Goal: Task Accomplishment & Management: Manage account settings

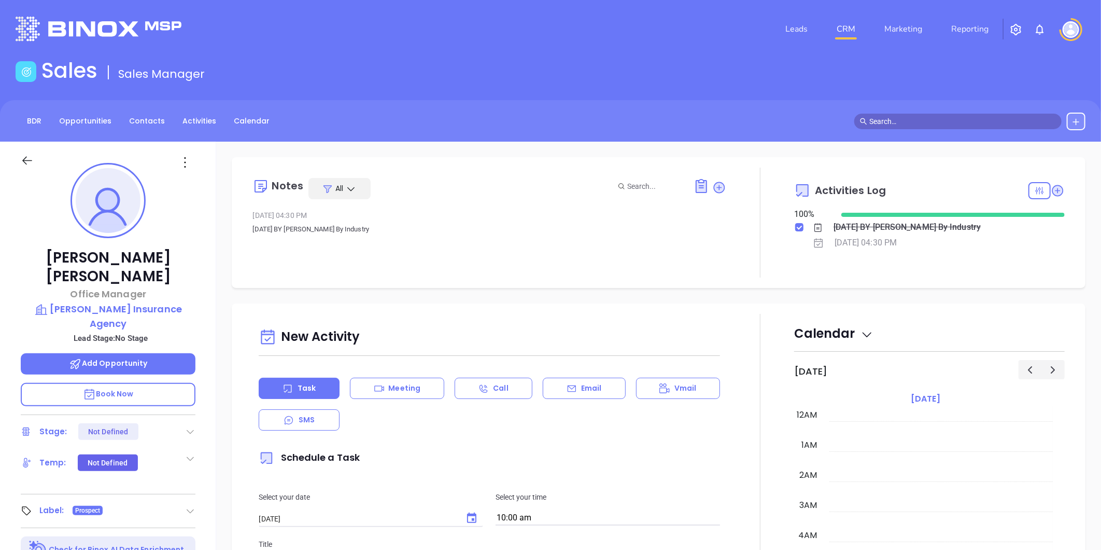
scroll to position [301, 0]
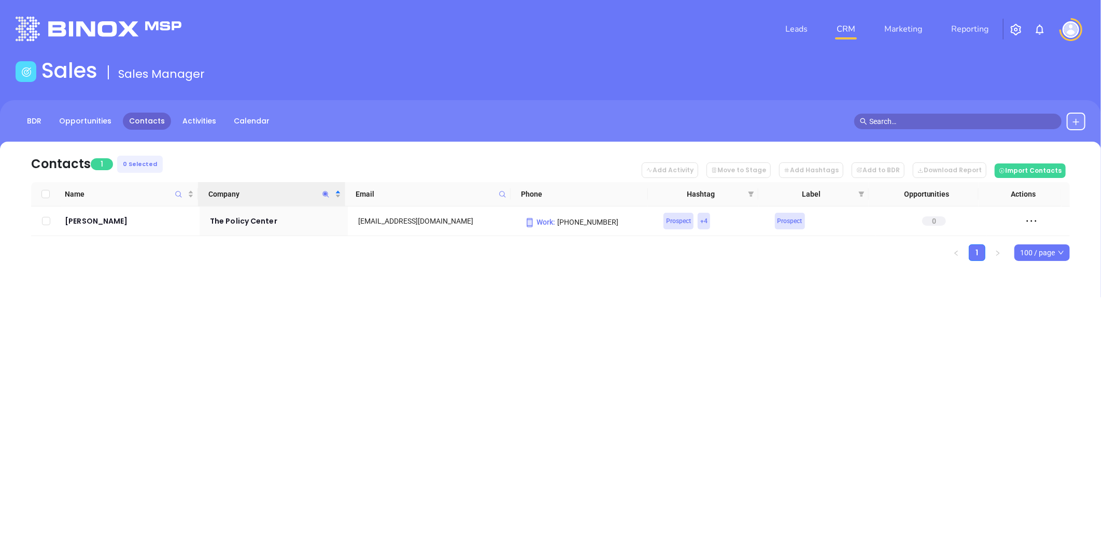
click at [326, 190] on icon "Company" at bounding box center [326, 194] width 8 height 8
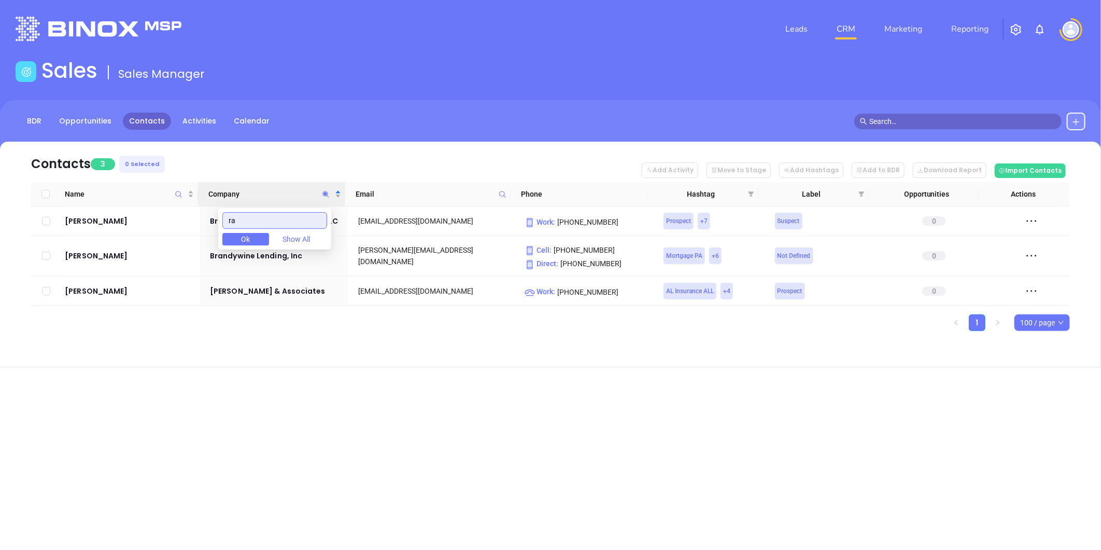
type input "r"
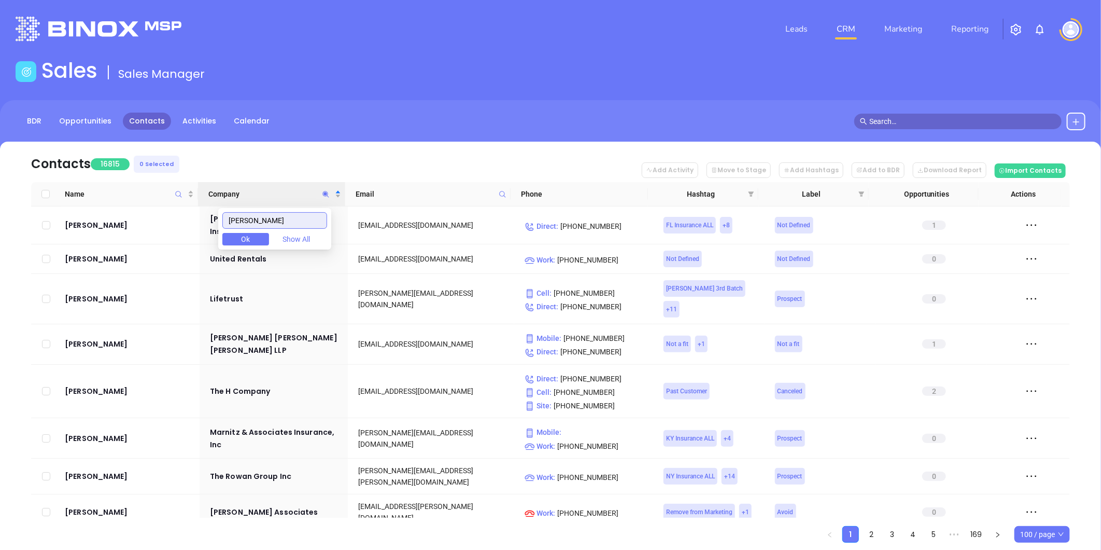
type input "reichardt"
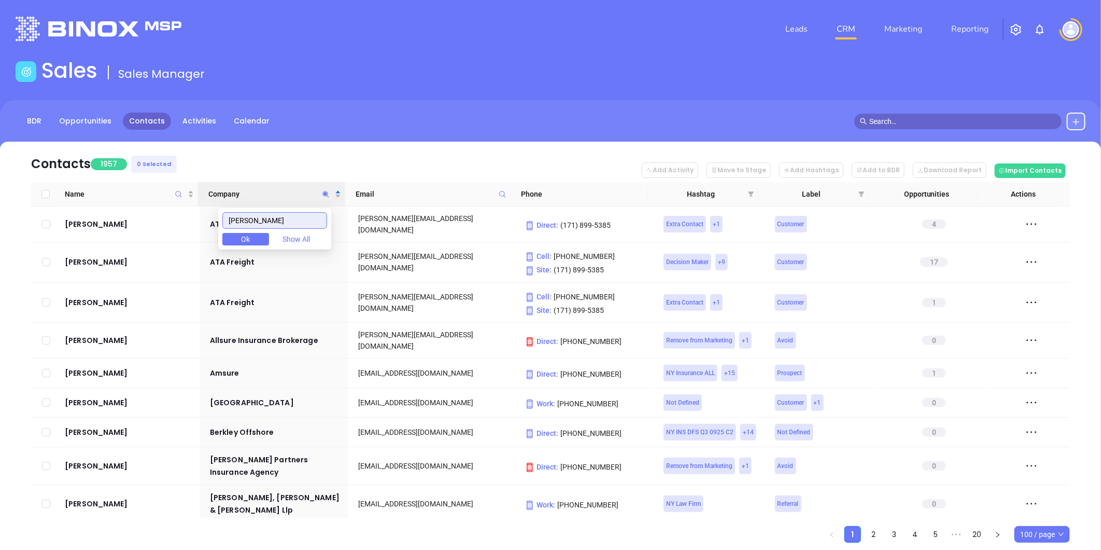
drag, startPoint x: 281, startPoint y: 223, endPoint x: 135, endPoint y: 244, distance: 146.7
click at [135, 244] on body "Leads CRM Marketing Reporting Financial Leads Leads Sales Sales Manager BDR Opp…" at bounding box center [550, 275] width 1101 height 550
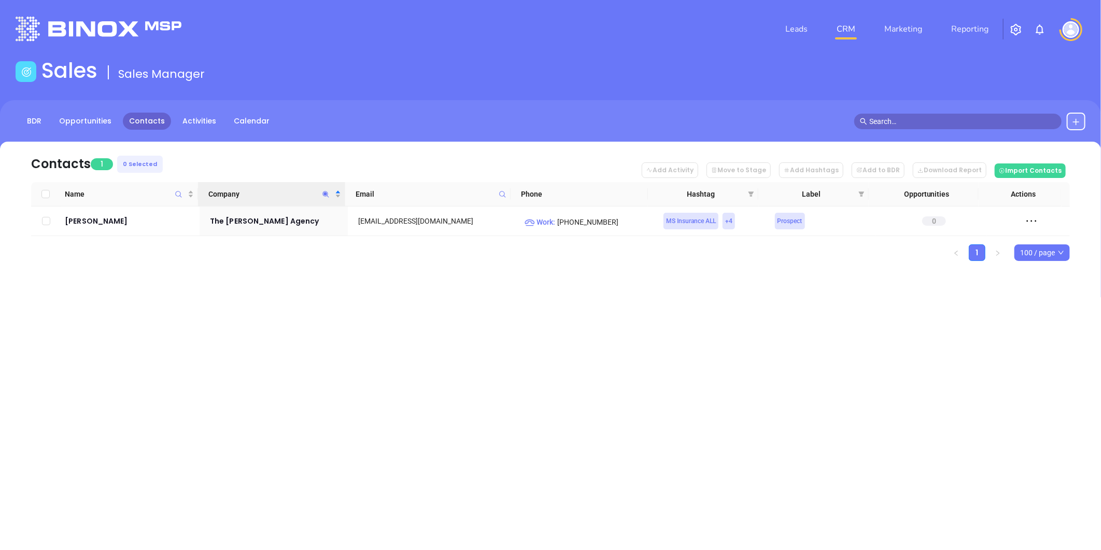
click at [327, 193] on icon "Company" at bounding box center [326, 194] width 8 height 8
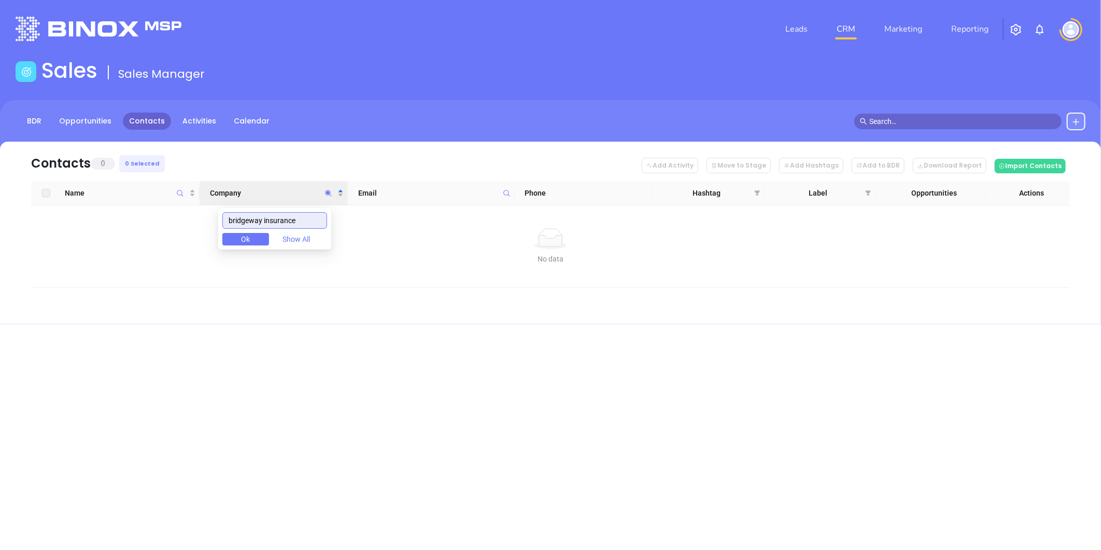
drag, startPoint x: 309, startPoint y: 219, endPoint x: 180, endPoint y: 230, distance: 129.5
click at [177, 230] on body "Leads CRM Marketing Reporting Financial Leads Leads Sales Sales Manager BDR Opp…" at bounding box center [550, 275] width 1101 height 550
click at [325, 189] on icon "Company" at bounding box center [329, 193] width 8 height 8
type input "gurley"
click at [185, 114] on link "Activities" at bounding box center [199, 121] width 46 height 17
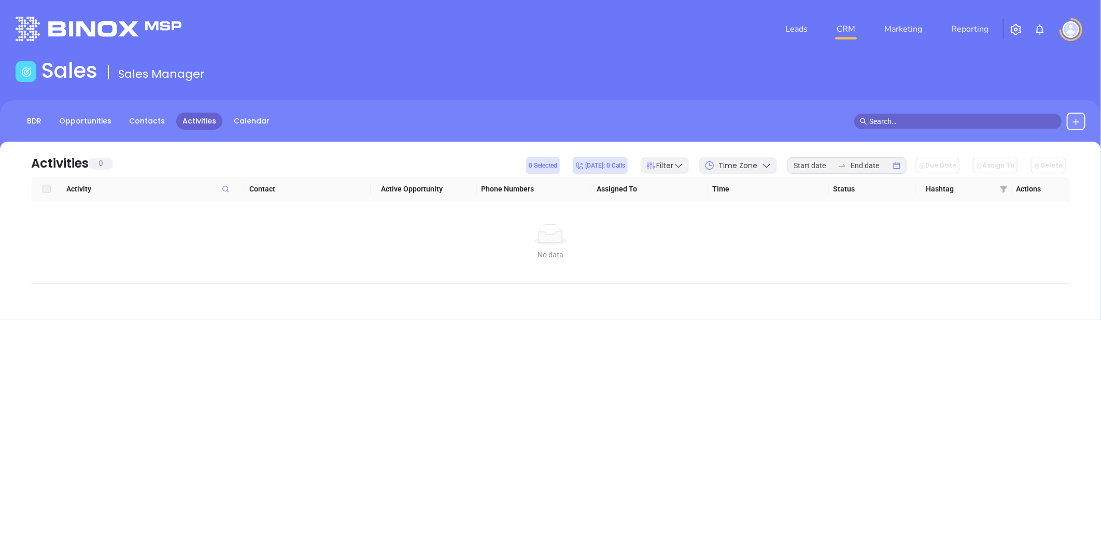
click at [1020, 26] on img "button" at bounding box center [1016, 29] width 12 height 12
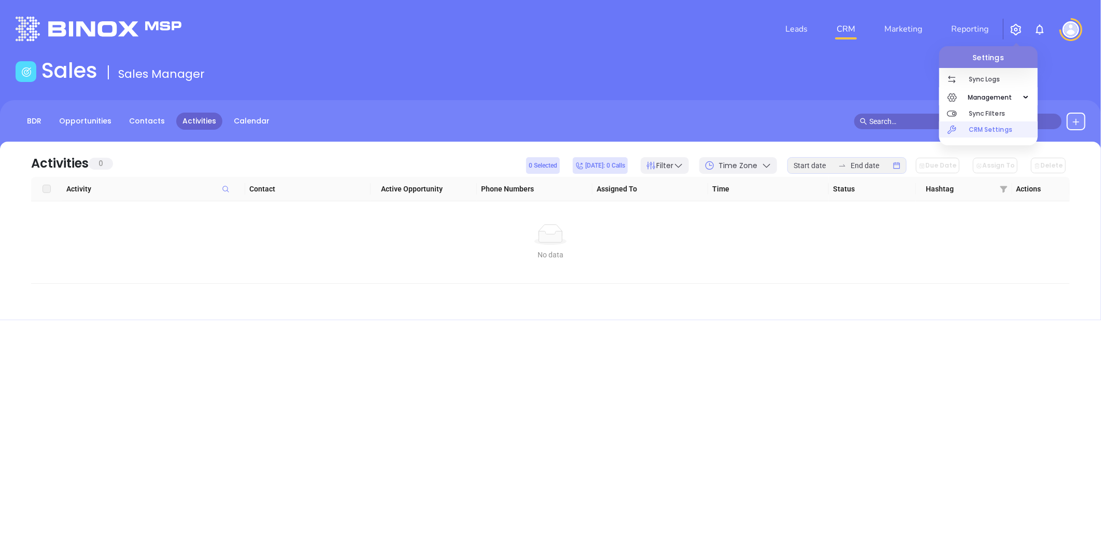
click at [976, 127] on p "CRM Settings" at bounding box center [1003, 129] width 69 height 16
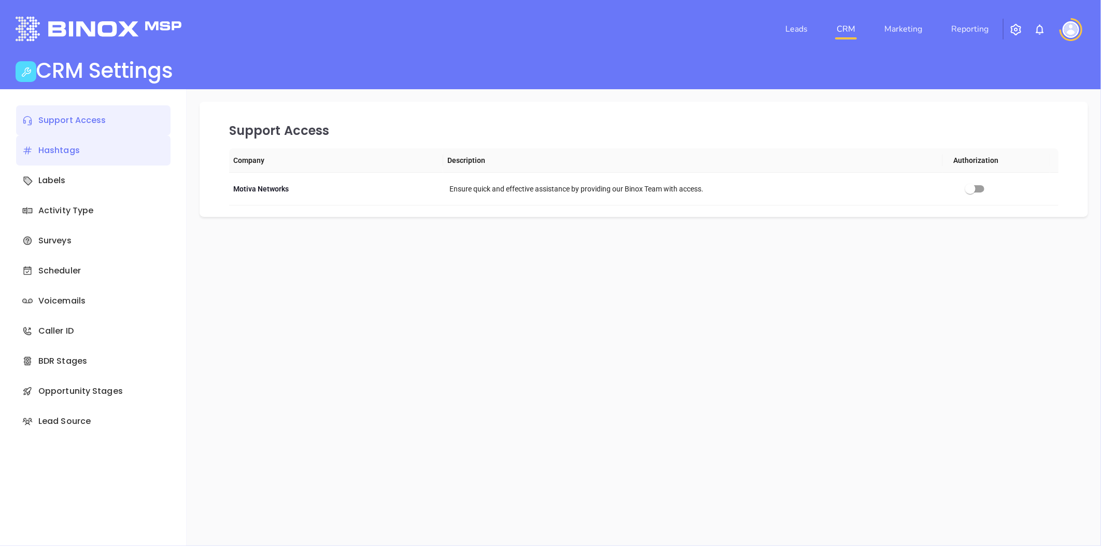
click at [55, 150] on div "Hashtags" at bounding box center [93, 150] width 155 height 30
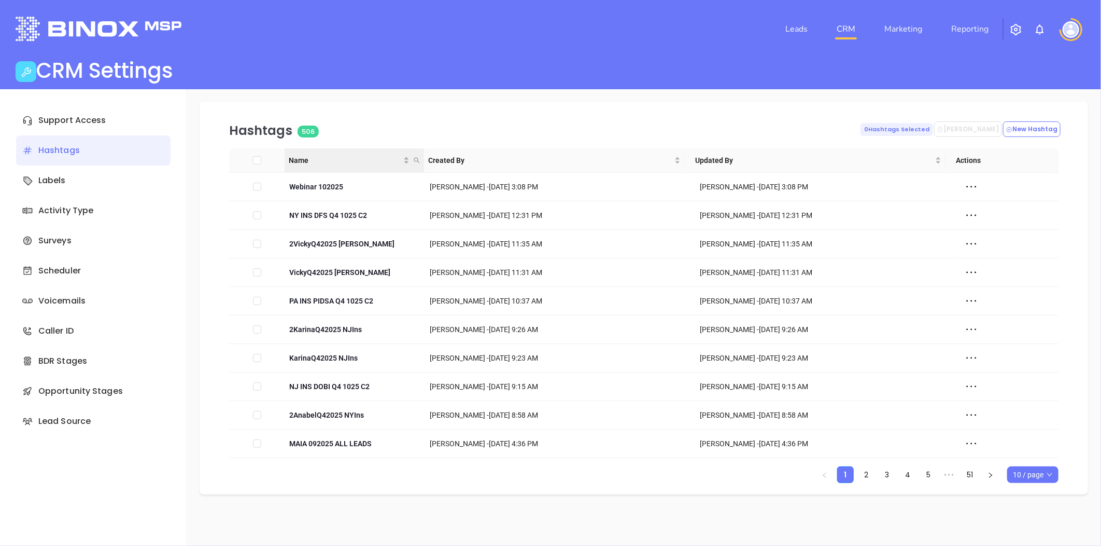
click at [415, 160] on icon "search" at bounding box center [417, 160] width 6 height 6
click at [376, 180] on input "text" at bounding box center [365, 182] width 105 height 17
paste input "KarinaQ42025 NJIns"
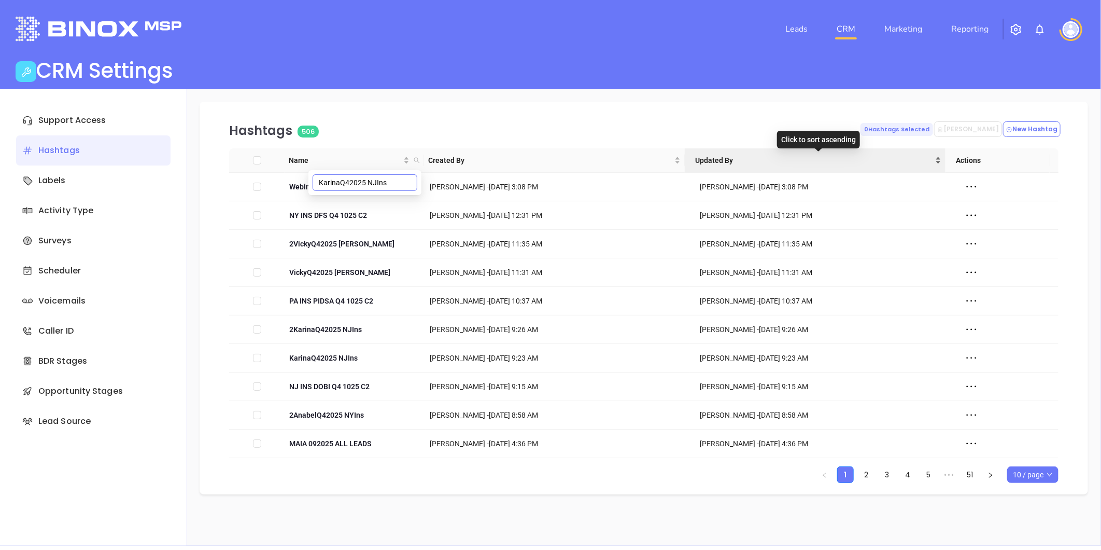
type input "KarinaQ42025 NJIns"
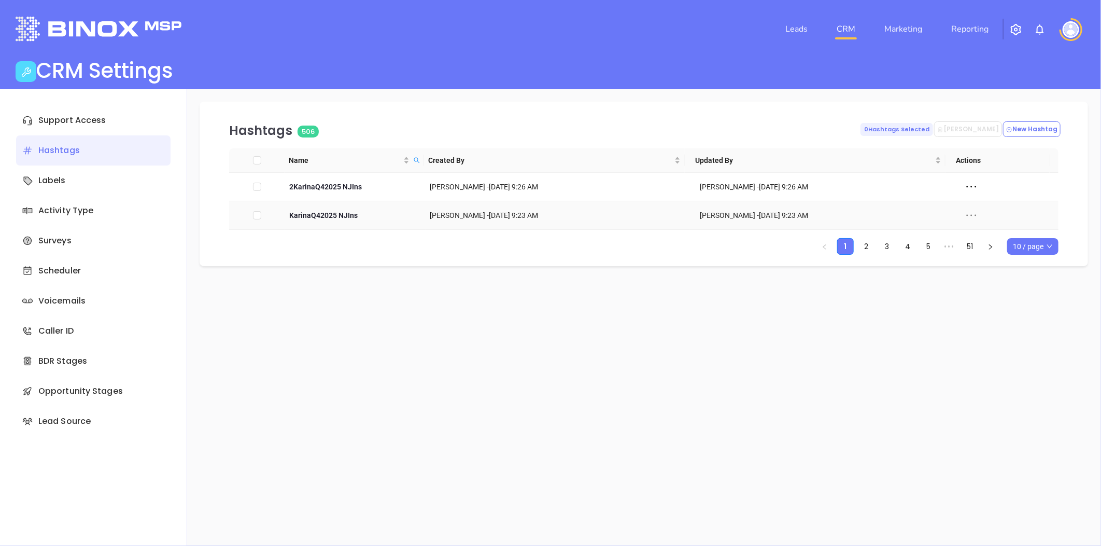
click at [967, 215] on icon at bounding box center [972, 216] width 10 height 2
click at [986, 234] on div "Edit" at bounding box center [1011, 233] width 94 height 11
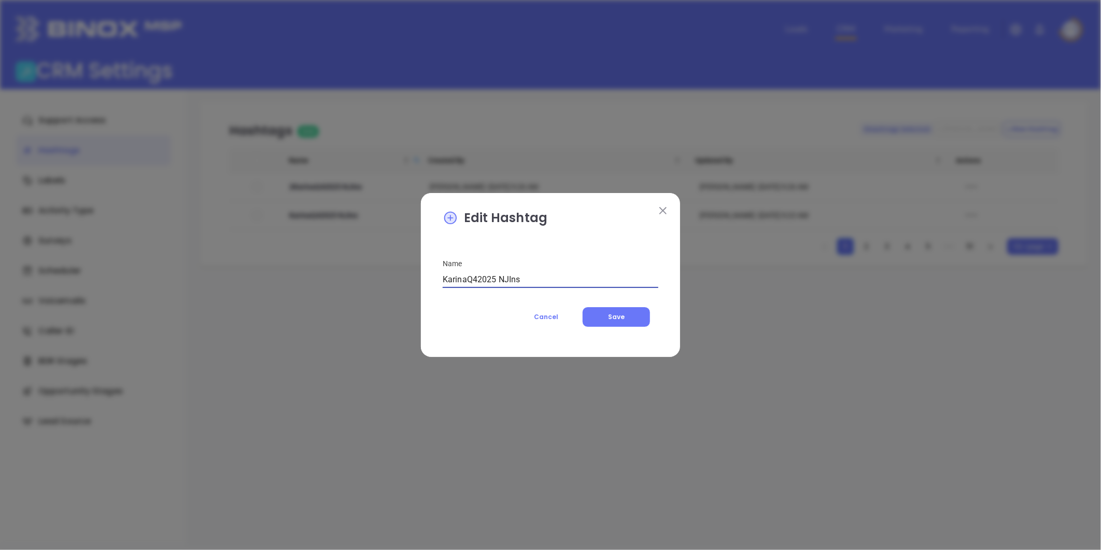
drag, startPoint x: 468, startPoint y: 277, endPoint x: 377, endPoint y: 286, distance: 91.2
click at [377, 286] on div "Edit Hashtag Name KarinaQ42025 NJIns Cancel Save" at bounding box center [550, 275] width 1101 height 550
drag, startPoint x: 529, startPoint y: 278, endPoint x: 405, endPoint y: 277, distance: 123.4
click at [405, 277] on div "Edit Hashtag Name VickyQ42025 NJIns Cancel Save" at bounding box center [550, 275] width 1101 height 550
type input "VickyQ42025 NJIns"
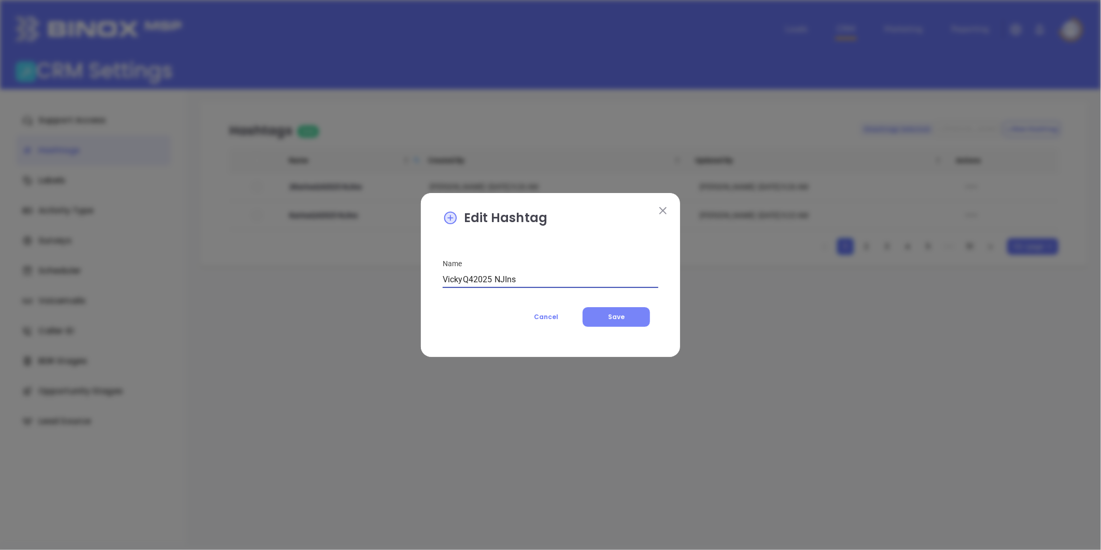
click at [620, 317] on span "Save" at bounding box center [616, 316] width 17 height 9
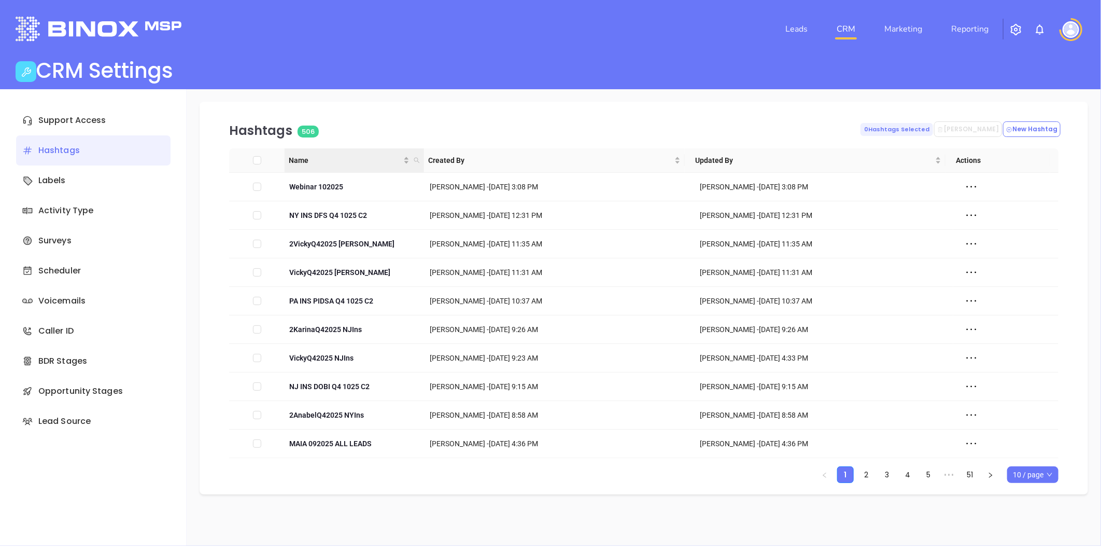
click at [415, 158] on icon "search" at bounding box center [417, 161] width 6 height 6
click at [336, 180] on input "text" at bounding box center [365, 182] width 105 height 17
paste input "2KarinaQ42025 NJIns"
type input "2KarinaQ42025 NJIns"
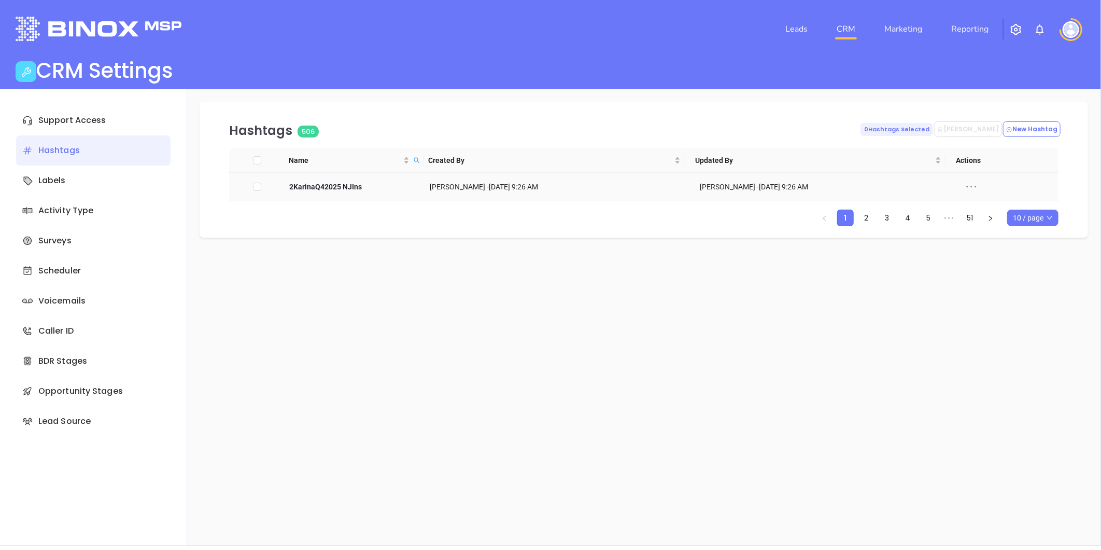
click at [967, 187] on icon at bounding box center [972, 187] width 10 height 2
click at [978, 203] on div "Edit" at bounding box center [1011, 205] width 94 height 11
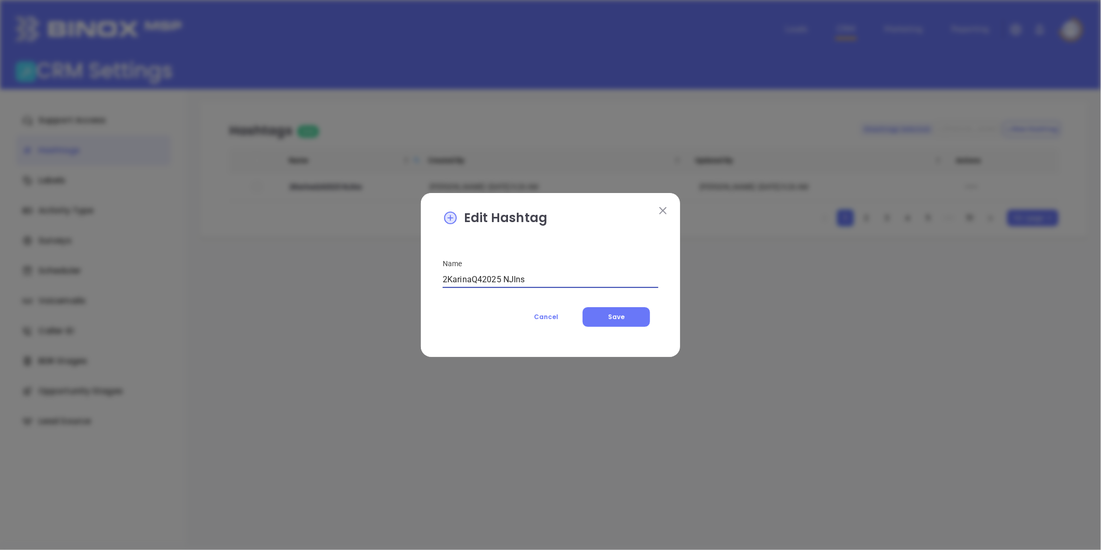
drag, startPoint x: 447, startPoint y: 278, endPoint x: 470, endPoint y: 276, distance: 22.9
click at [470, 276] on input "2KarinaQ42025 NJIns" at bounding box center [551, 279] width 216 height 17
drag, startPoint x: 513, startPoint y: 278, endPoint x: 392, endPoint y: 272, distance: 121.5
click at [392, 272] on div "Edit Hashtag Name 2VickyQ42025 NJIns Cancel Save" at bounding box center [550, 275] width 1101 height 550
type input "2VickyQ42025 NJIns"
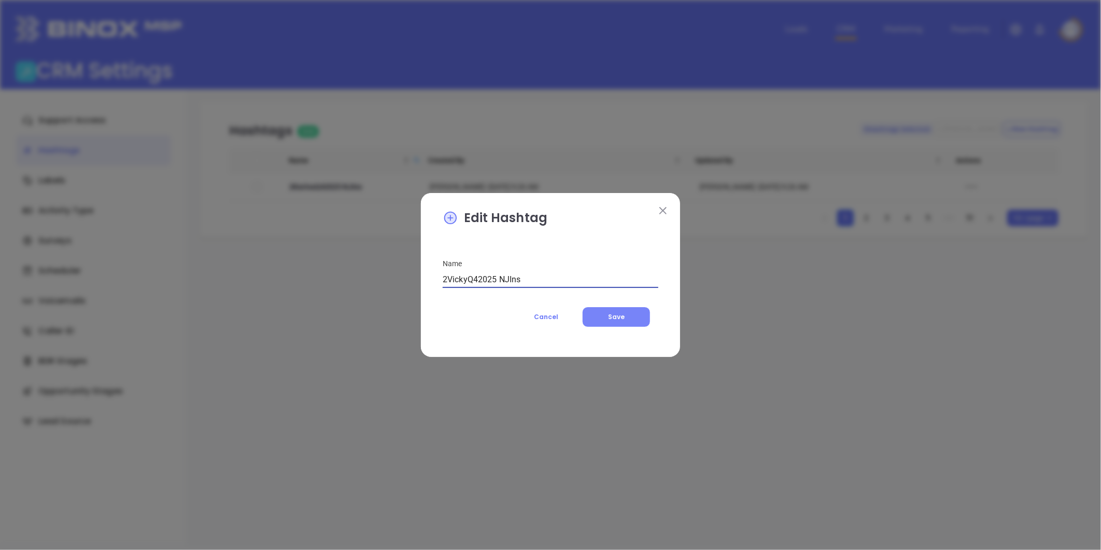
click at [625, 317] on button "Save" at bounding box center [616, 317] width 67 height 20
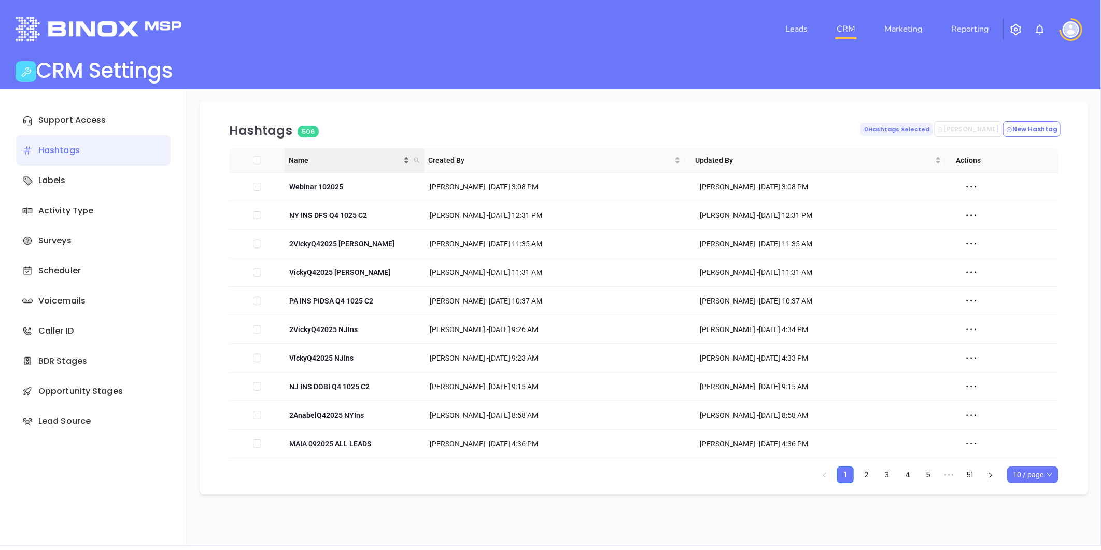
drag, startPoint x: 416, startPoint y: 158, endPoint x: 407, endPoint y: 163, distance: 10.5
click at [416, 158] on icon "search" at bounding box center [417, 161] width 6 height 6
click at [369, 183] on input "text" at bounding box center [365, 182] width 105 height 17
paste input "VickyQ42025 [PERSON_NAME]"
type input "VickyQ42025 [PERSON_NAME]"
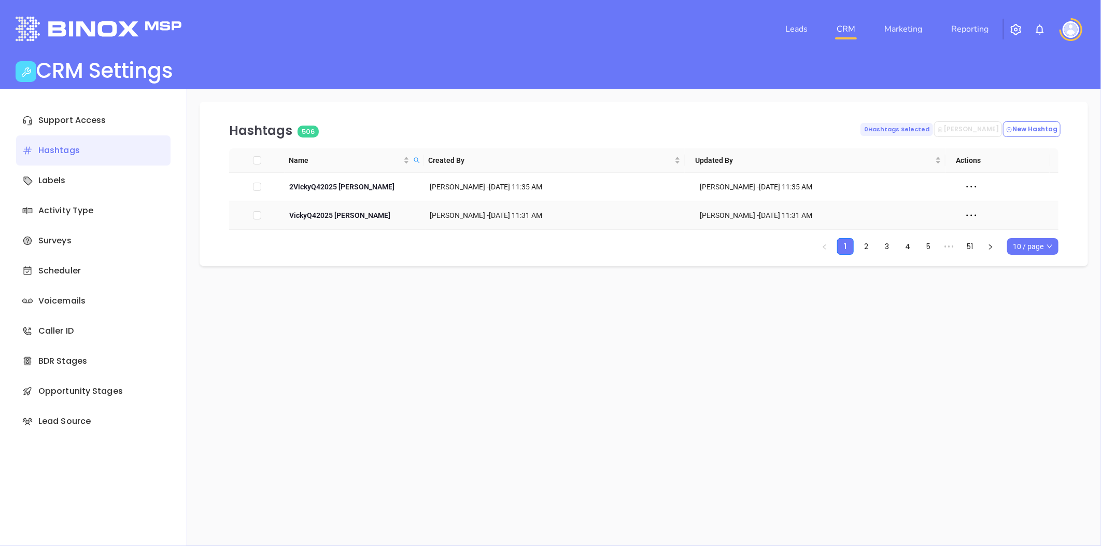
click at [967, 214] on icon at bounding box center [972, 215] width 16 height 16
click at [978, 236] on div "Edit" at bounding box center [1011, 233] width 94 height 11
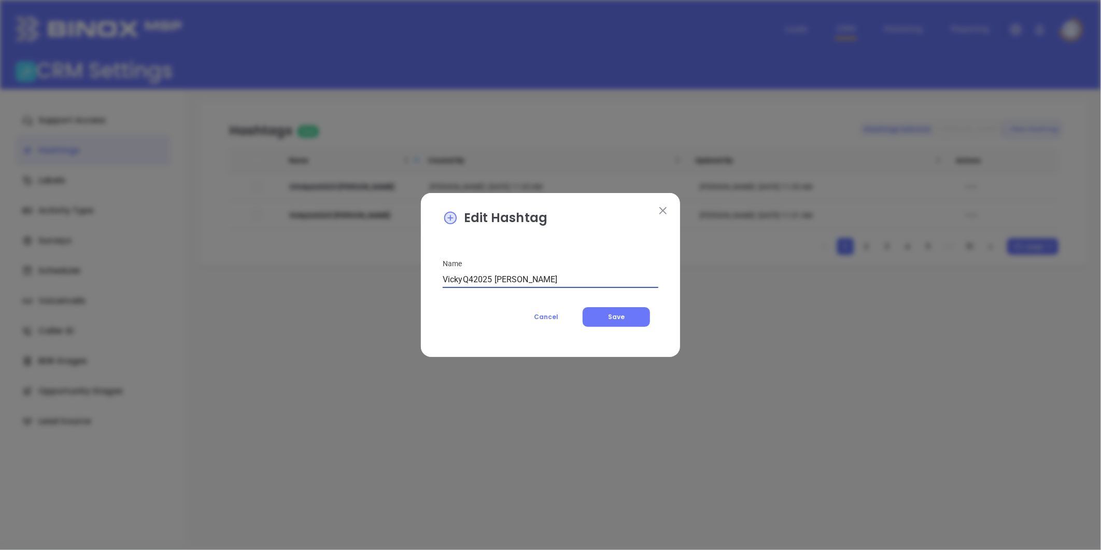
drag, startPoint x: 464, startPoint y: 287, endPoint x: 417, endPoint y: 290, distance: 46.8
click at [417, 290] on div "Edit Hashtag Name VickyQ42025 PAIns Cancel Save" at bounding box center [550, 275] width 1101 height 550
paste input "Sabrina"
type input "SabrinaQ42025 PAIns"
click at [618, 316] on span "Save" at bounding box center [616, 316] width 17 height 9
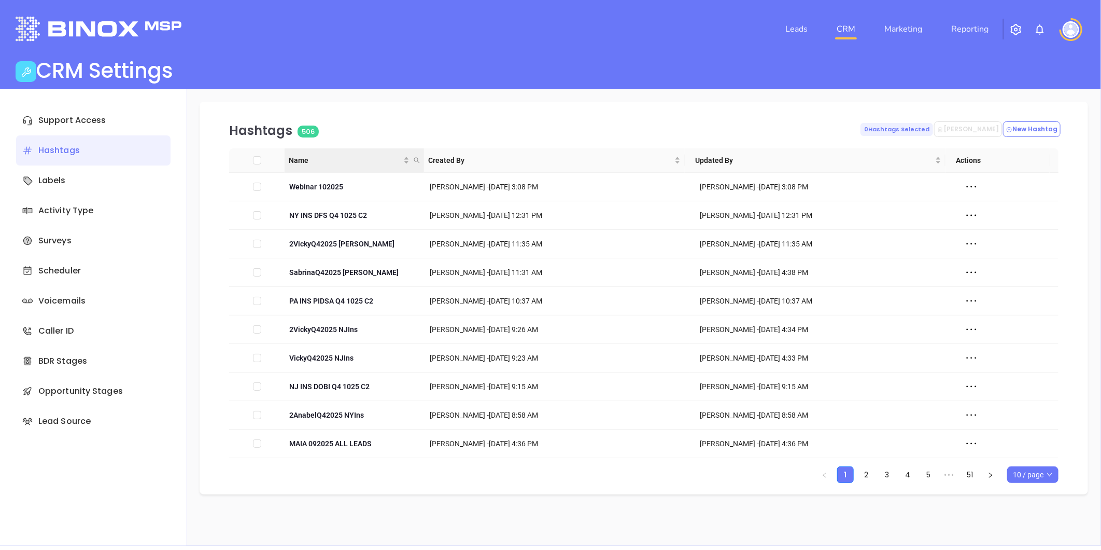
click at [416, 159] on icon "search" at bounding box center [417, 160] width 6 height 6
click at [401, 176] on input "text" at bounding box center [365, 182] width 105 height 17
paste input "2SabrinaQ42025 PAIns"
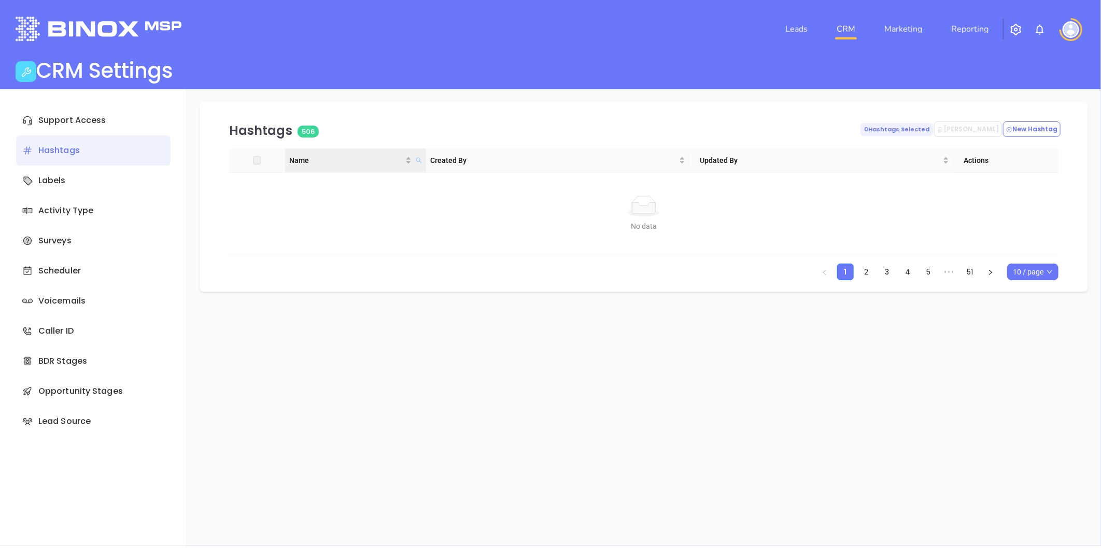
click at [416, 158] on icon "search" at bounding box center [419, 160] width 6 height 6
click at [358, 184] on input "2SabrinaQ42025 PAIns" at bounding box center [367, 182] width 105 height 17
type input "2vickyQ42025 PAIns"
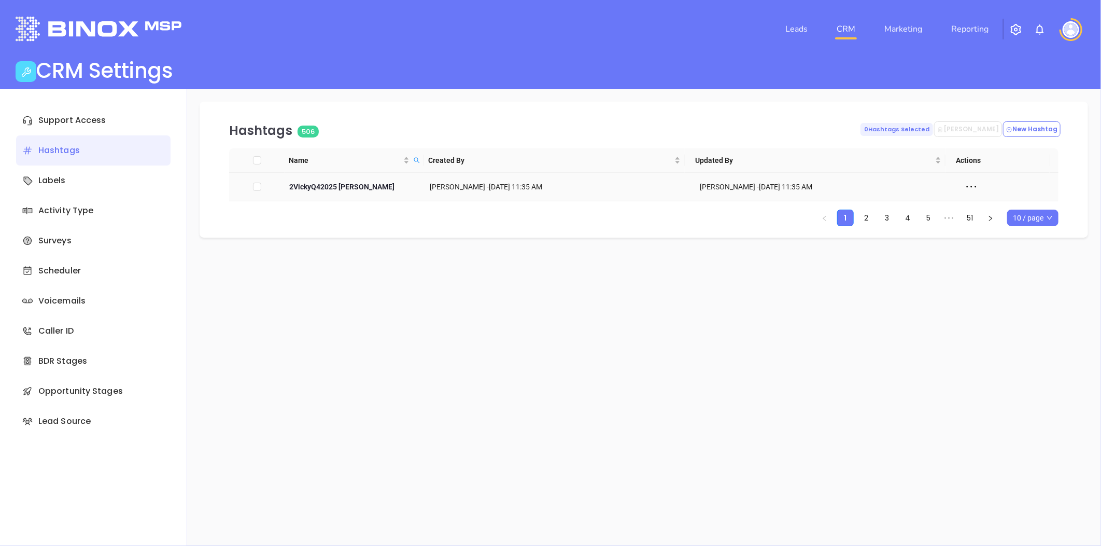
click at [964, 187] on icon at bounding box center [972, 187] width 16 height 16
click at [977, 205] on div "Edit" at bounding box center [1011, 205] width 94 height 11
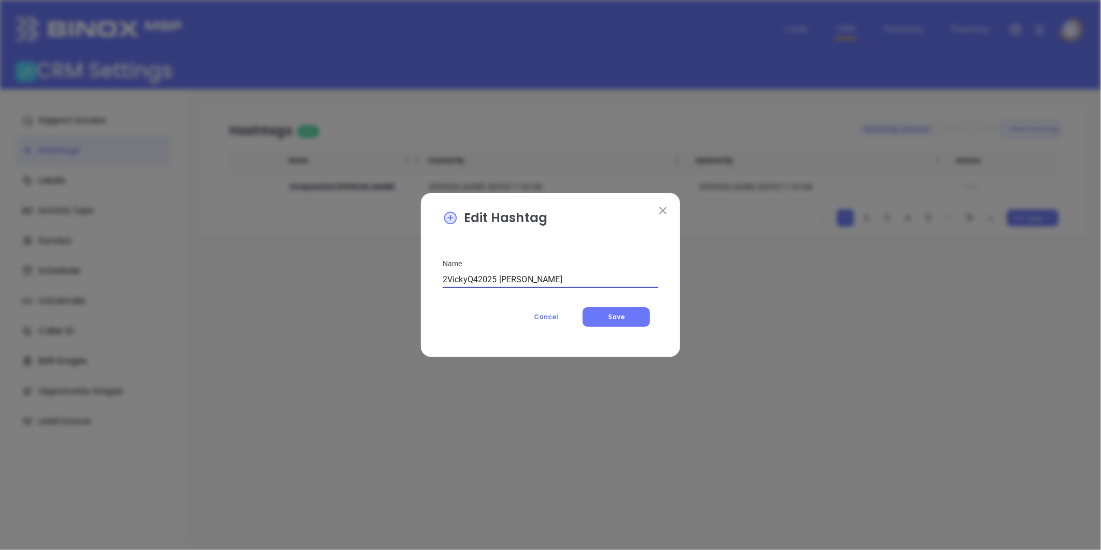
drag, startPoint x: 526, startPoint y: 278, endPoint x: 385, endPoint y: 296, distance: 142.1
click at [385, 296] on div "Edit Hashtag Name 2VickyQ42025 PAIns Cancel Save" at bounding box center [550, 275] width 1101 height 550
paste input "Sabrina"
type input "2SabrinaQ42025 PAIns"
click at [613, 315] on span "Save" at bounding box center [616, 316] width 17 height 9
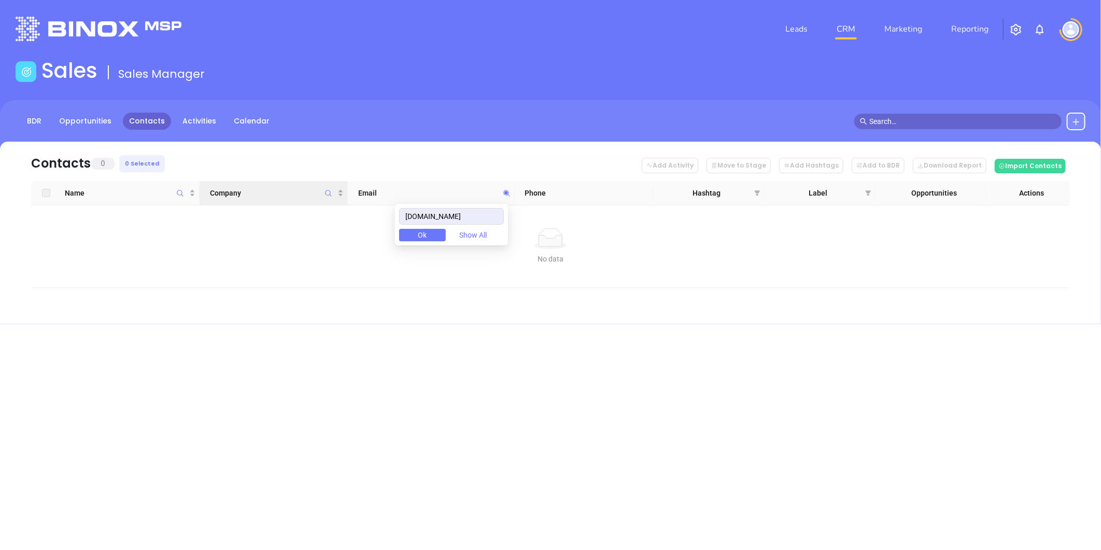
drag, startPoint x: 467, startPoint y: 215, endPoint x: 294, endPoint y: 204, distance: 173.0
click at [294, 204] on body "Leads CRM Marketing Reporting Financial Leads Leads Sales Sales Manager BDR Opp…" at bounding box center [550, 275] width 1101 height 550
click at [465, 216] on input "reichardtinsurance.com" at bounding box center [451, 216] width 105 height 17
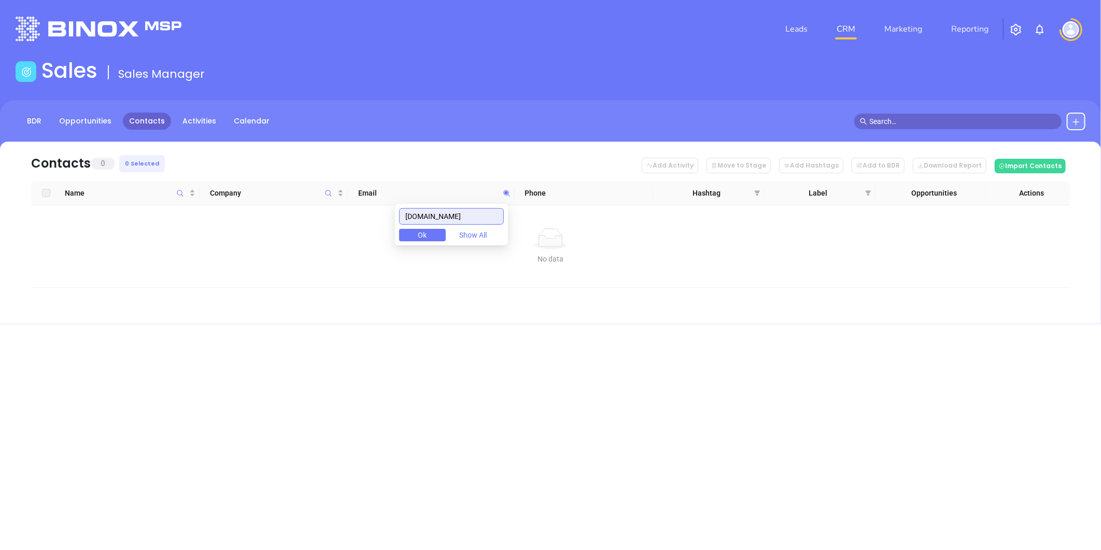
paste input "borenandhawkins"
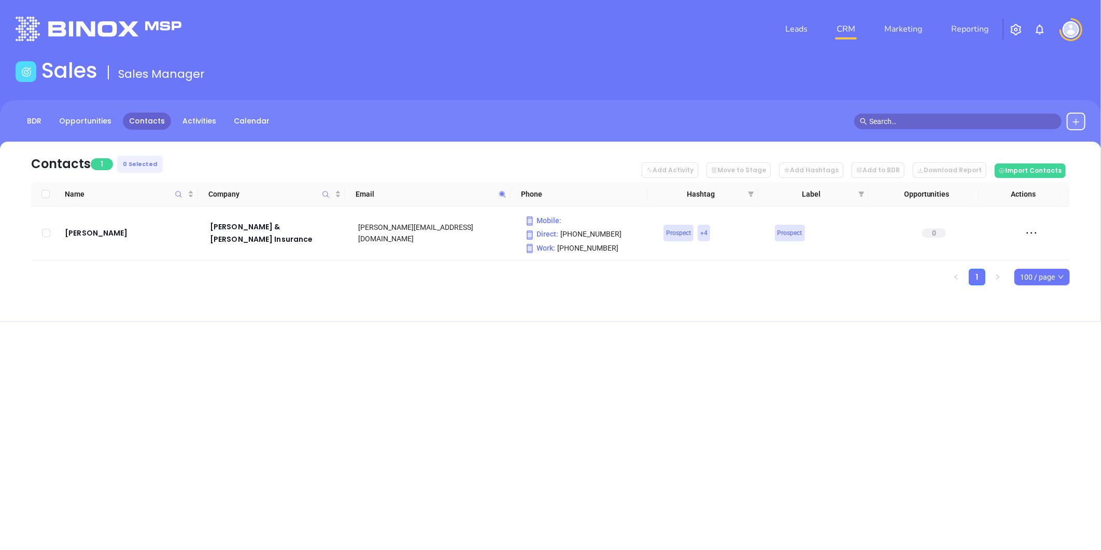
click at [499, 192] on icon at bounding box center [503, 194] width 8 height 8
paste input "coleagencylivestock"
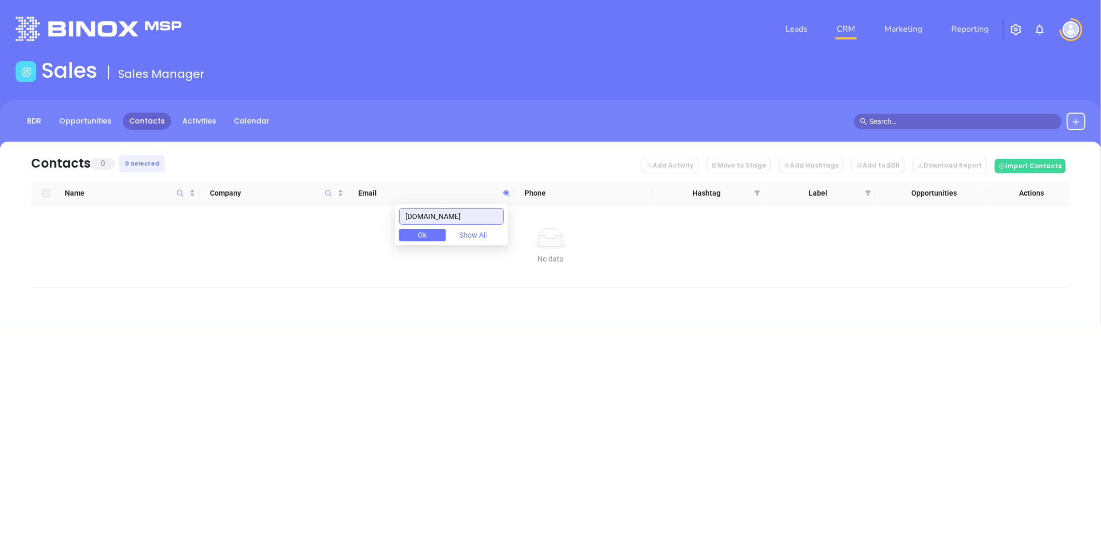
click at [469, 218] on input "coleagencylivestock.com" at bounding box center [451, 216] width 105 height 17
paste input "treycrossagencyins"
drag, startPoint x: 494, startPoint y: 216, endPoint x: 306, endPoint y: 218, distance: 187.7
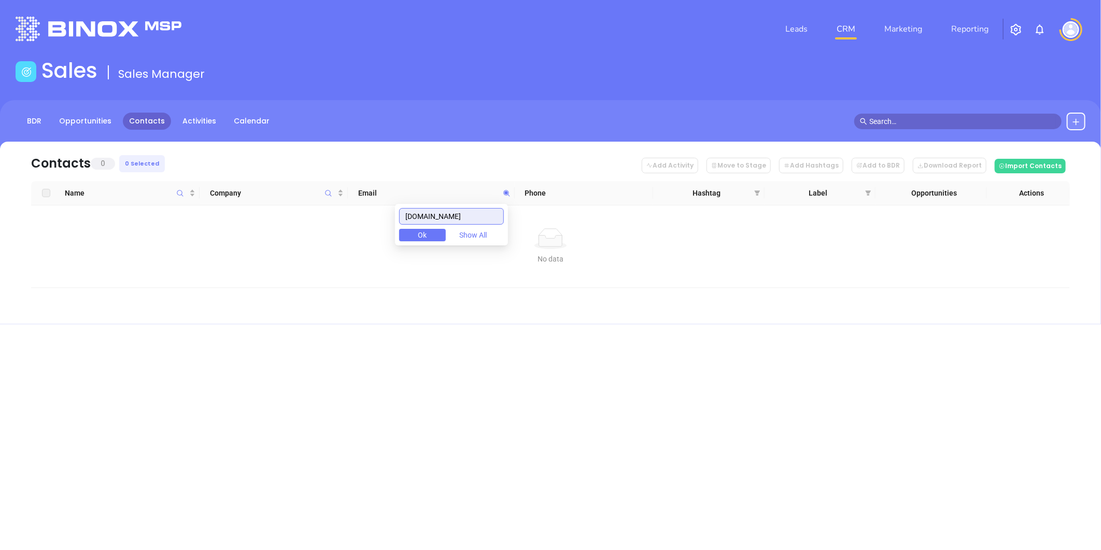
click at [289, 215] on body "Leads CRM Marketing Reporting Financial Leads Leads Sales Sales Manager BDR Opp…" at bounding box center [550, 275] width 1101 height 550
paste input "bridgewa"
drag, startPoint x: 473, startPoint y: 213, endPoint x: 320, endPoint y: 221, distance: 153.7
click at [320, 221] on body "Leads CRM Marketing Reporting Financial Leads Leads Sales Sales Manager BDR Opp…" at bounding box center [550, 275] width 1101 height 550
drag, startPoint x: 481, startPoint y: 216, endPoint x: 439, endPoint y: 219, distance: 41.6
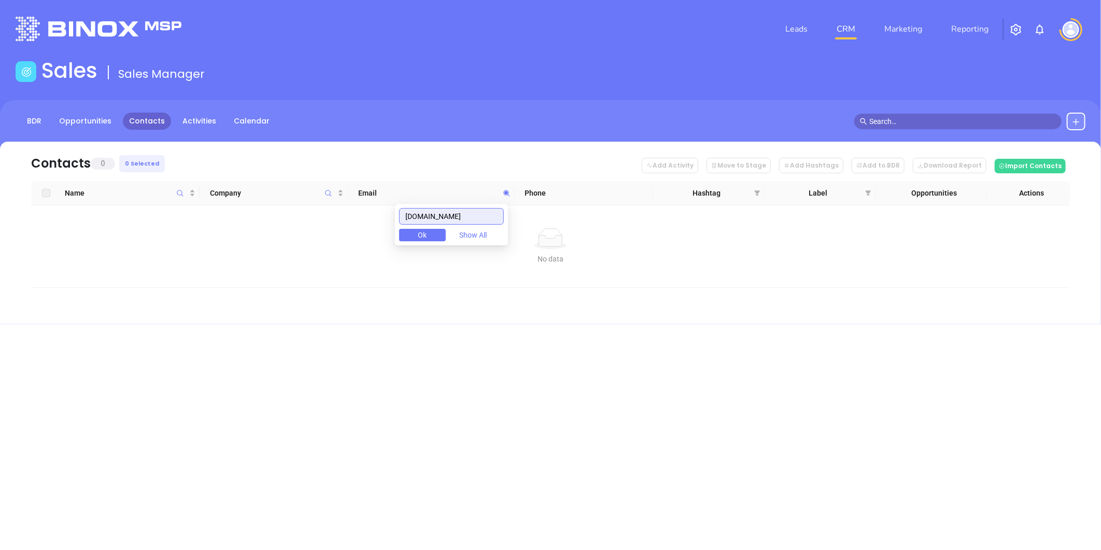
click at [410, 222] on input "[DOMAIN_NAME]" at bounding box center [451, 216] width 105 height 17
paste input "allenandsmith"
drag, startPoint x: 487, startPoint y: 218, endPoint x: 385, endPoint y: 234, distance: 103.9
click at [385, 234] on body "Leads CRM Marketing Reporting Financial Leads Leads Sales Sales Manager BDR Opp…" at bounding box center [550, 275] width 1101 height 550
paste input "-smith-"
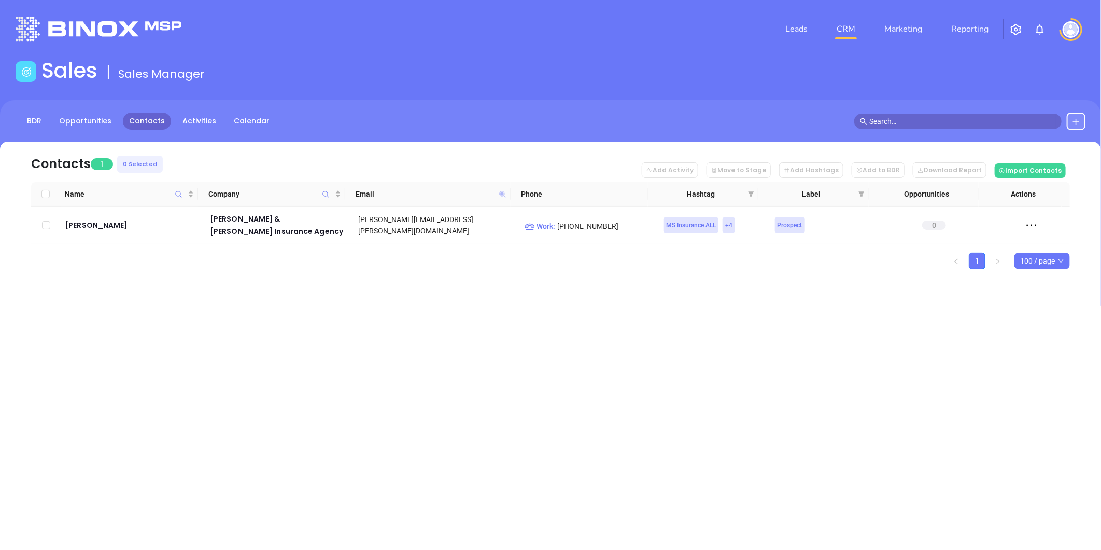
click at [499, 193] on icon at bounding box center [502, 194] width 6 height 6
paste input "gurleyandassociate"
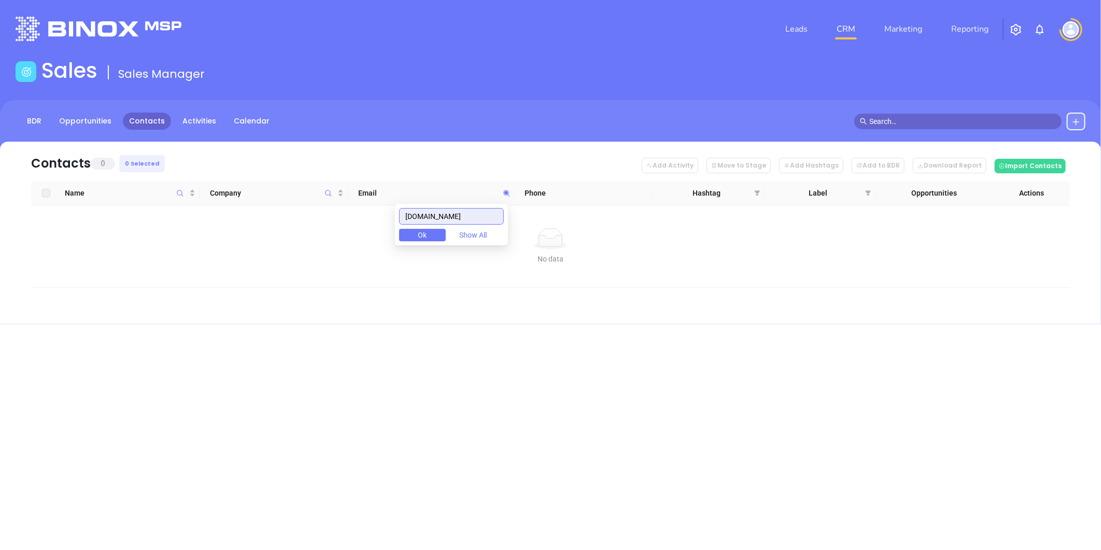
type input "gurleyandassociates.com"
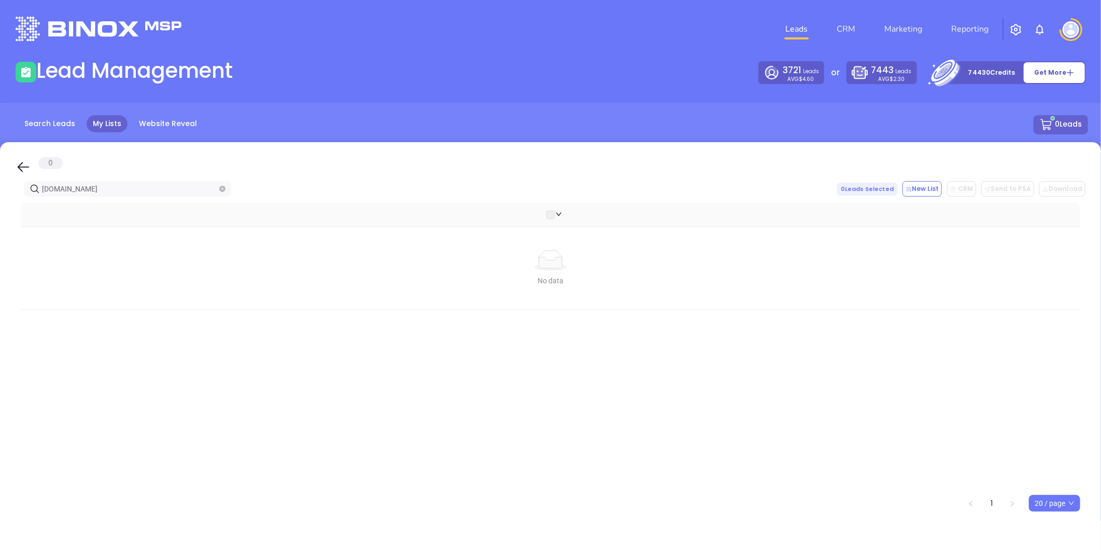
drag, startPoint x: 130, startPoint y: 190, endPoint x: -90, endPoint y: 166, distance: 221.1
click at [0, 166] on html "Leads CRM Marketing Reporting Financial Leads Leads Lead Management 3721 Leads …" at bounding box center [550, 275] width 1101 height 550
drag, startPoint x: 118, startPoint y: 192, endPoint x: -63, endPoint y: 196, distance: 181.5
click at [0, 196] on html "Leads CRM Marketing Reporting Financial Leads Leads Lead Management 3721 Leads …" at bounding box center [550, 275] width 1101 height 550
paste input "bridgewayins"
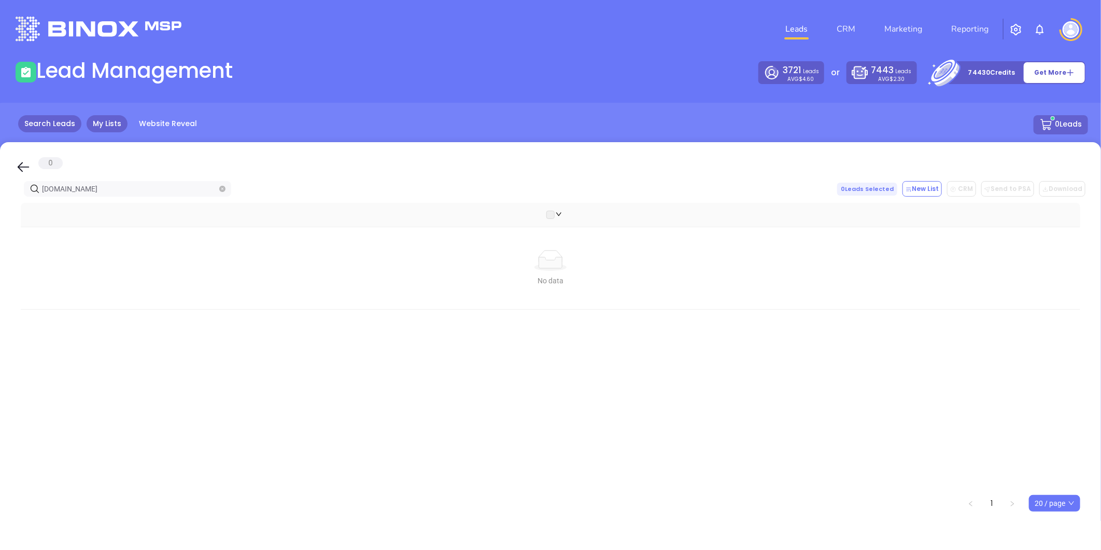
type input "bridgewayins.com"
drag, startPoint x: 106, startPoint y: 185, endPoint x: -121, endPoint y: 210, distance: 228.0
click at [0, 210] on html "Leads CRM Marketing Reporting Financial Leads Leads Lead Management 3721 Leads …" at bounding box center [550, 275] width 1101 height 550
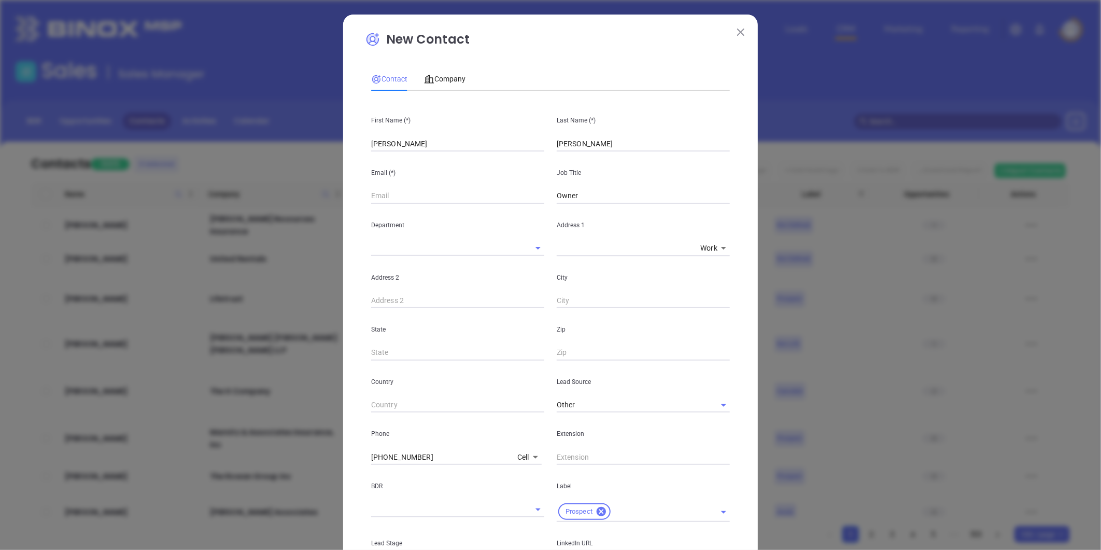
click at [734, 26] on button at bounding box center [740, 31] width 13 height 13
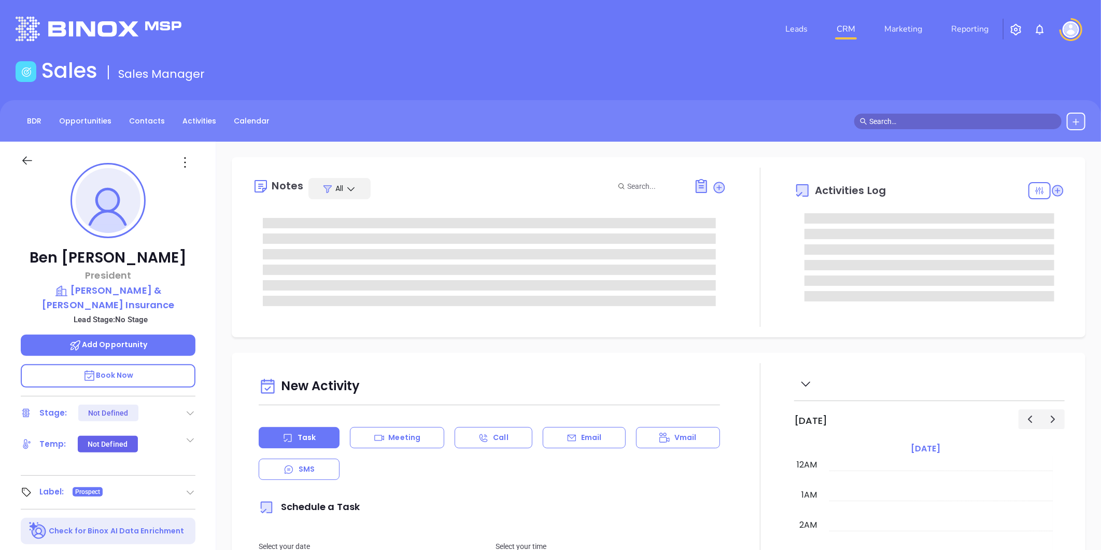
type input "[DATE]"
type input "[PERSON_NAME]"
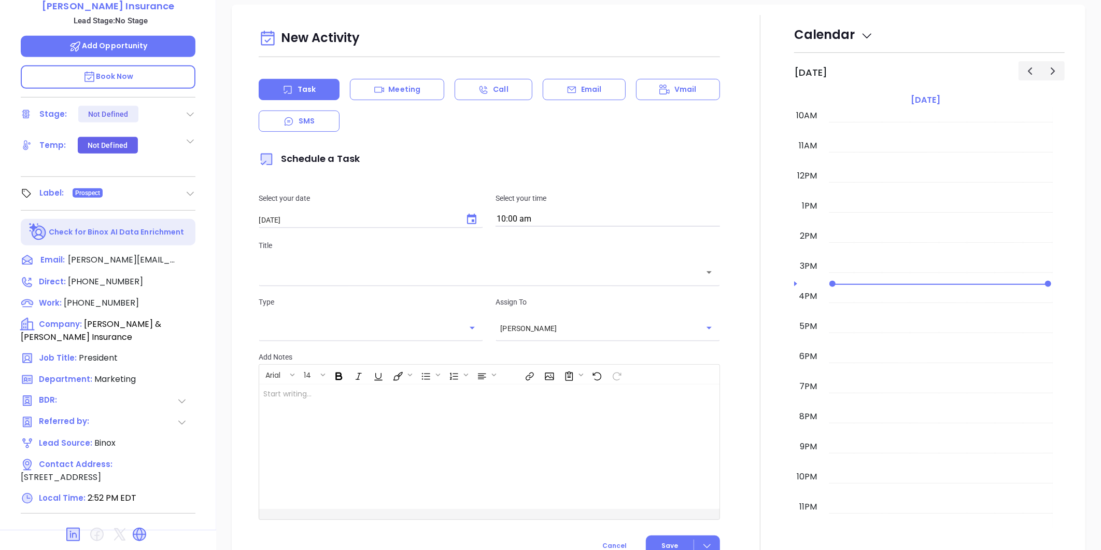
scroll to position [318, 0]
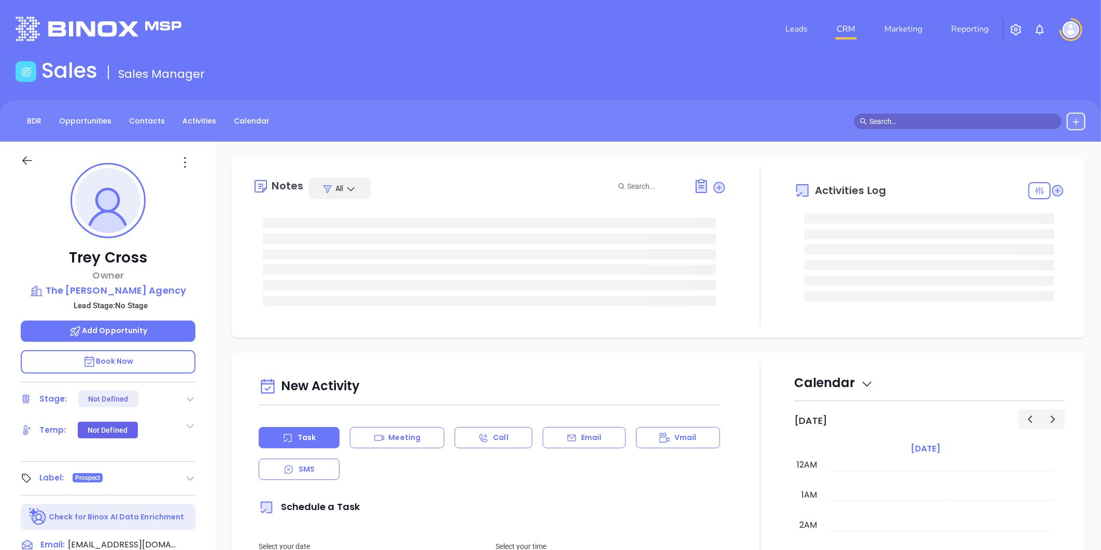
type input "[DATE]"
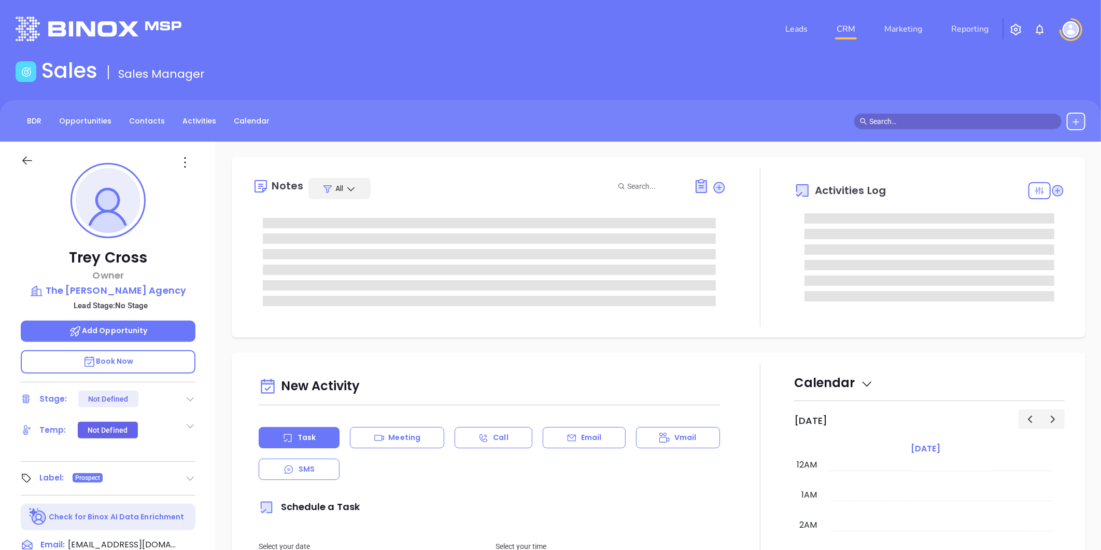
scroll to position [301, 0]
type input "[PERSON_NAME]"
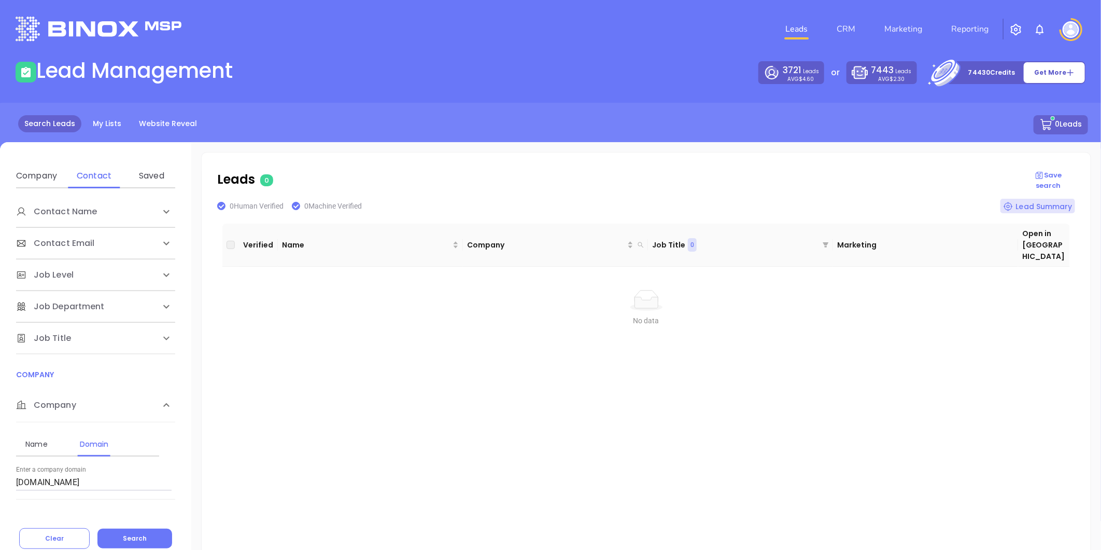
scroll to position [58, 0]
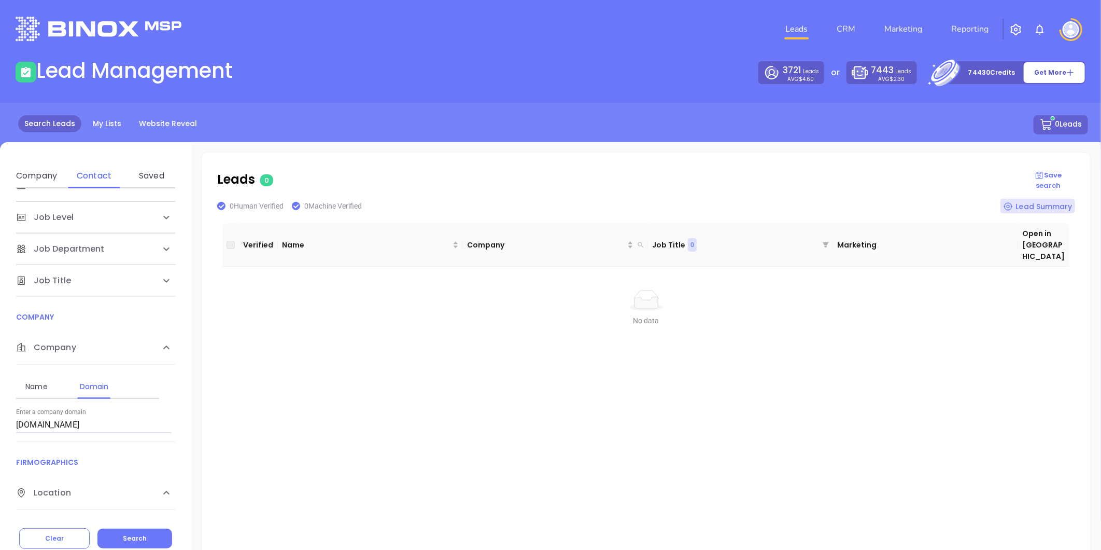
drag, startPoint x: 116, startPoint y: 428, endPoint x: -108, endPoint y: 444, distance: 225.1
click at [0, 444] on html "Leads CRM Marketing Reporting Financial Leads Leads Lead Management 3721 Leads …" at bounding box center [550, 275] width 1101 height 550
paste input "bridgewayins.com"
click at [123, 534] on span "Search" at bounding box center [135, 538] width 24 height 9
click at [132, 534] on span "Search" at bounding box center [135, 538] width 24 height 9
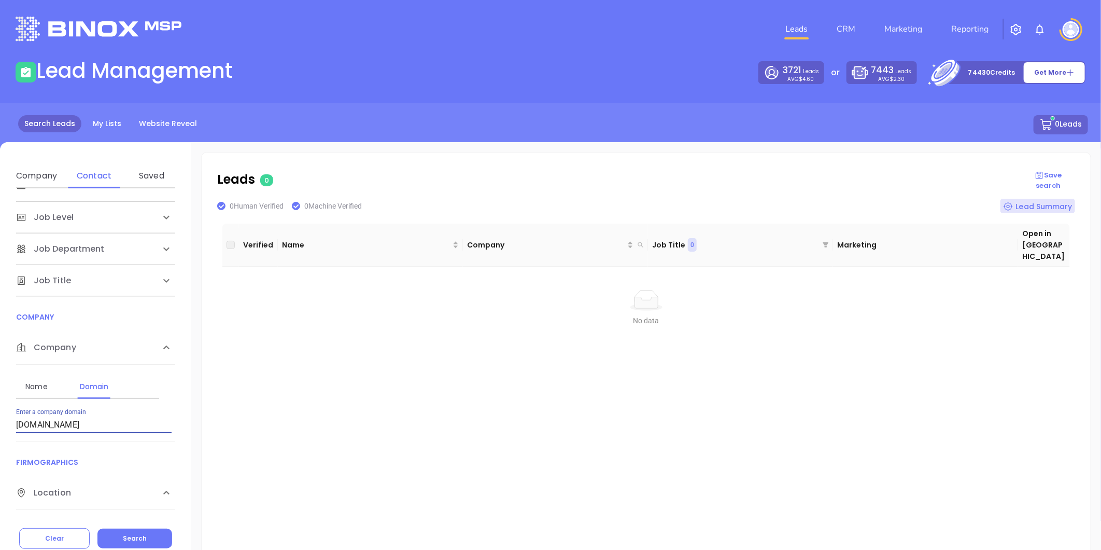
drag, startPoint x: 83, startPoint y: 424, endPoint x: -121, endPoint y: 438, distance: 204.8
click at [0, 438] on html "Leads CRM Marketing Reporting Financial Leads Leads Lead Management 3721 Leads …" at bounding box center [550, 275] width 1101 height 550
paste input "allenandsmith"
type input "[DOMAIN_NAME]"
click at [125, 529] on button "Search" at bounding box center [134, 538] width 75 height 20
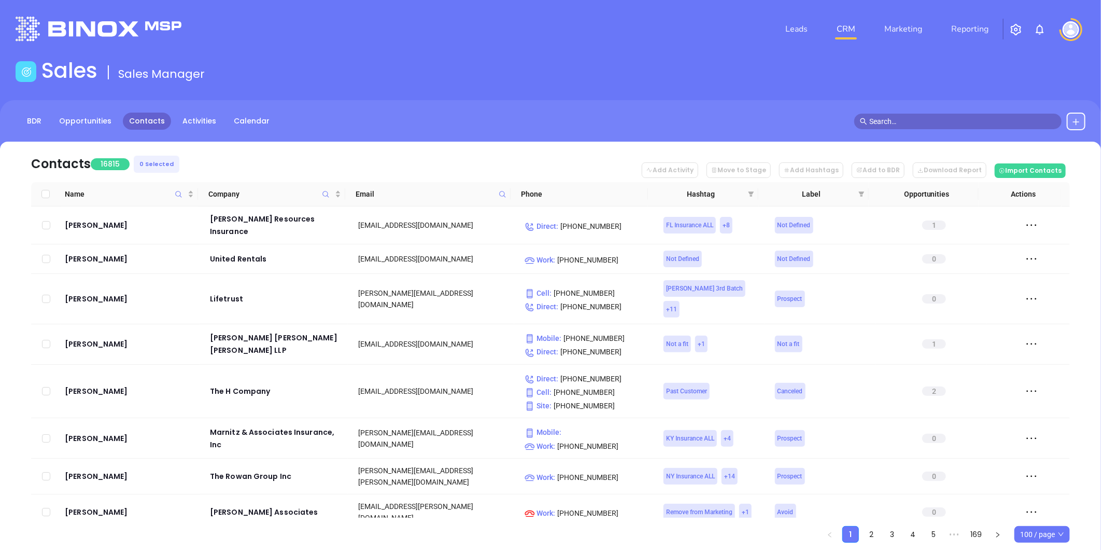
click at [1079, 120] on icon at bounding box center [1076, 122] width 8 height 8
drag, startPoint x: 1035, startPoint y: 154, endPoint x: 1025, endPoint y: 146, distance: 12.6
click at [1035, 153] on p "New Contact" at bounding box center [1047, 151] width 86 height 17
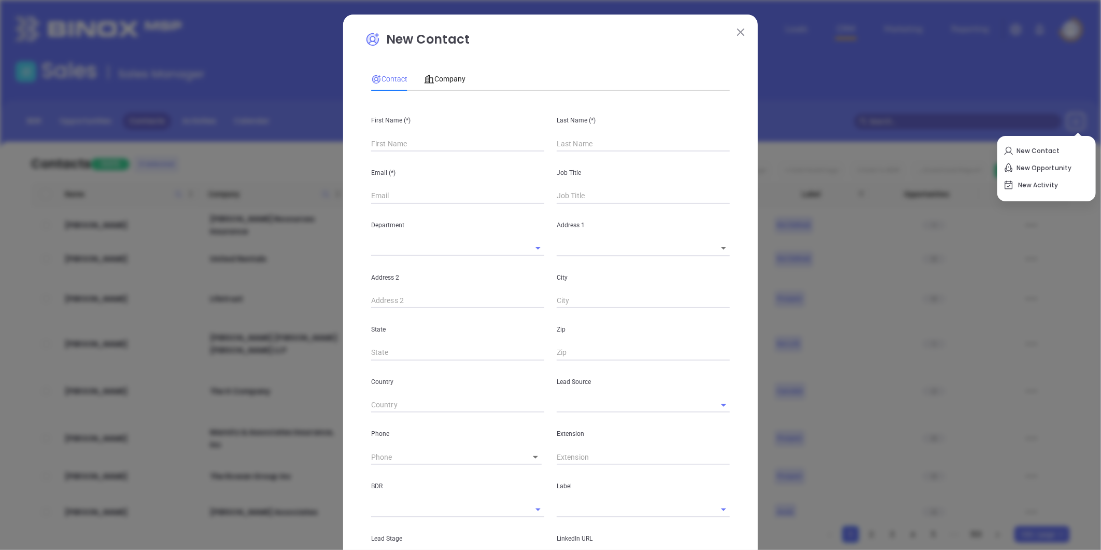
type input "Fourth Phone Call"
click at [415, 143] on input "text" at bounding box center [457, 144] width 173 height 16
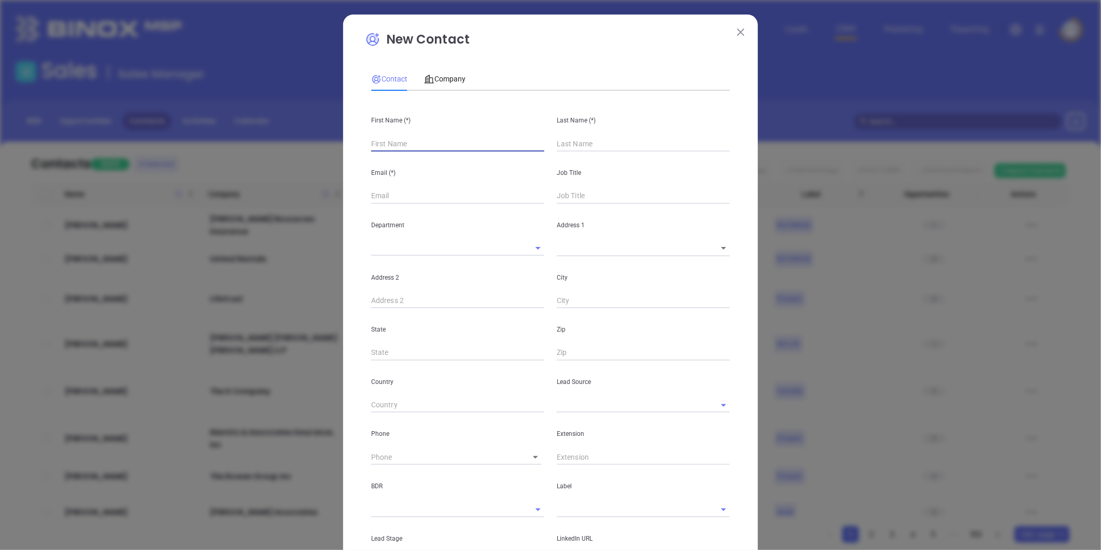
type input "M"
type input "1"
type input "MA"
type input "1"
type input "Marie"
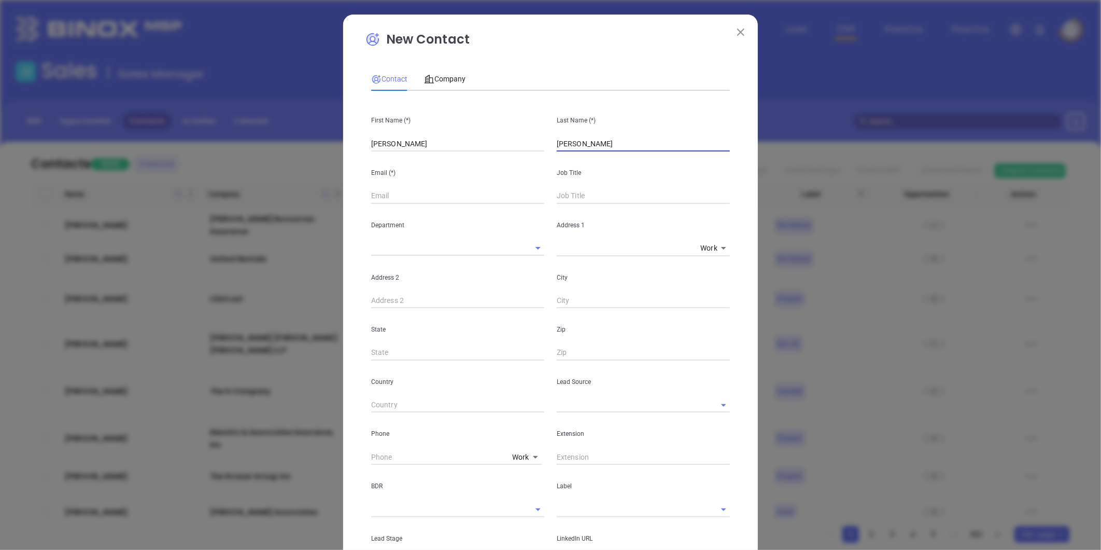
type input "Brooks"
click at [578, 199] on input "text" at bounding box center [643, 196] width 173 height 16
type input "VP of Operations"
click at [517, 457] on body "Leads CRM Marketing Reporting Financial Leads Leads Sales Sales Manager BDR Opp…" at bounding box center [550, 275] width 1101 height 550
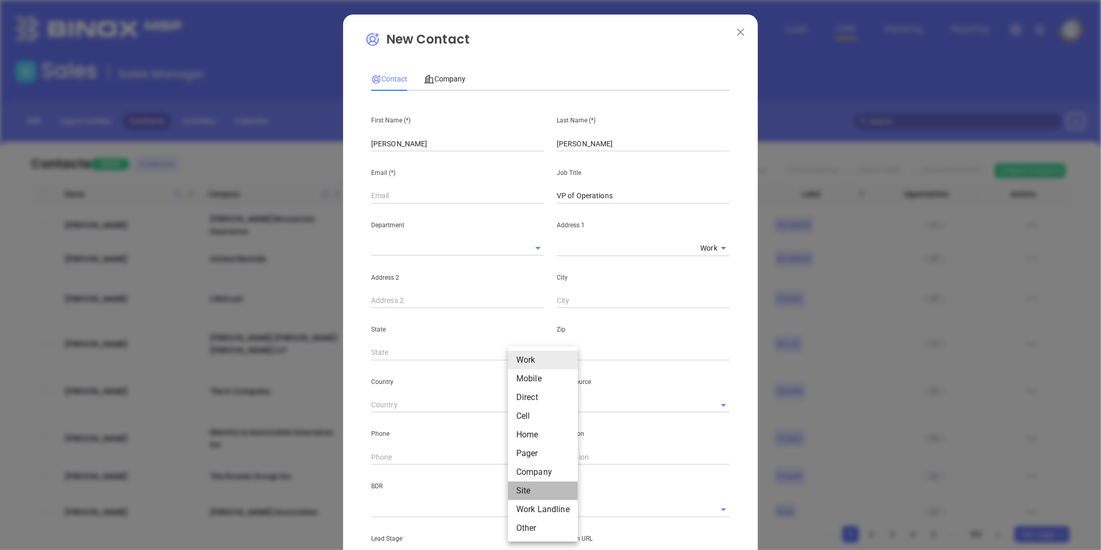
click at [523, 489] on li "Site" at bounding box center [543, 490] width 70 height 19
type input "11"
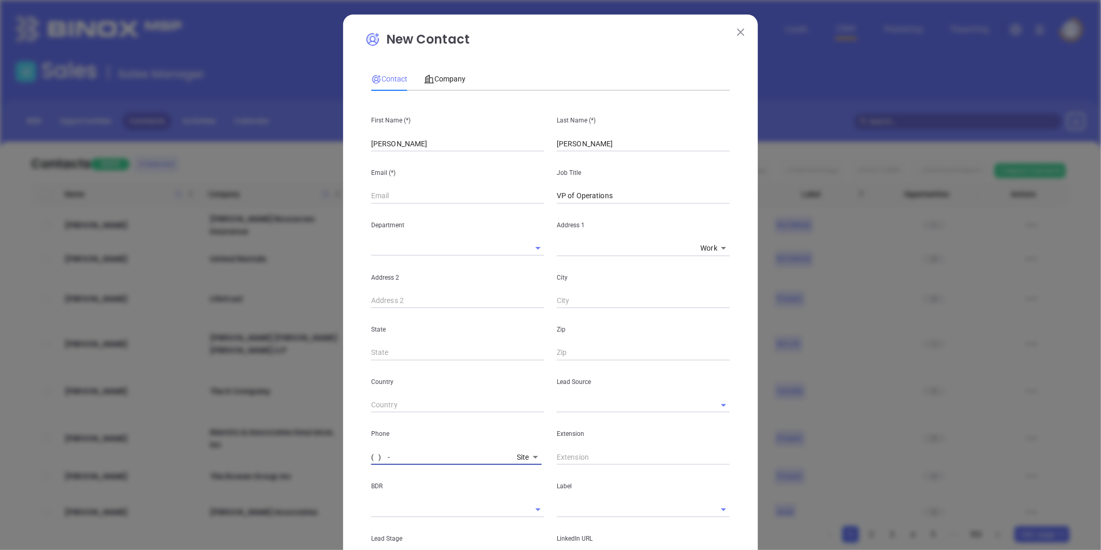
click at [396, 455] on input "( ) -" at bounding box center [442, 457] width 142 height 16
paste input "877) 418-2484"
type input "(877) 418-2484"
click at [448, 76] on span "Company" at bounding box center [444, 79] width 41 height 8
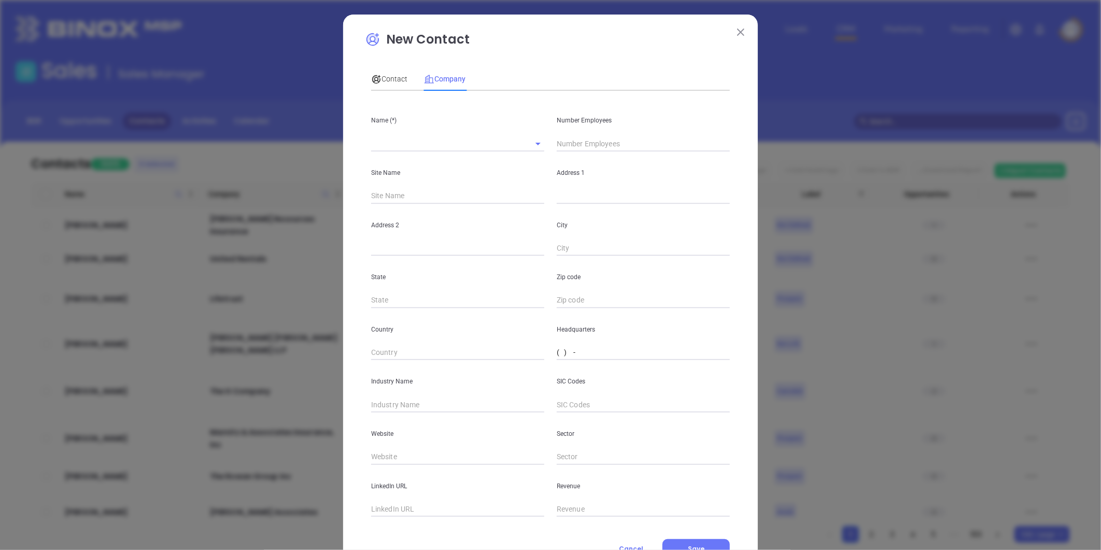
click at [558, 356] on input "( ) -" at bounding box center [643, 353] width 173 height 16
paste input "877) 418-2484"
type input "(877) 418-2484"
click at [571, 193] on input "text" at bounding box center [643, 196] width 173 height 16
paste input "Bay Saint Louis, Mississippi 39520"
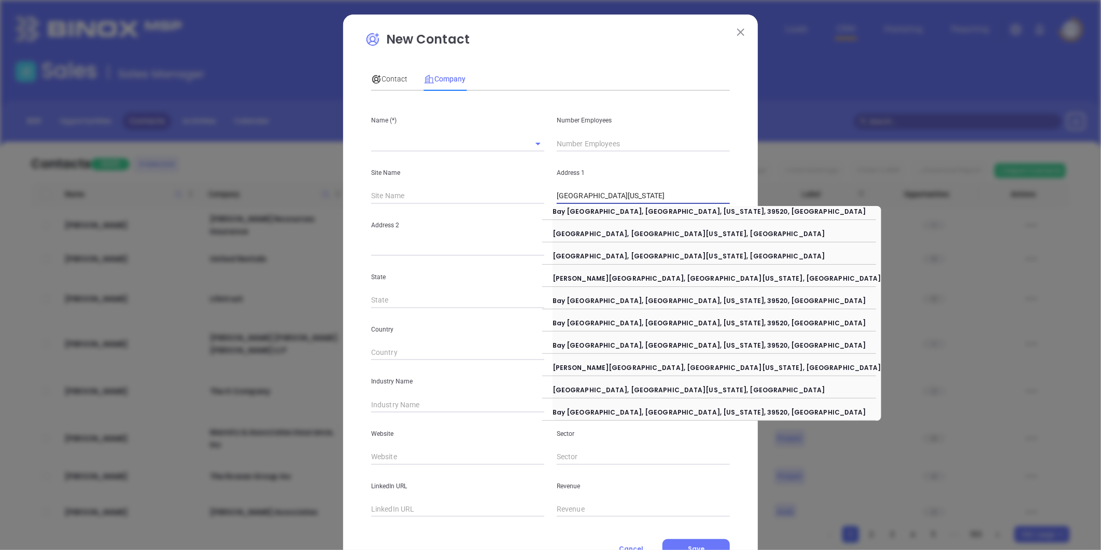
click at [557, 193] on input "Bay Saint Louis, Mississippi 39520" at bounding box center [643, 196] width 173 height 16
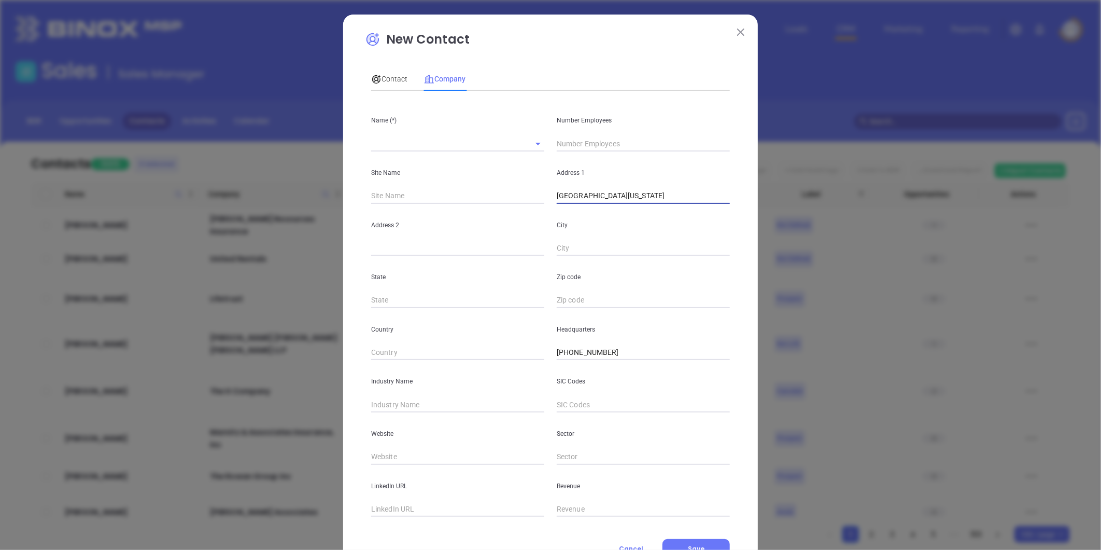
paste input "122 Court St."
drag, startPoint x: 597, startPoint y: 194, endPoint x: 838, endPoint y: 167, distance: 242.1
click at [838, 167] on div "New Contact Contact Company First Name (*) Marie Last Name (*) Brooks Email (*)…" at bounding box center [550, 275] width 1101 height 550
type input "122 Court St"
paste input "Bay Saint Louis, Mississippi 39520"
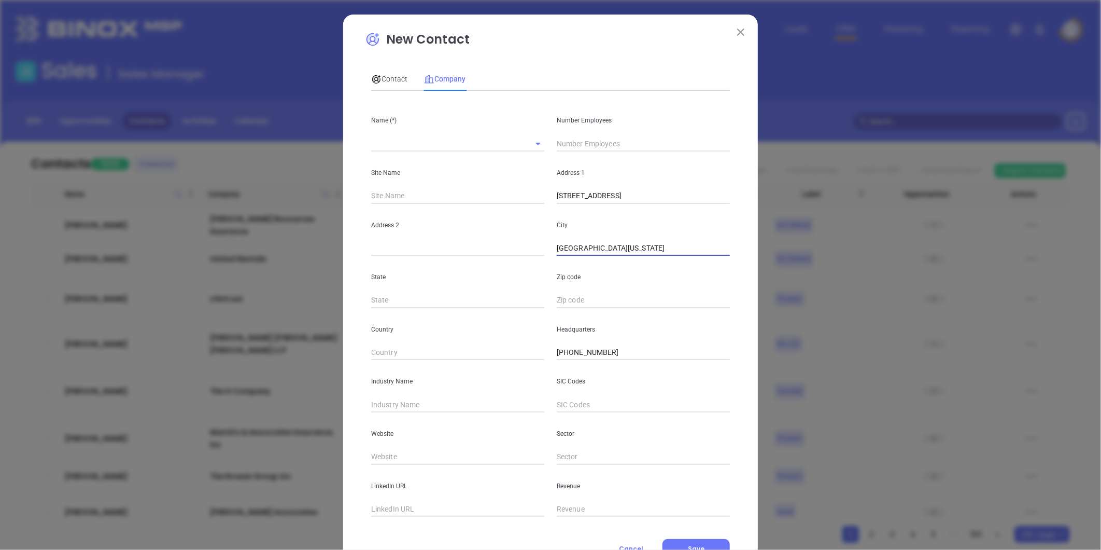
drag, startPoint x: 608, startPoint y: 247, endPoint x: 972, endPoint y: 172, distance: 372.3
click at [972, 172] on div "New Contact Contact Company First Name (*) Marie Last Name (*) Brooks Email (*)…" at bounding box center [550, 275] width 1101 height 550
type input "Bay Saint Louis"
type input "ms"
paste input "Mississippi 39520"
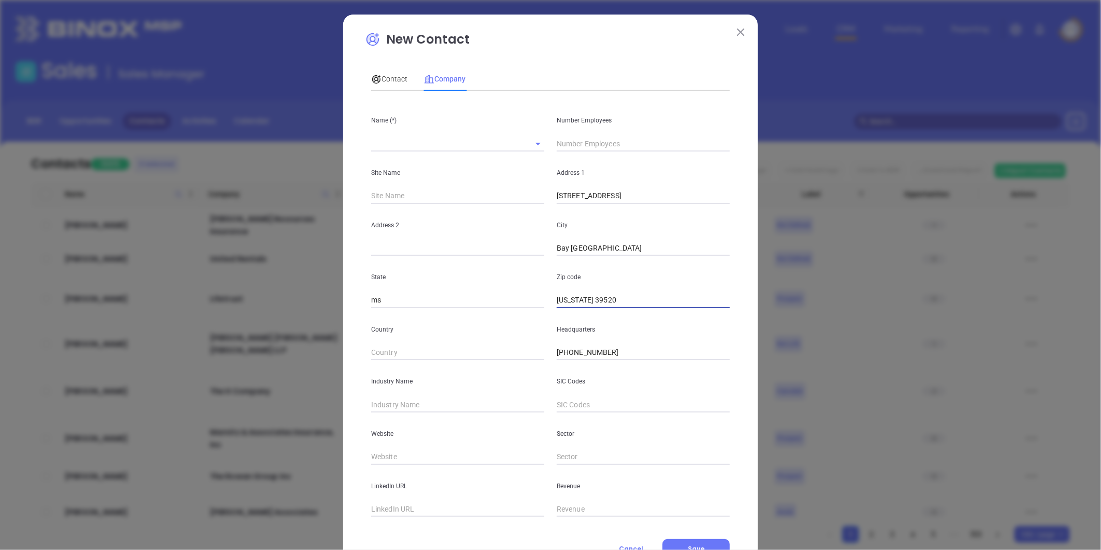
drag, startPoint x: 590, startPoint y: 300, endPoint x: 372, endPoint y: 319, distance: 218.6
click at [372, 319] on div "Name (*) Number Employees Site Name Address 1 122 Court St Address 2 City Bay S…" at bounding box center [550, 307] width 359 height 417
type input "39520"
click at [354, 307] on div "New Contact Contact Company First Name (*) Marie Last Name (*) Brooks Email (*)…" at bounding box center [550, 298] width 415 height 566
type input "MS"
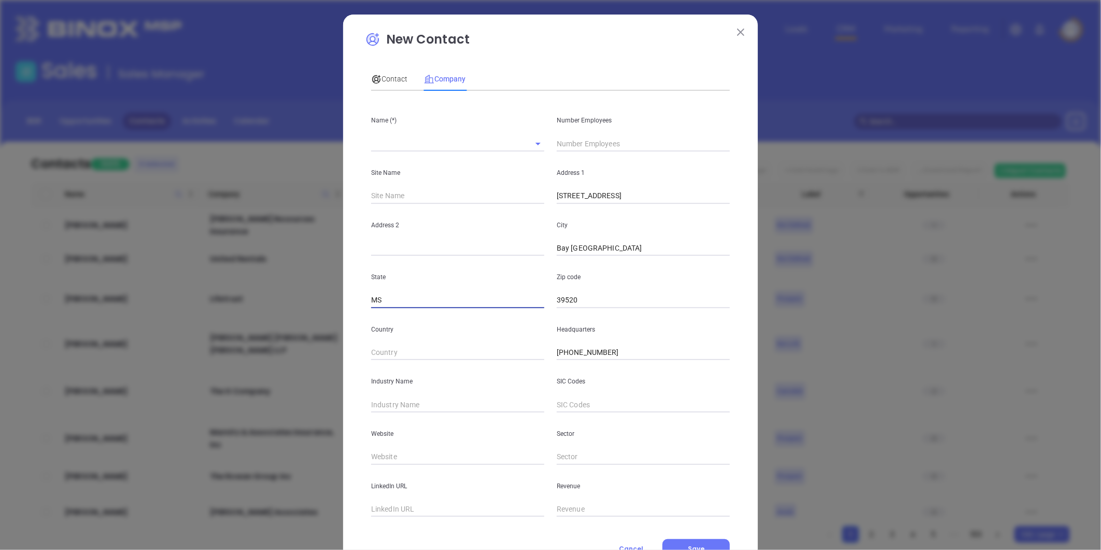
click at [466, 225] on p "Address 2" at bounding box center [457, 224] width 173 height 11
click at [415, 407] on input "text" at bounding box center [457, 405] width 173 height 16
type input "Insurance"
click at [386, 455] on input "text" at bounding box center [457, 457] width 173 height 16
paste input "https://bridgewayins.com/"
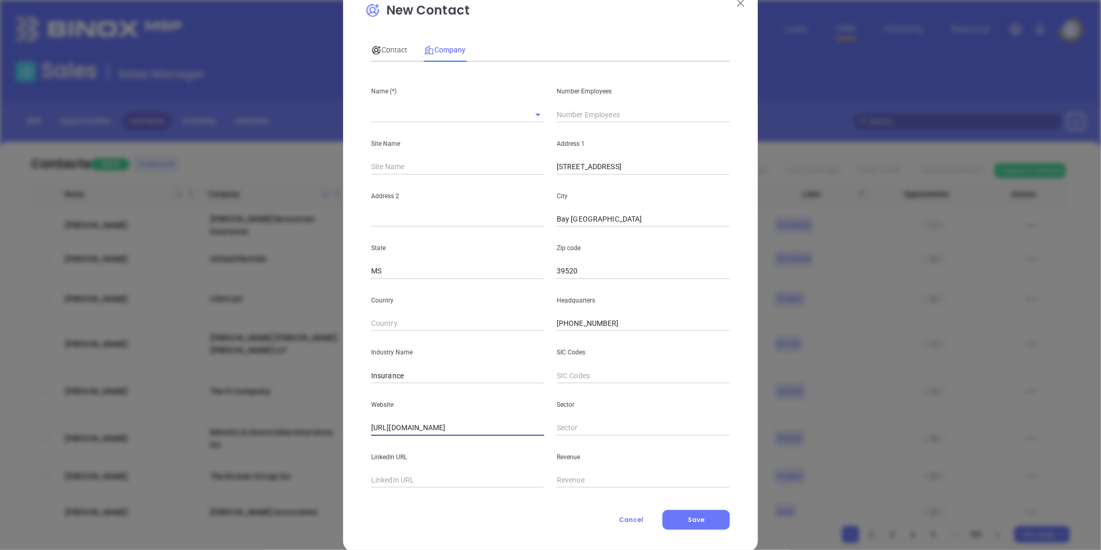
scroll to position [45, 0]
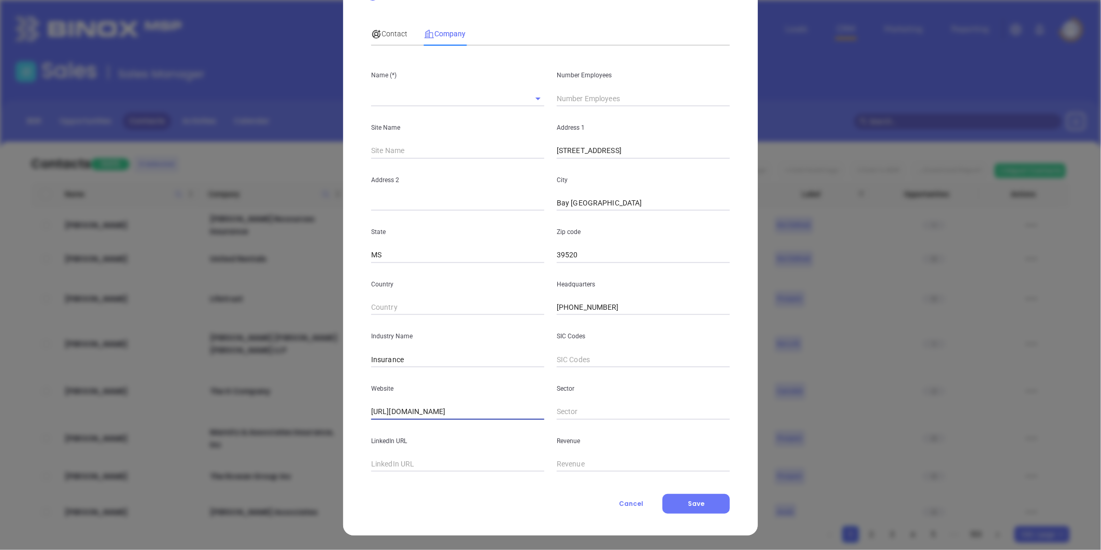
type input "https://bridgewayins.com/"
click at [391, 32] on span "Contact" at bounding box center [389, 34] width 36 height 8
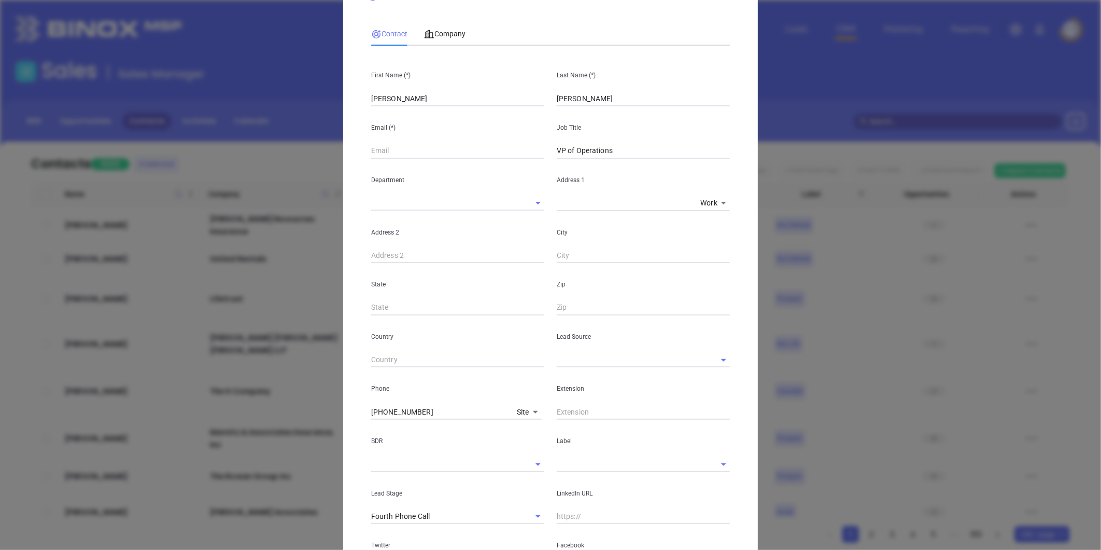
click at [573, 359] on input "text" at bounding box center [629, 359] width 144 height 15
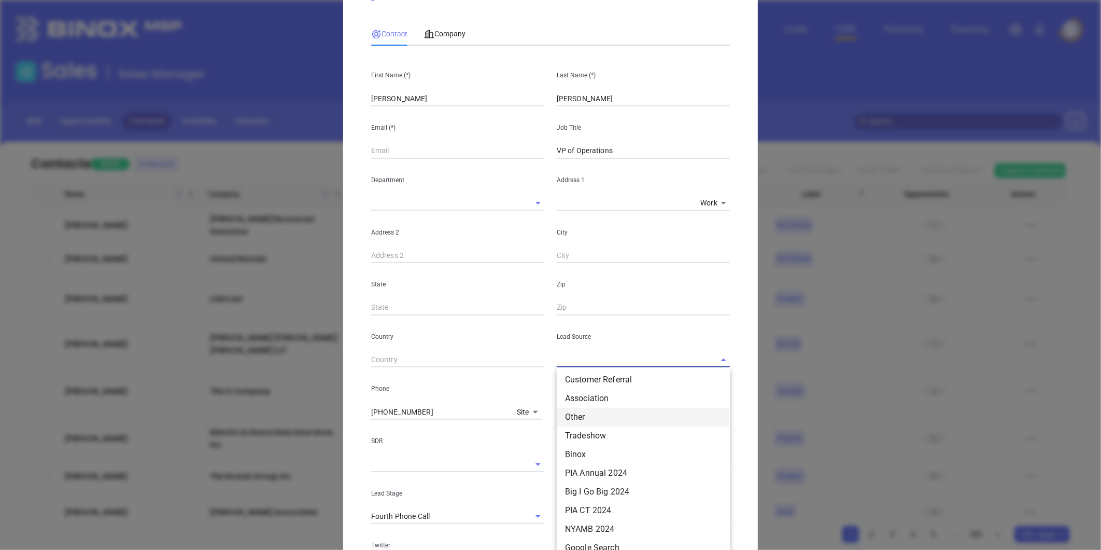
click at [577, 413] on li "Other" at bounding box center [643, 417] width 173 height 19
type input "Other"
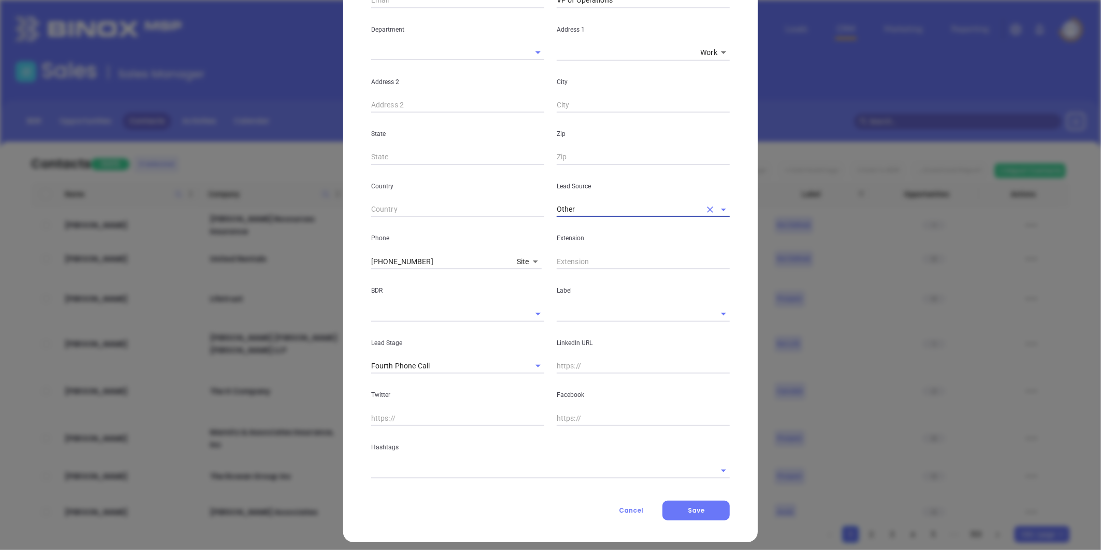
scroll to position [202, 0]
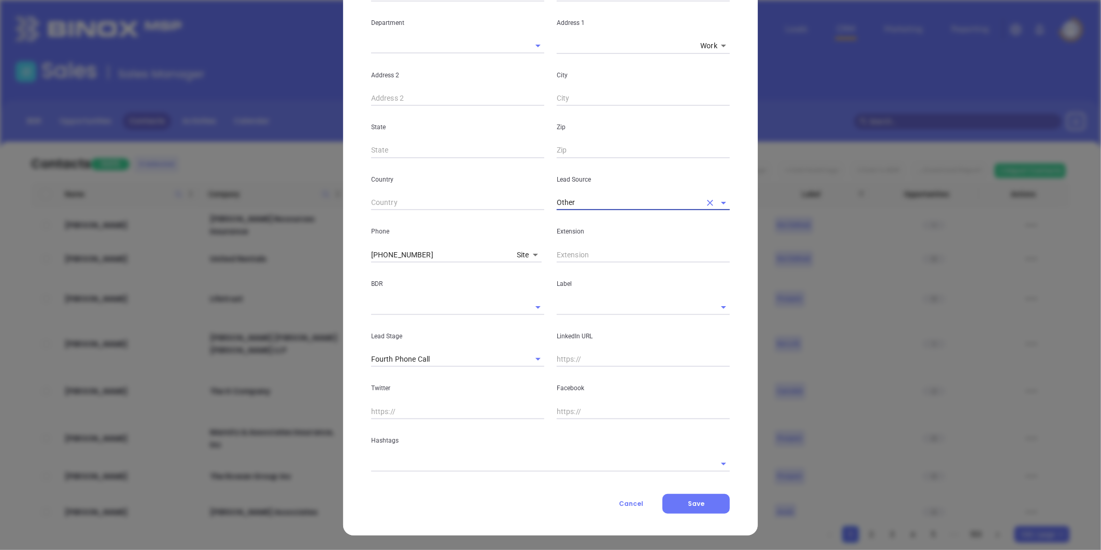
click at [566, 310] on input "text" at bounding box center [629, 306] width 144 height 15
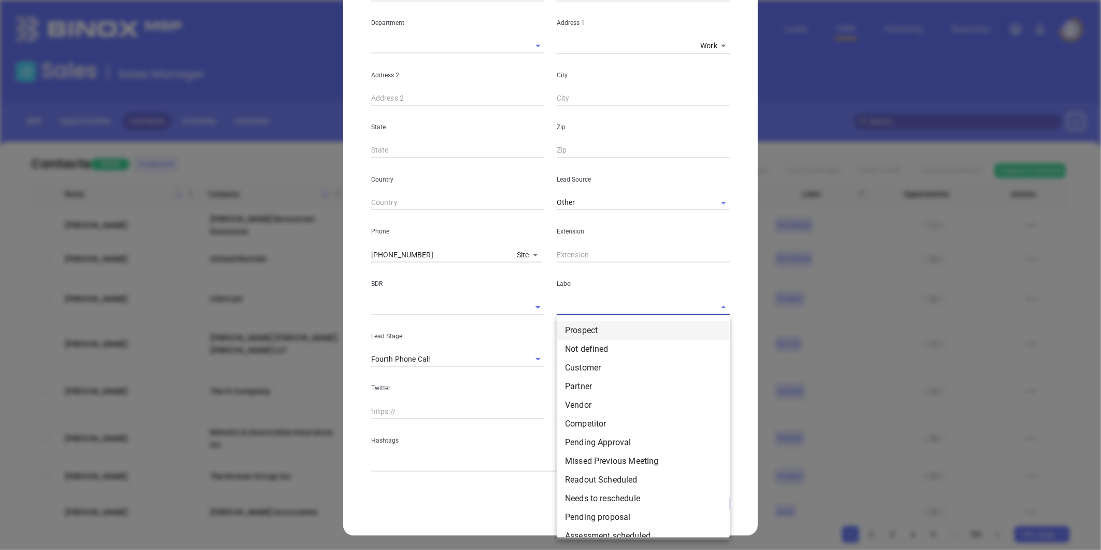
click at [578, 334] on li "Prospect" at bounding box center [643, 330] width 173 height 19
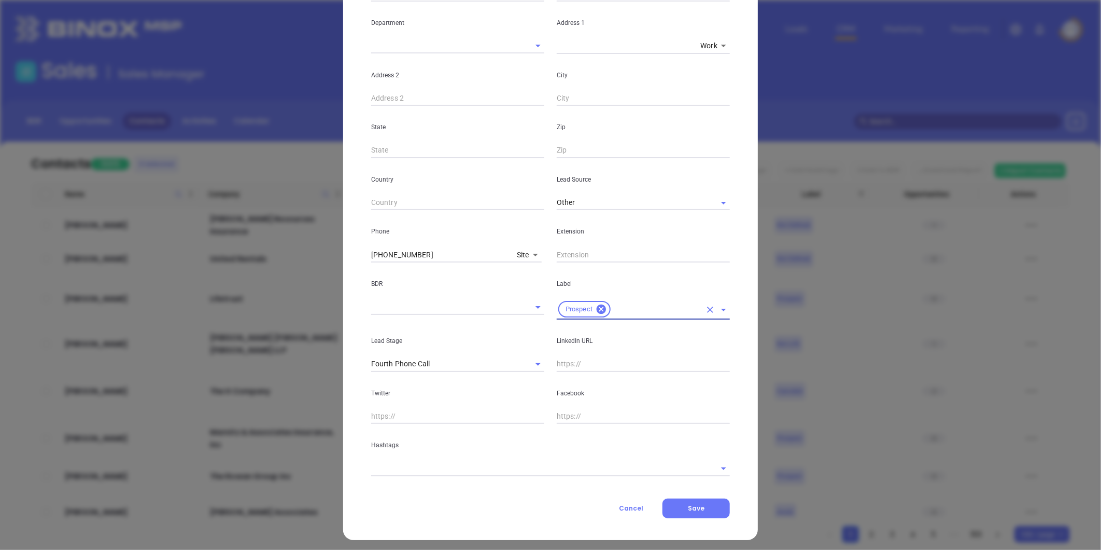
click at [572, 366] on input "text" at bounding box center [643, 364] width 173 height 16
paste input "linkedin.com/in/marie-brooks-97950b381"
type input "www.linkedin.com/in/marie-brooks-97950b381"
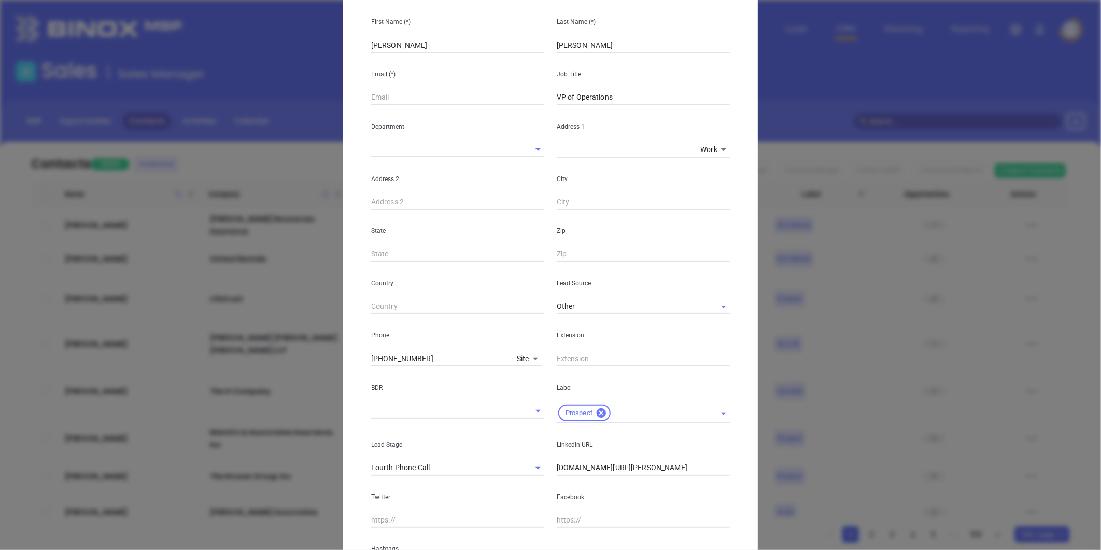
scroll to position [0, 0]
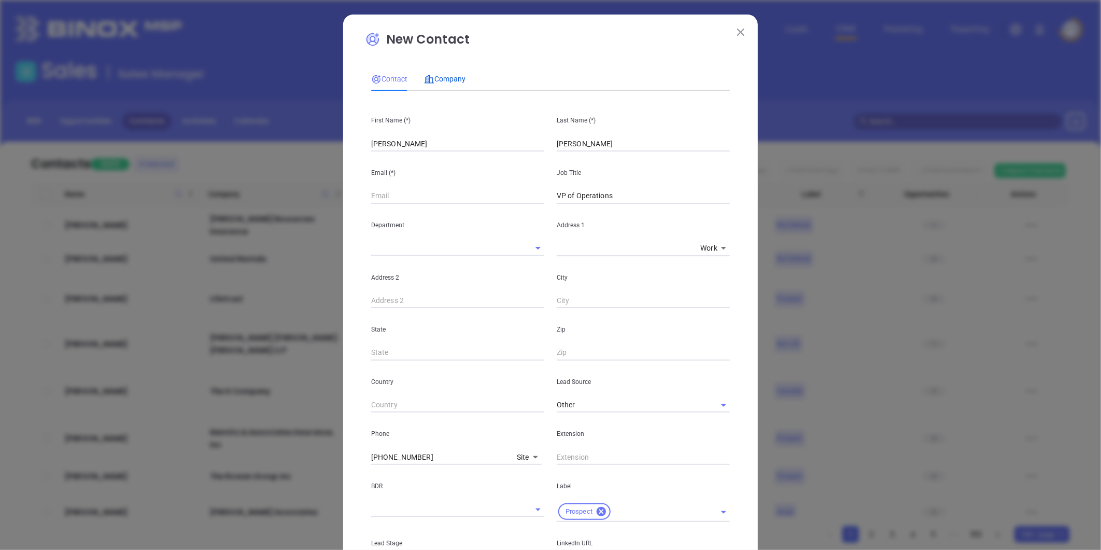
drag, startPoint x: 443, startPoint y: 80, endPoint x: 436, endPoint y: 105, distance: 25.9
click at [443, 80] on span "Company" at bounding box center [444, 79] width 41 height 8
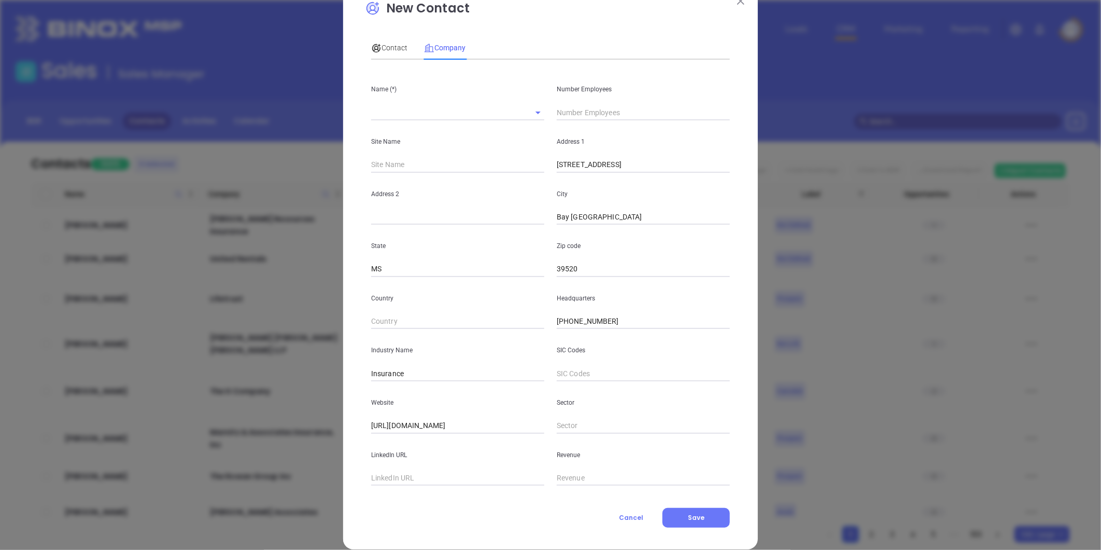
scroll to position [45, 0]
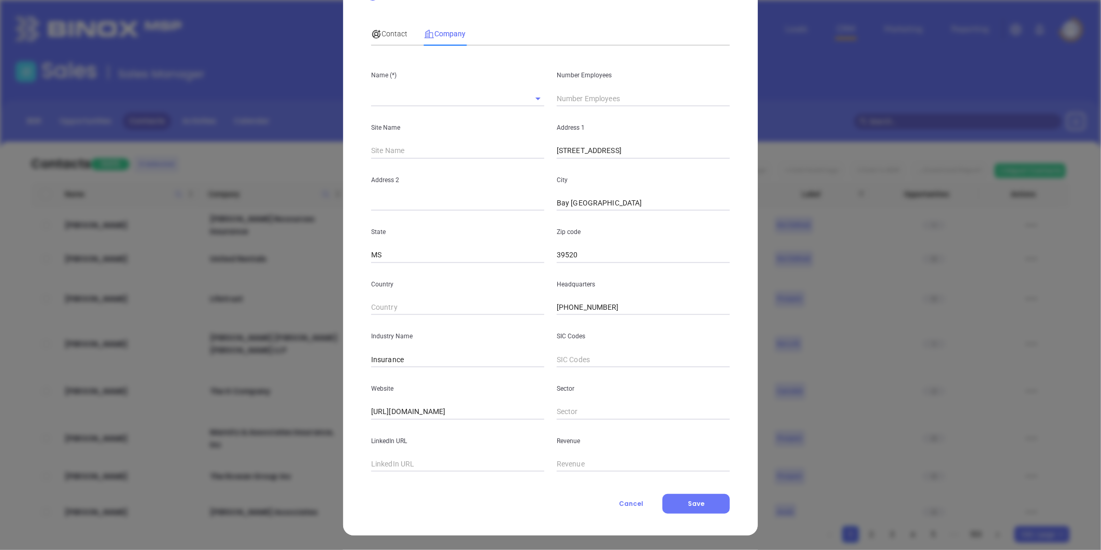
click at [389, 457] on input "text" at bounding box center [457, 464] width 173 height 16
click at [353, 307] on div "New Contact Contact Company First Name (*) Marie Last Name (*) Brooks Email (*)…" at bounding box center [550, 252] width 415 height 566
click at [564, 99] on input "text" at bounding box center [643, 99] width 173 height 16
type input "15"
click at [387, 99] on input "text" at bounding box center [443, 98] width 144 height 15
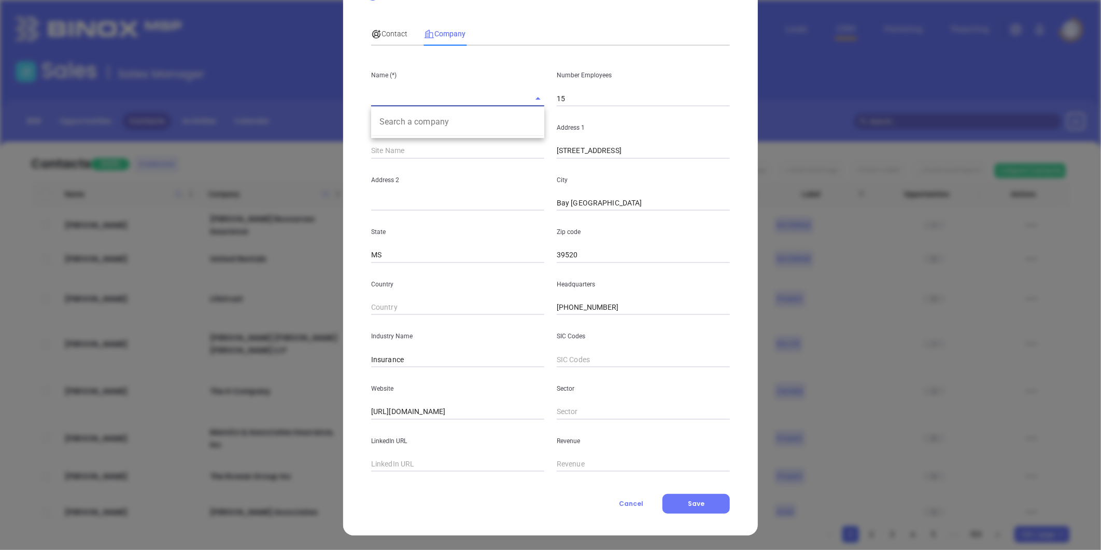
paste input "Bridgeway Insurance"
type input "Bridgeway Insurance"
click at [428, 221] on div "State MS" at bounding box center [458, 237] width 186 height 52
click at [384, 32] on span "Contact" at bounding box center [389, 34] width 36 height 8
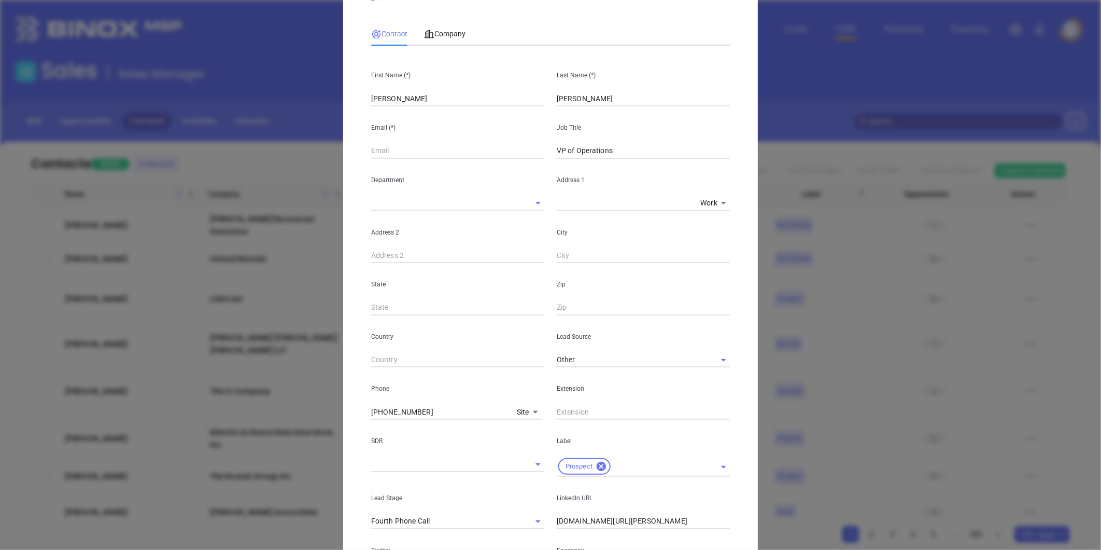
scroll to position [206, 0]
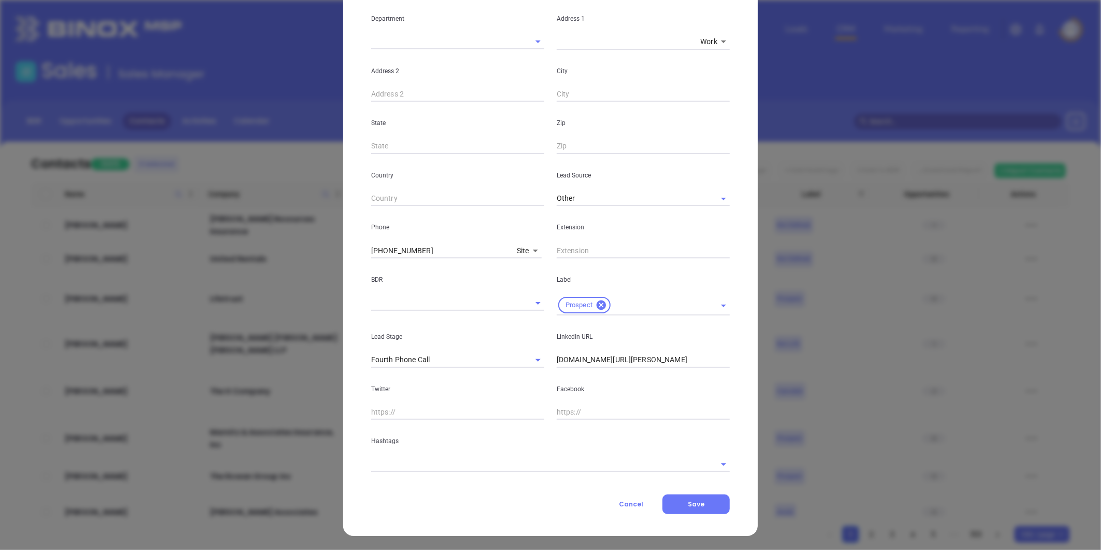
drag, startPoint x: 496, startPoint y: 463, endPoint x: 489, endPoint y: 461, distance: 7.4
click at [493, 463] on input "text" at bounding box center [536, 463] width 330 height 15
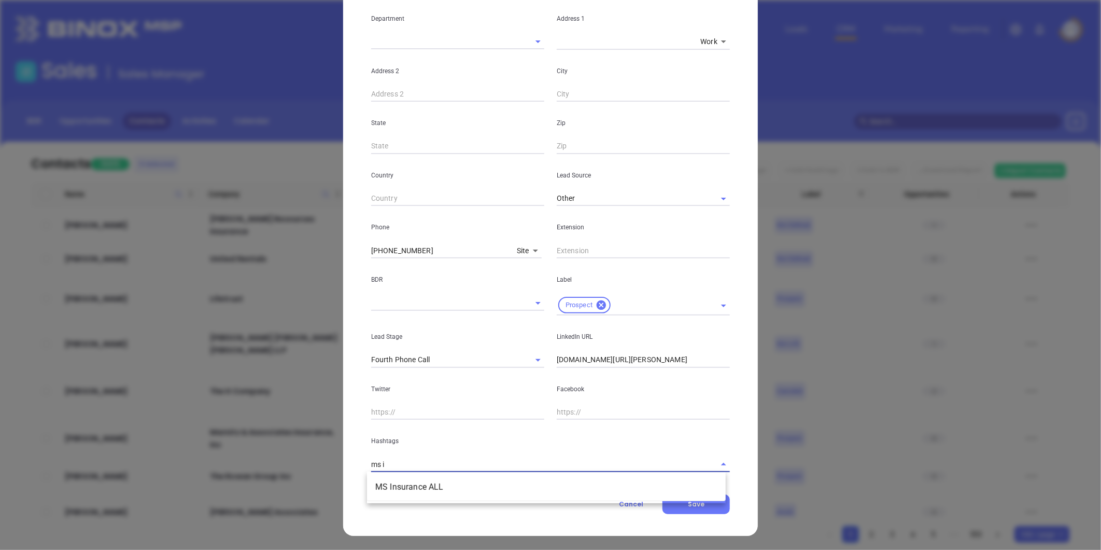
type input "ms in"
click at [473, 486] on li "MS Insurance ALL" at bounding box center [546, 487] width 359 height 19
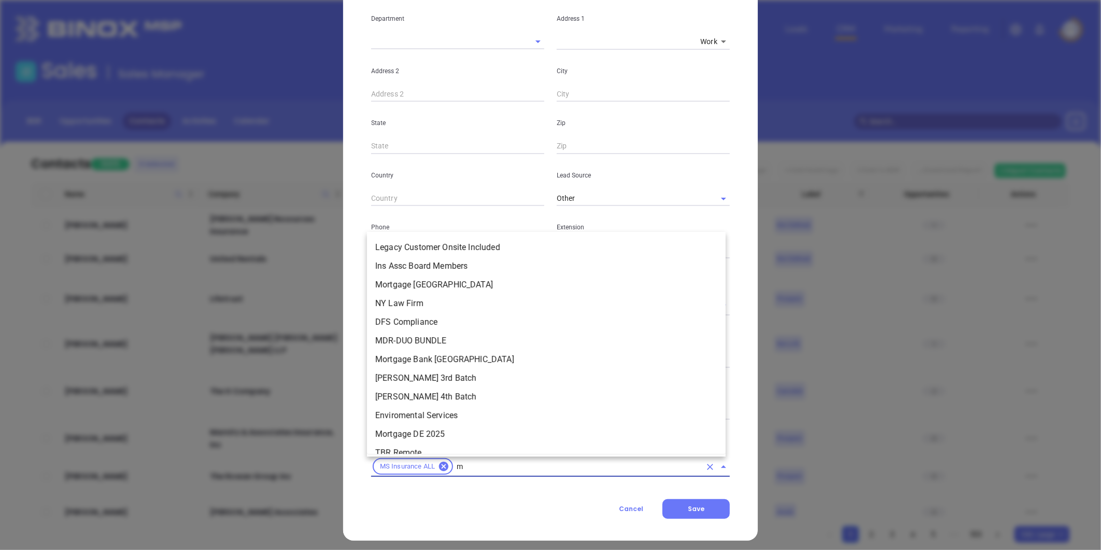
type input "ms"
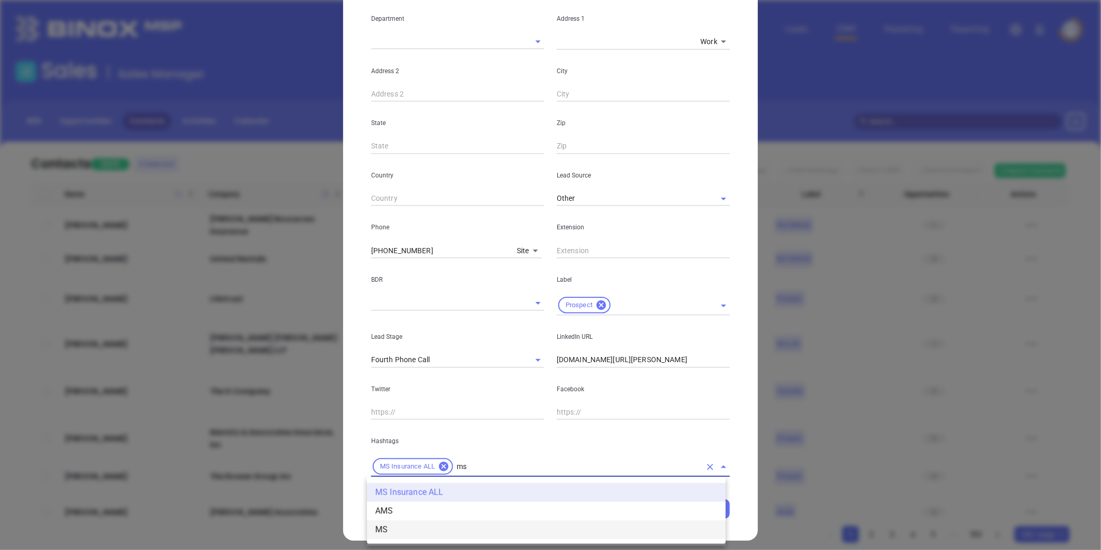
click at [387, 528] on li "MS" at bounding box center [546, 529] width 359 height 19
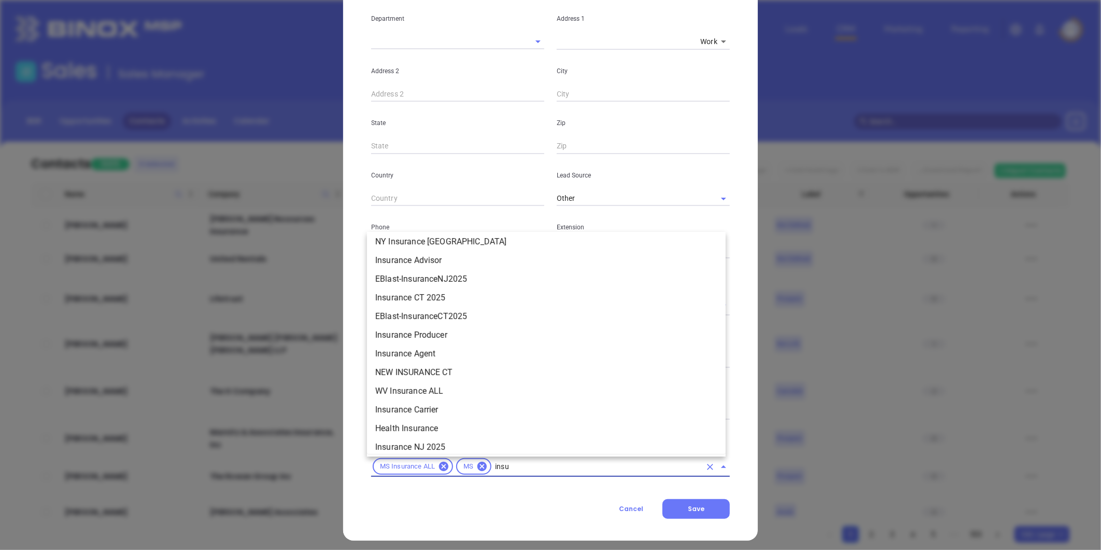
scroll to position [529, 0]
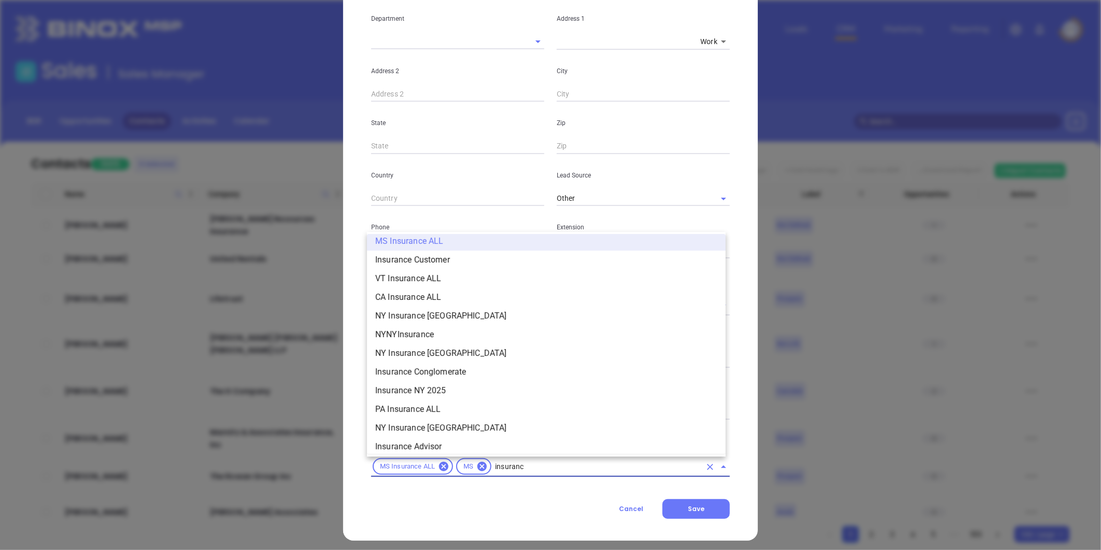
type input "insurance"
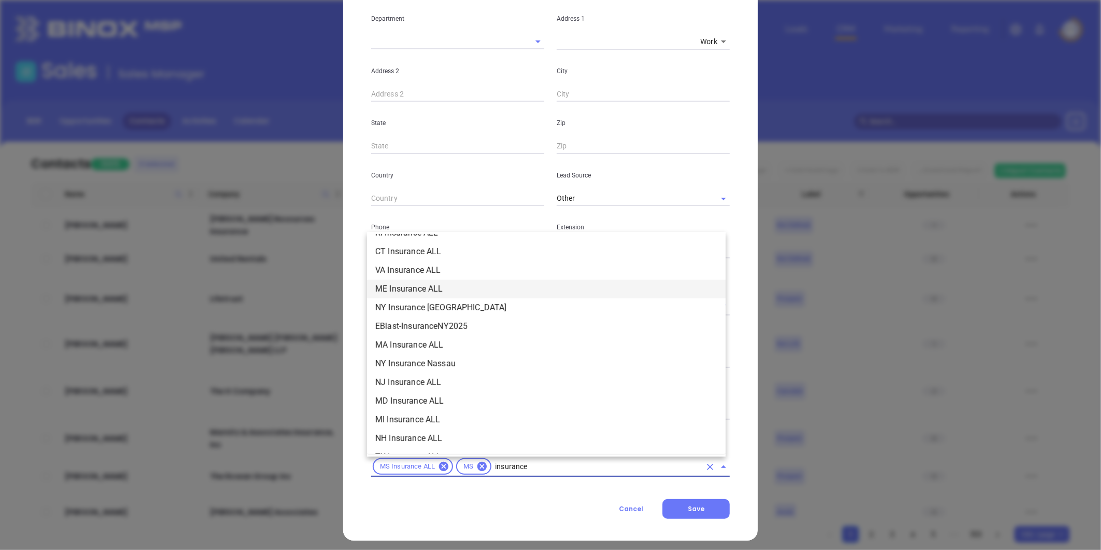
scroll to position [230, 0]
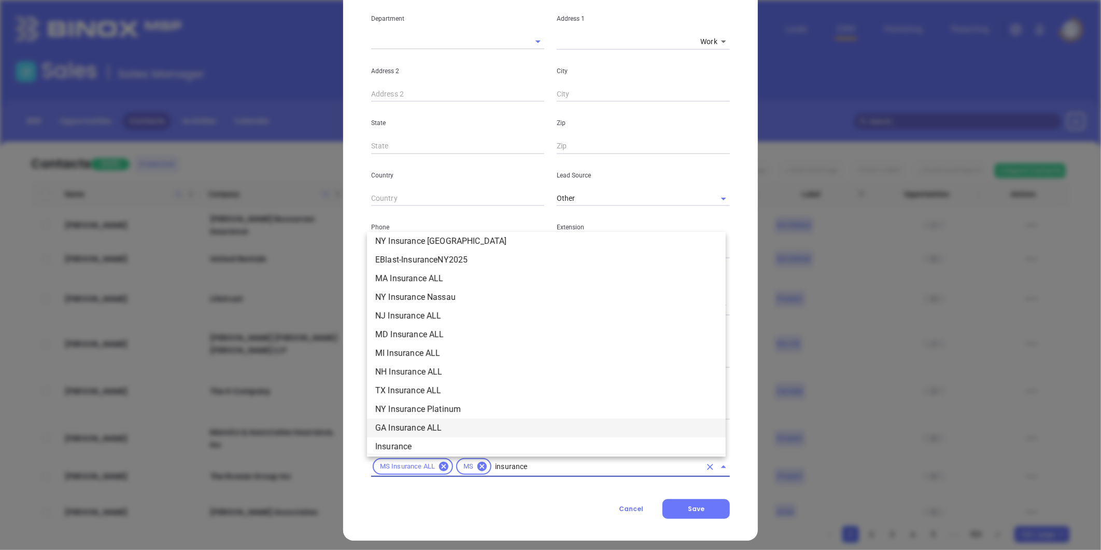
click at [394, 432] on li "GA Insurance ALL" at bounding box center [546, 427] width 359 height 19
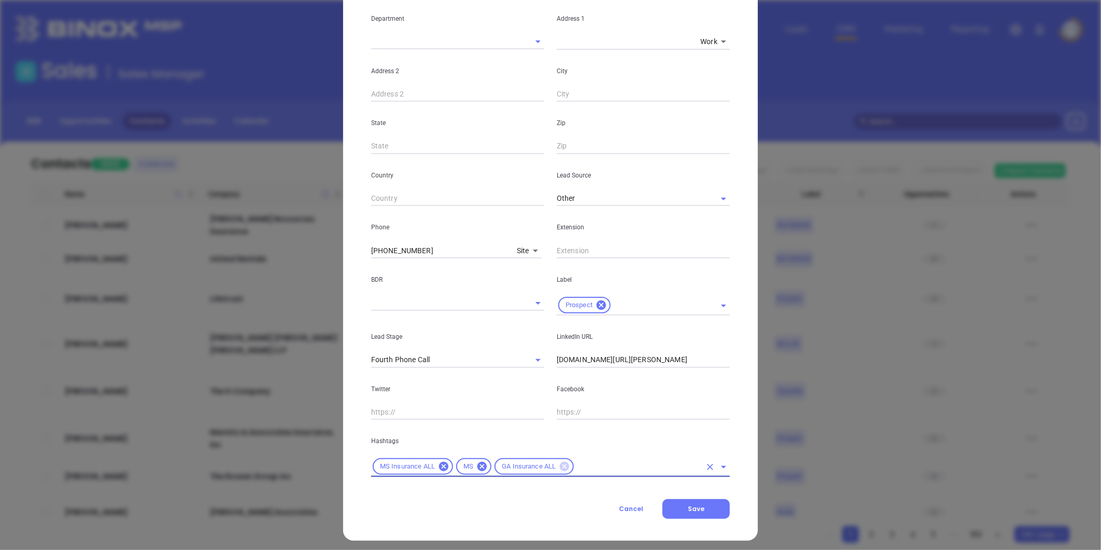
drag, startPoint x: 562, startPoint y: 467, endPoint x: 551, endPoint y: 465, distance: 11.0
click at [562, 466] on icon at bounding box center [564, 465] width 9 height 9
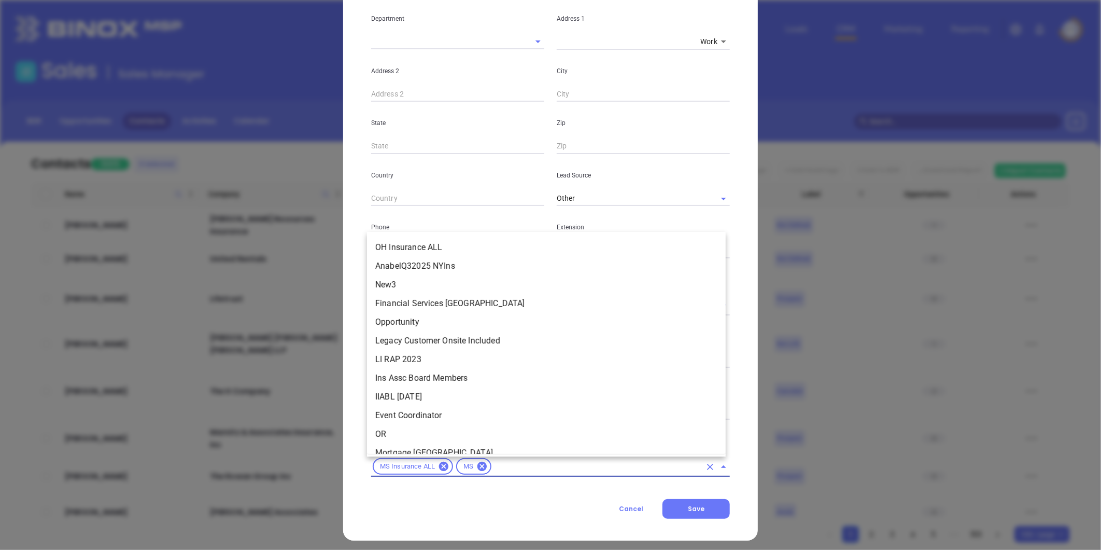
click at [547, 465] on input "text" at bounding box center [597, 466] width 208 height 13
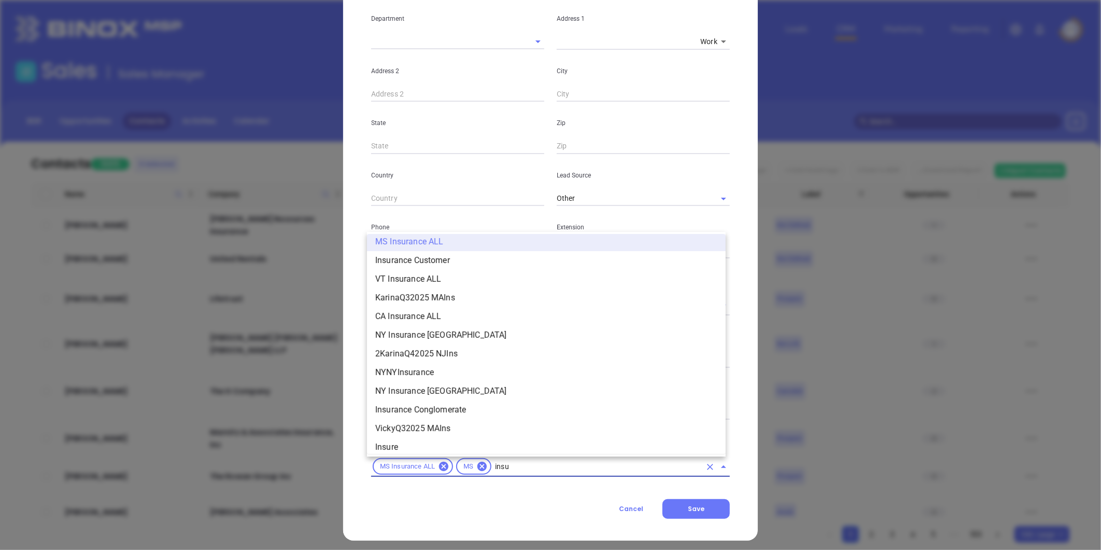
scroll to position [529, 0]
type input "insurance"
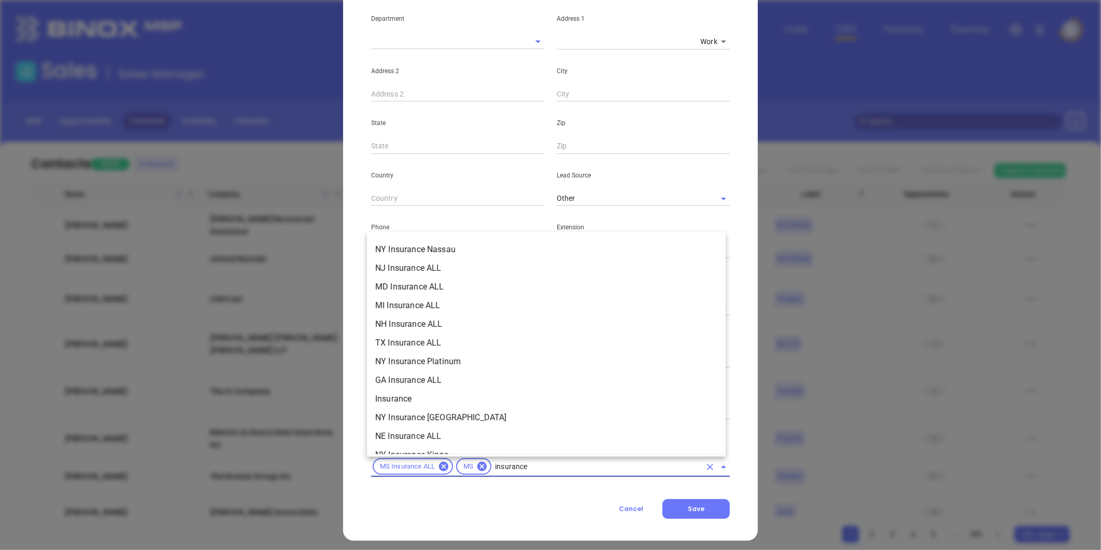
scroll to position [288, 0]
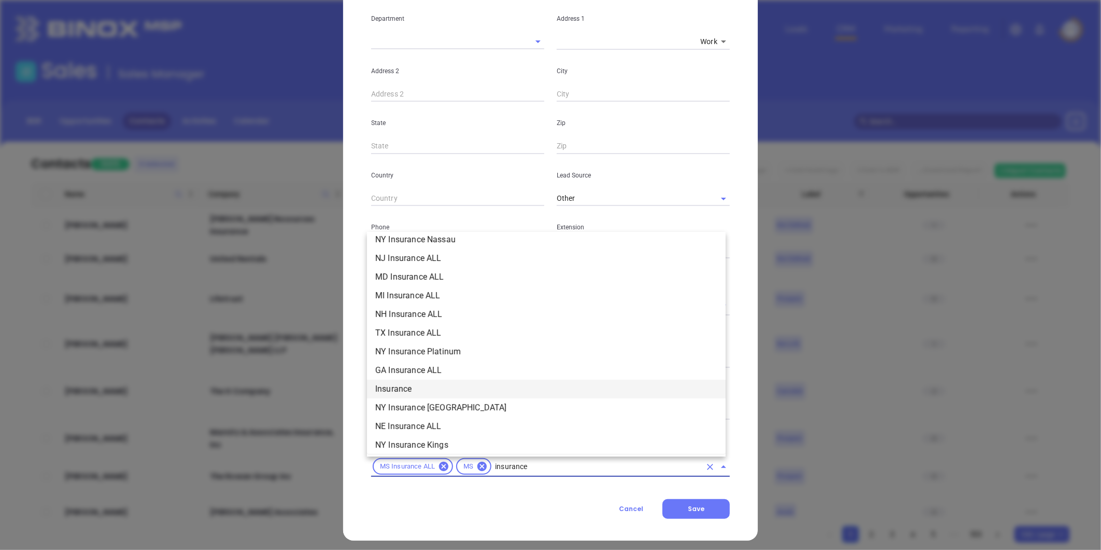
click at [405, 389] on li "Insurance" at bounding box center [546, 389] width 359 height 19
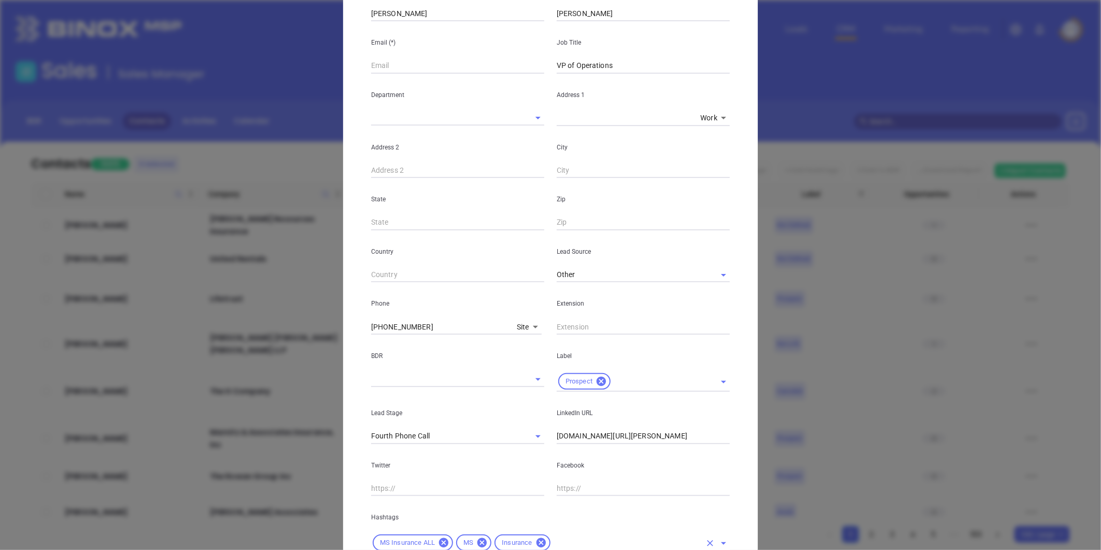
scroll to position [0, 0]
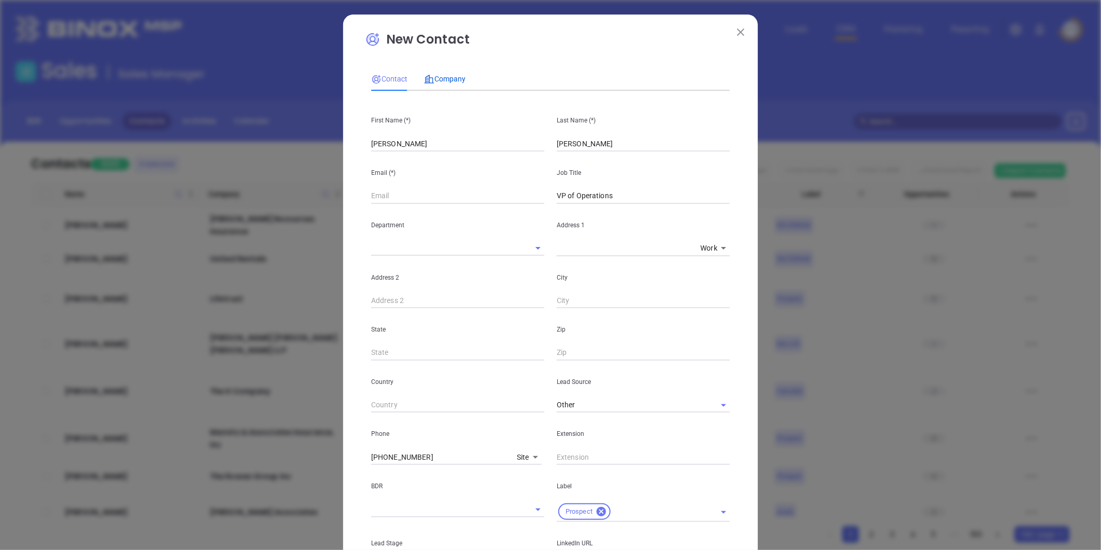
click at [446, 75] on span "Company" at bounding box center [444, 79] width 41 height 8
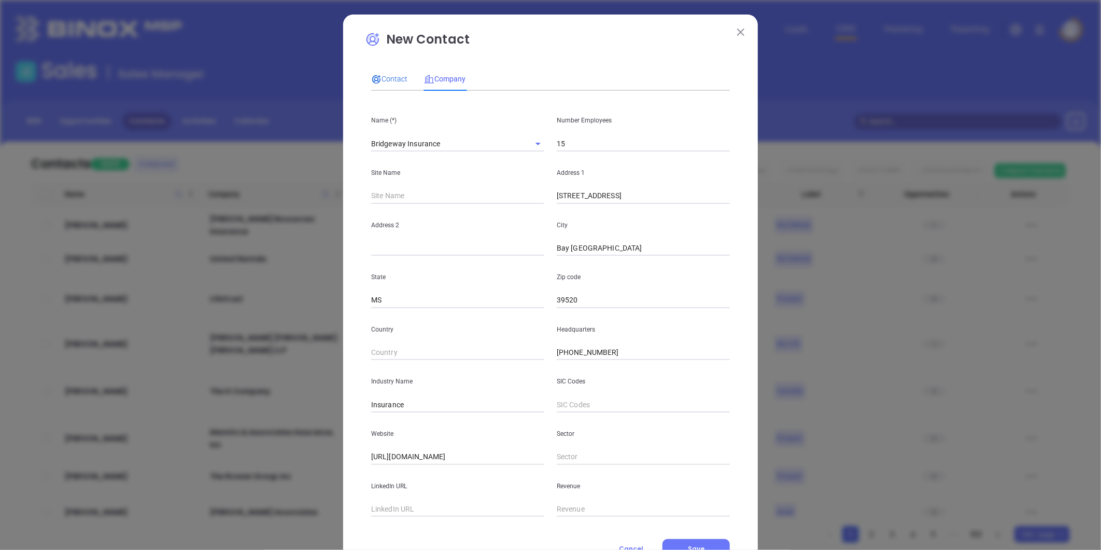
click at [381, 76] on span "Contact" at bounding box center [389, 79] width 36 height 8
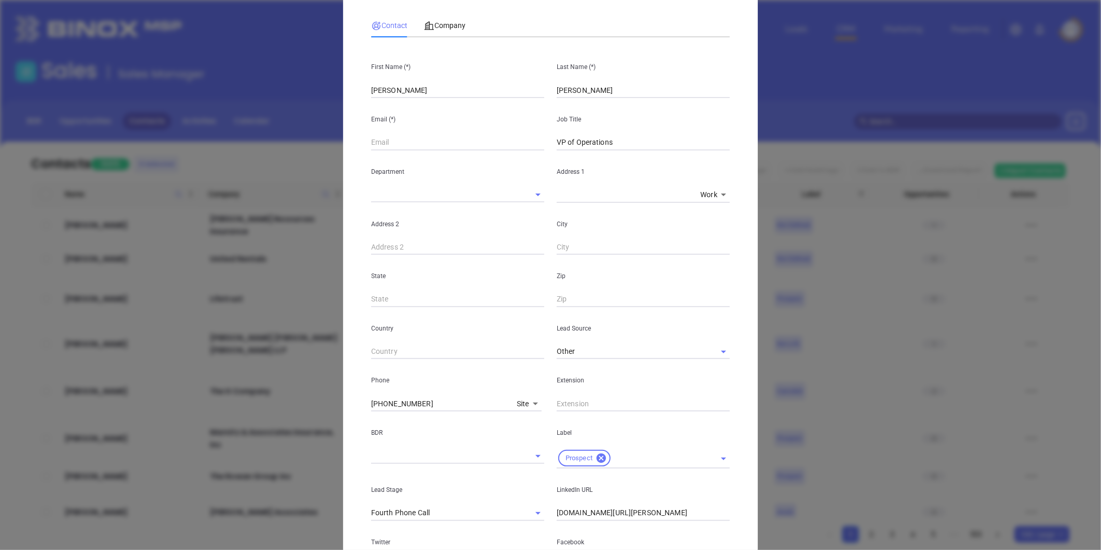
scroll to position [212, 0]
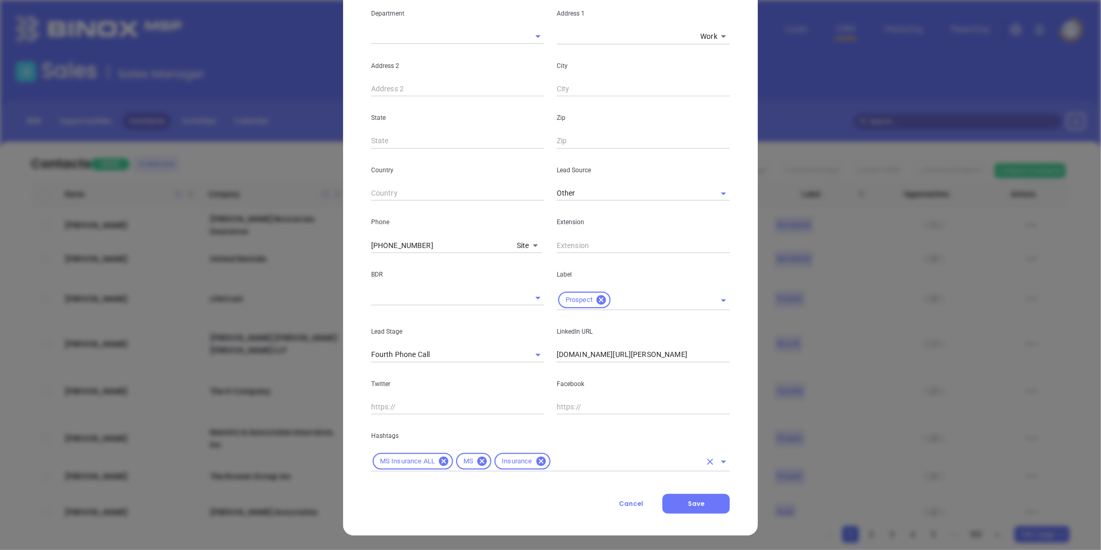
click at [562, 463] on input "text" at bounding box center [626, 461] width 149 height 13
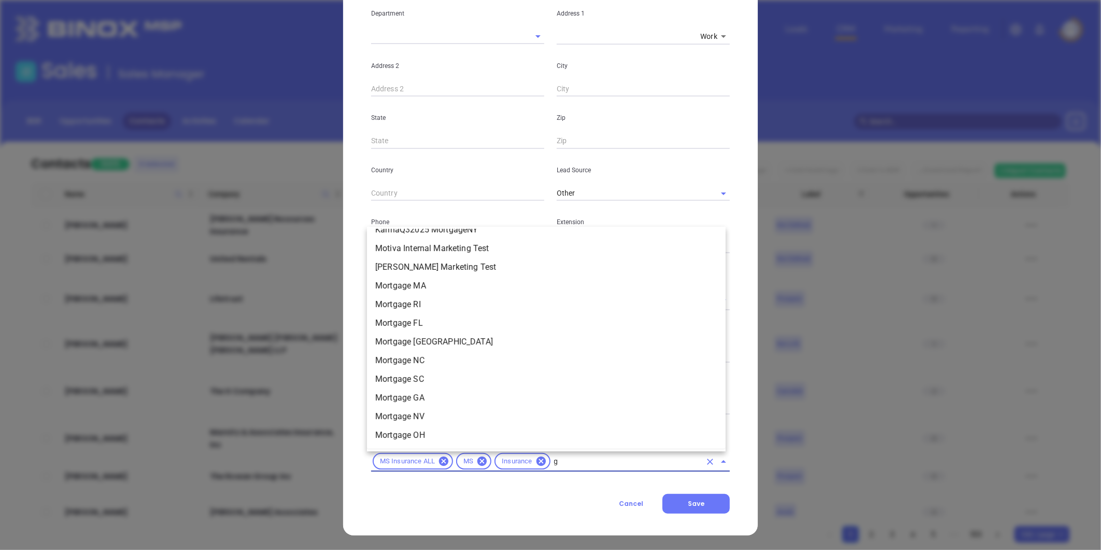
scroll to position [0, 0]
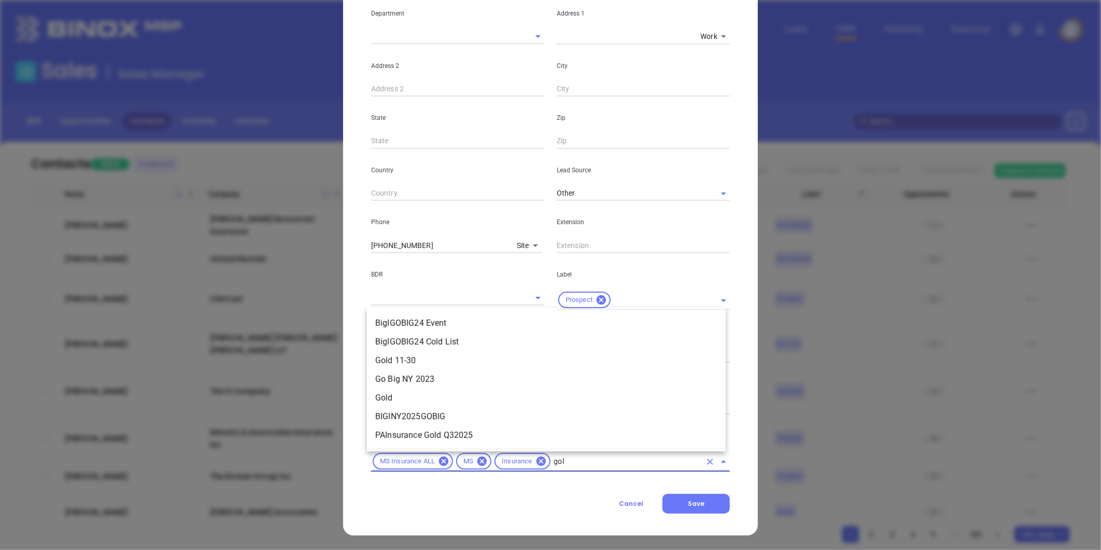
type input "gold"
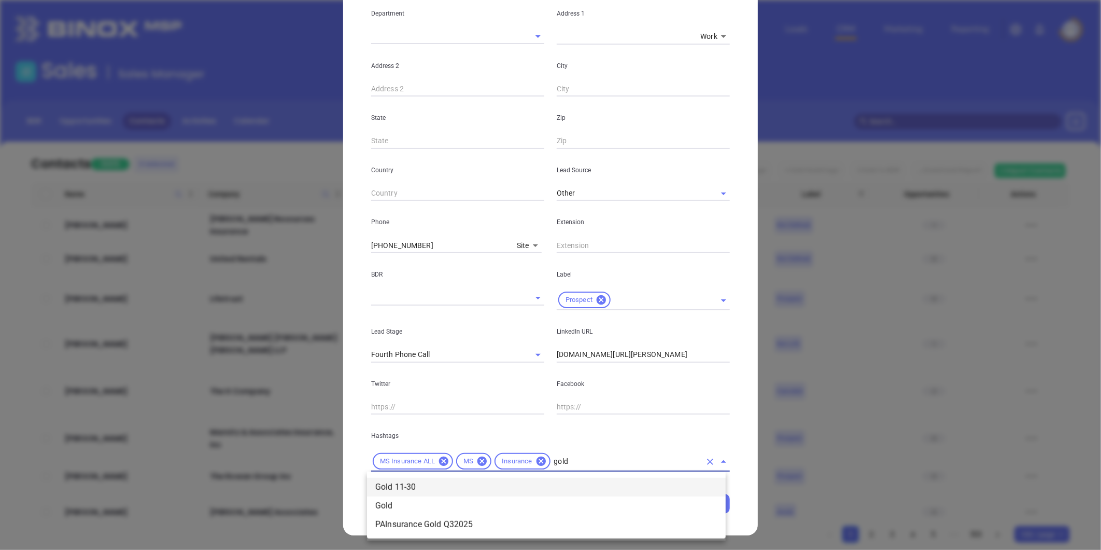
click at [475, 486] on li "Gold 11-30" at bounding box center [546, 487] width 359 height 19
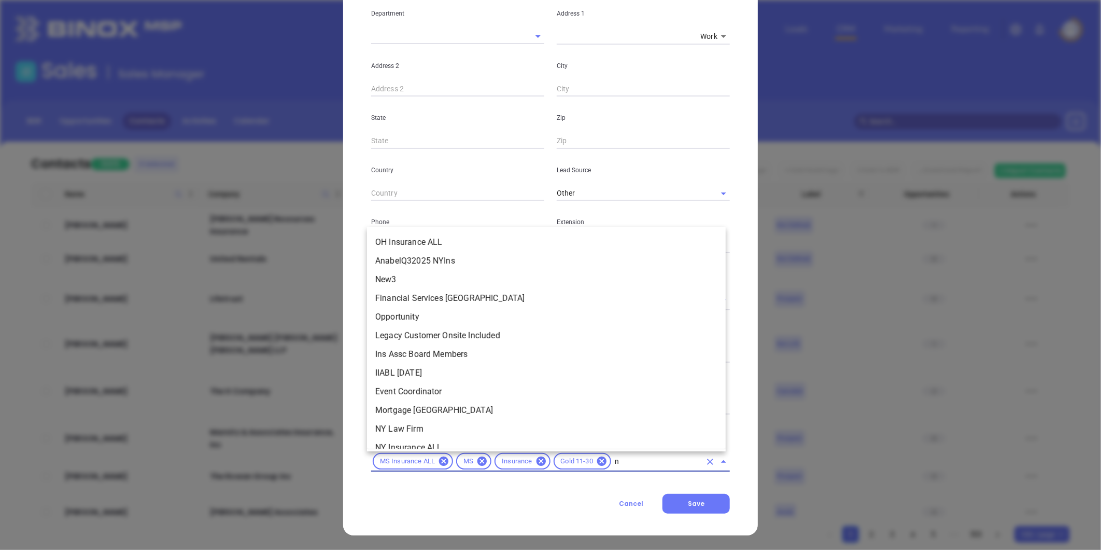
scroll to position [2567, 0]
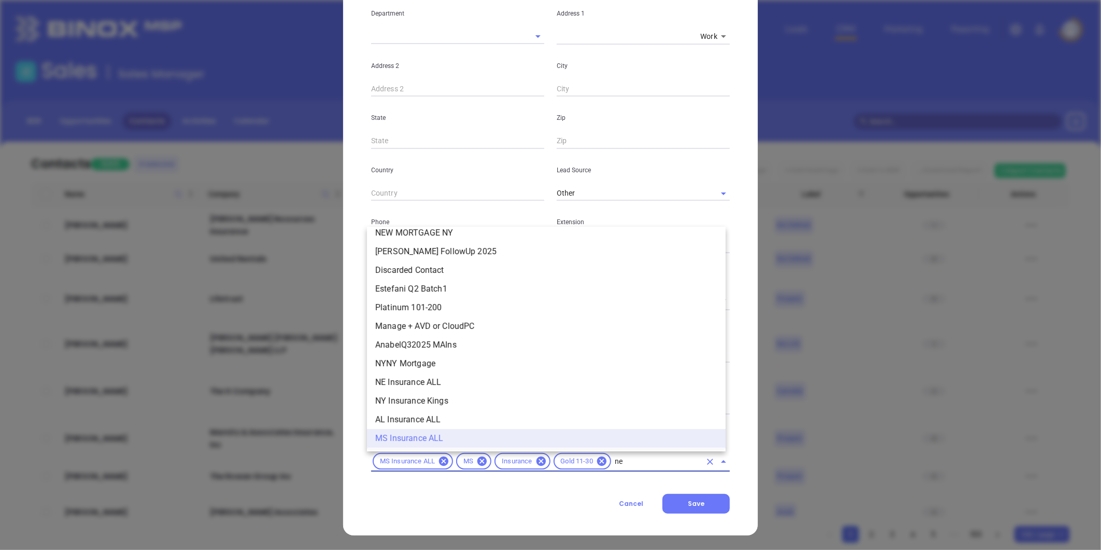
type input "new"
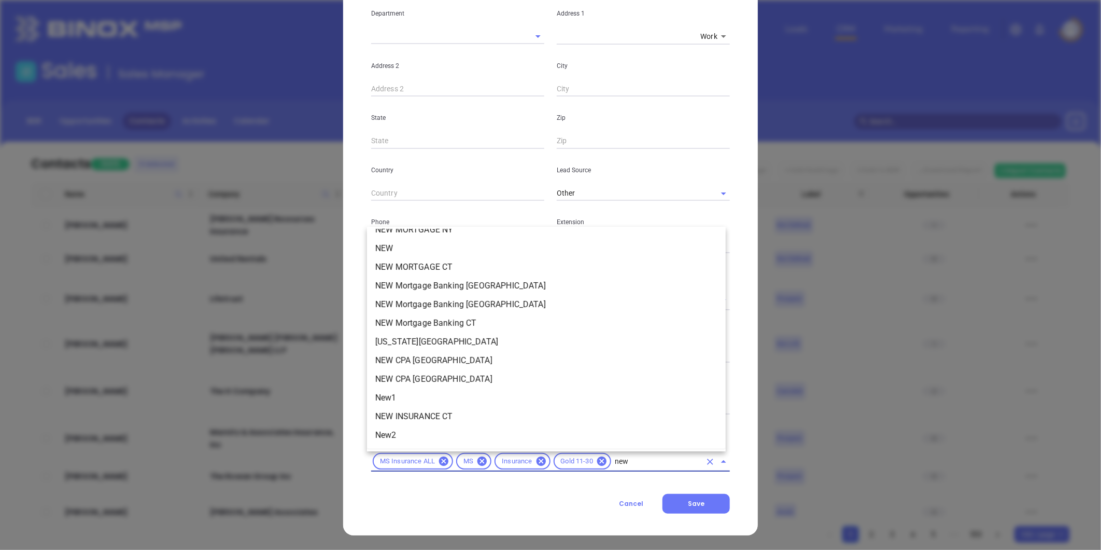
scroll to position [0, 0]
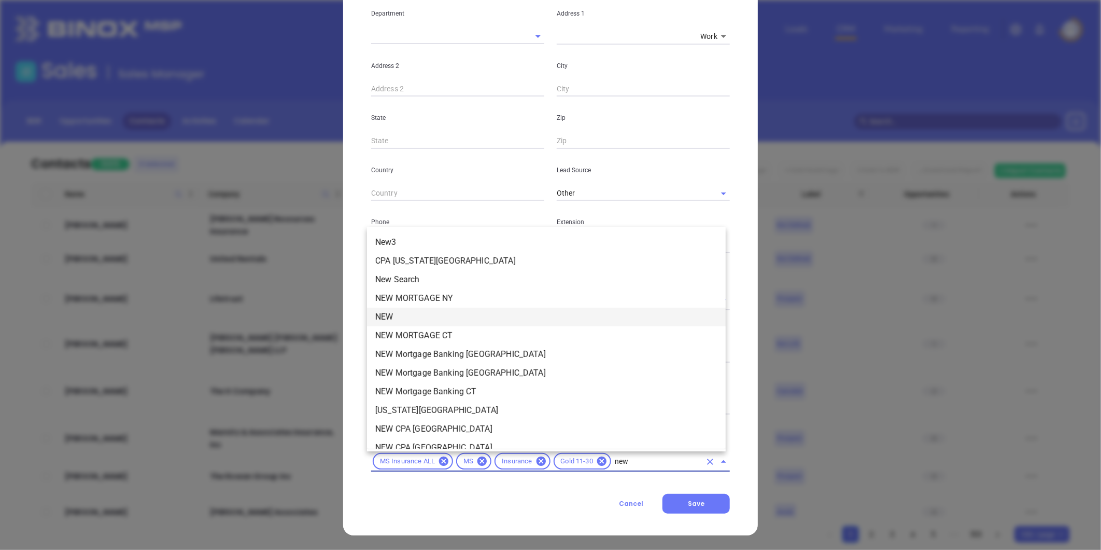
click at [396, 313] on li "NEW" at bounding box center [546, 316] width 359 height 19
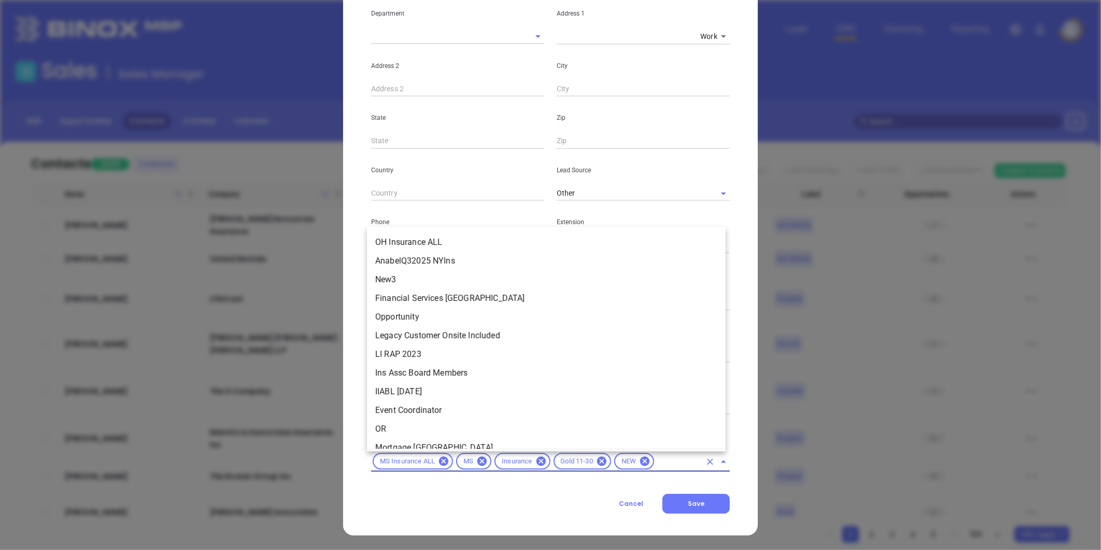
click at [656, 458] on input "text" at bounding box center [678, 461] width 45 height 13
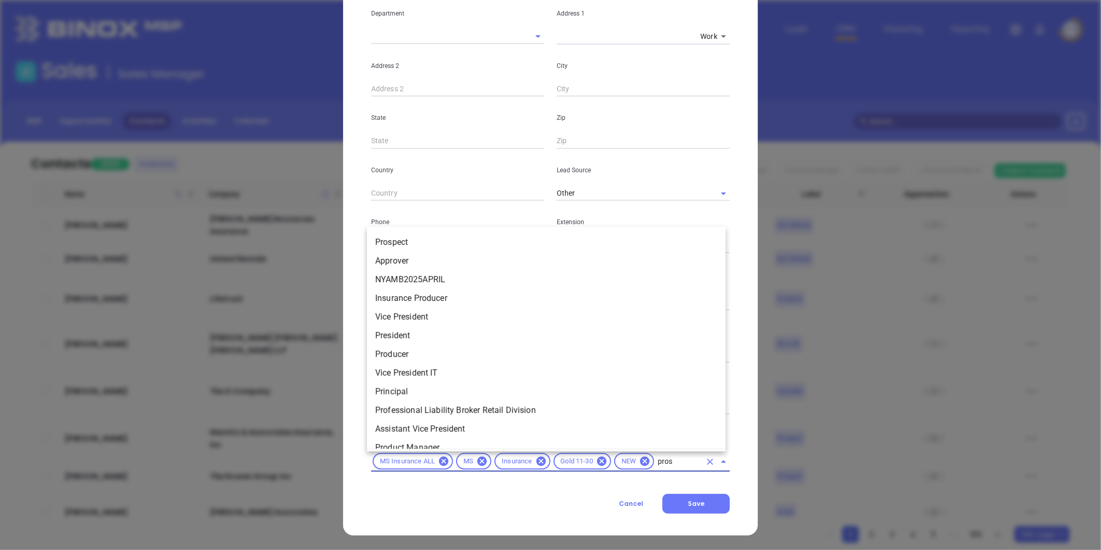
type input "prosp"
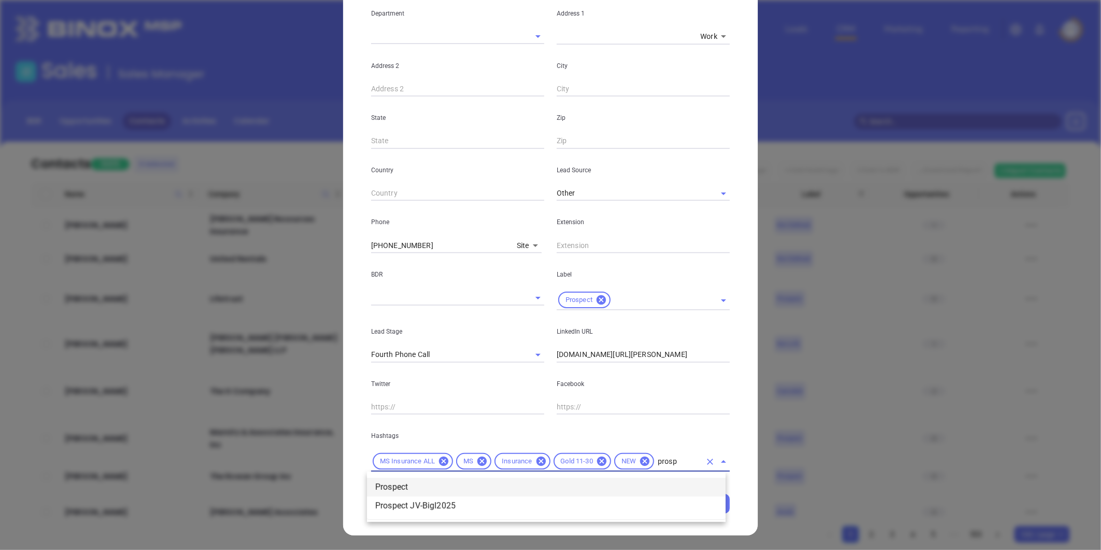
click at [493, 483] on li "Prospect" at bounding box center [546, 487] width 359 height 19
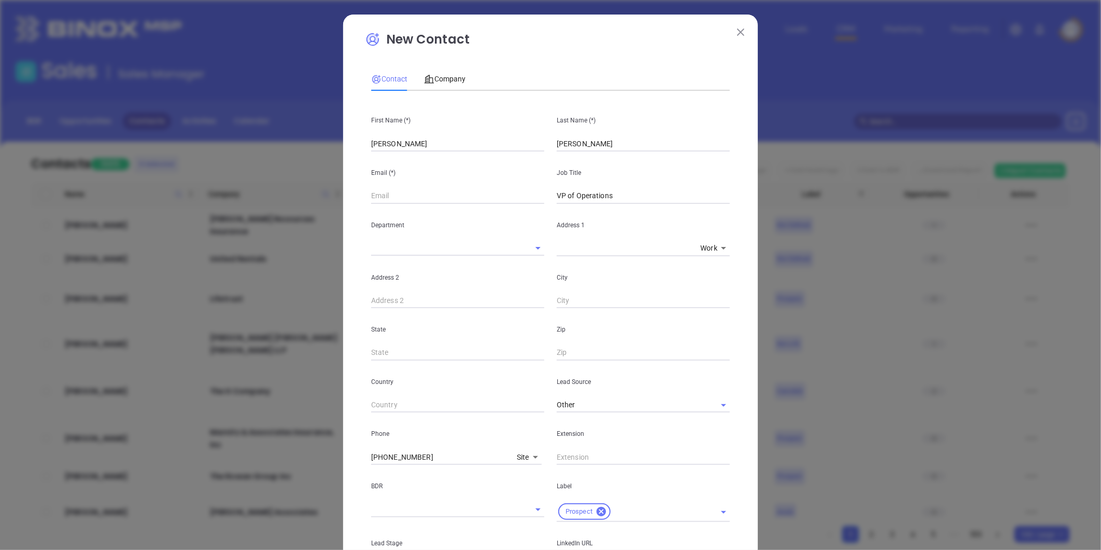
click at [391, 195] on input "text" at bounding box center [457, 196] width 173 height 16
paste input "[EMAIL_ADDRESS][DOMAIN_NAME]"
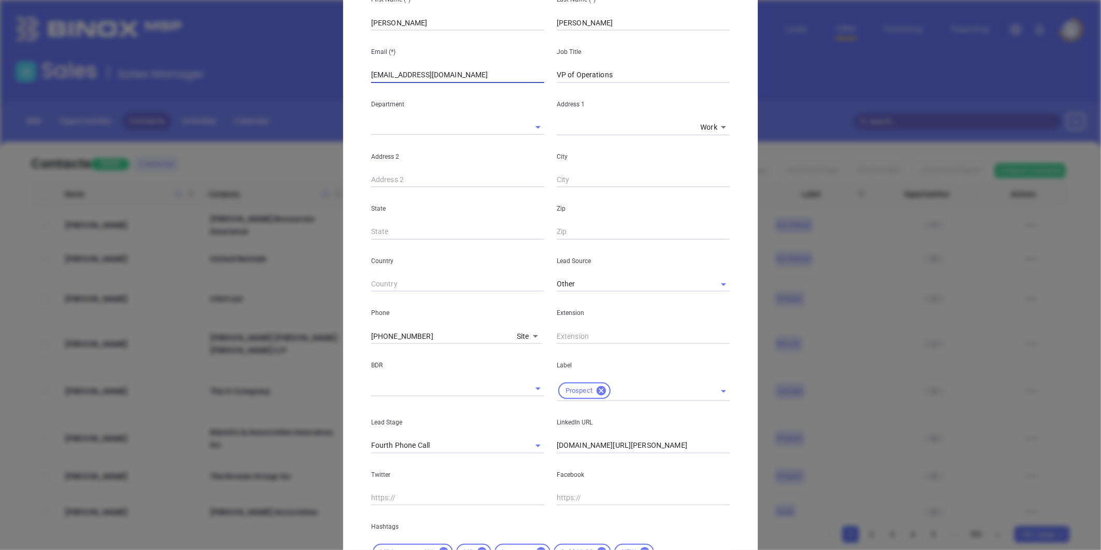
scroll to position [231, 0]
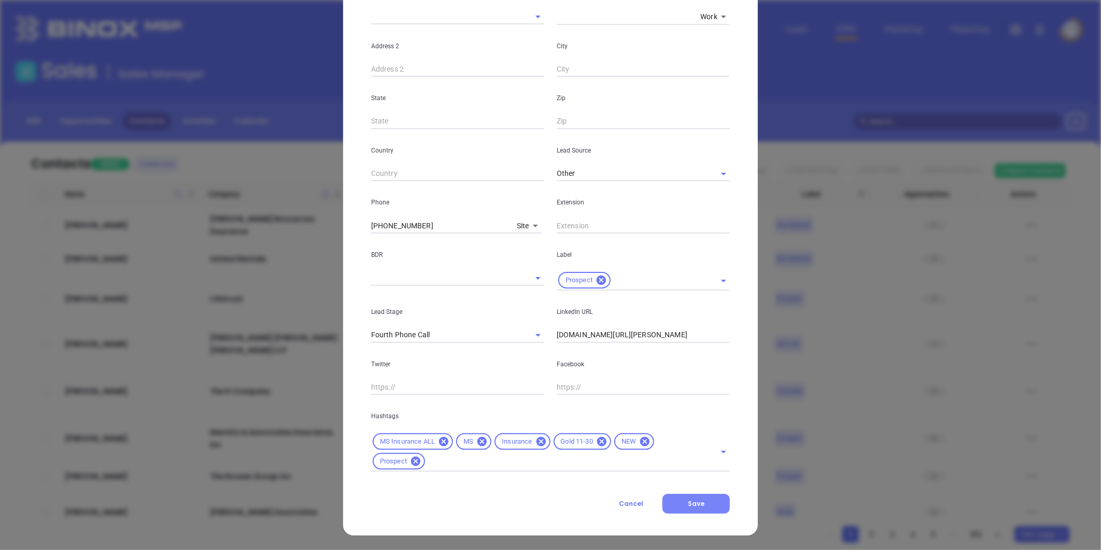
type input "[EMAIL_ADDRESS][DOMAIN_NAME]"
click at [691, 499] on span "Save" at bounding box center [696, 503] width 17 height 9
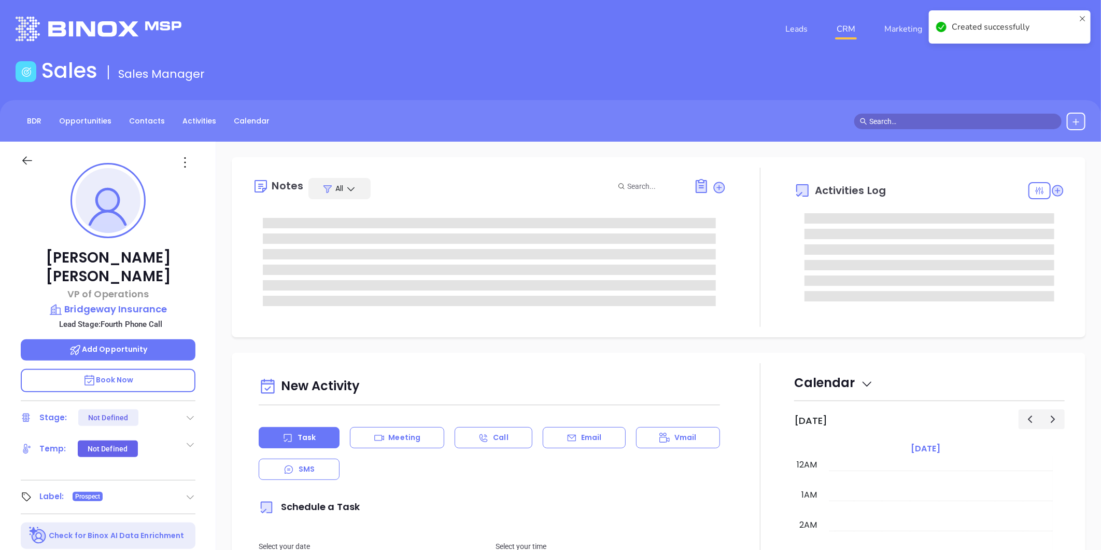
type input "10/14/2025"
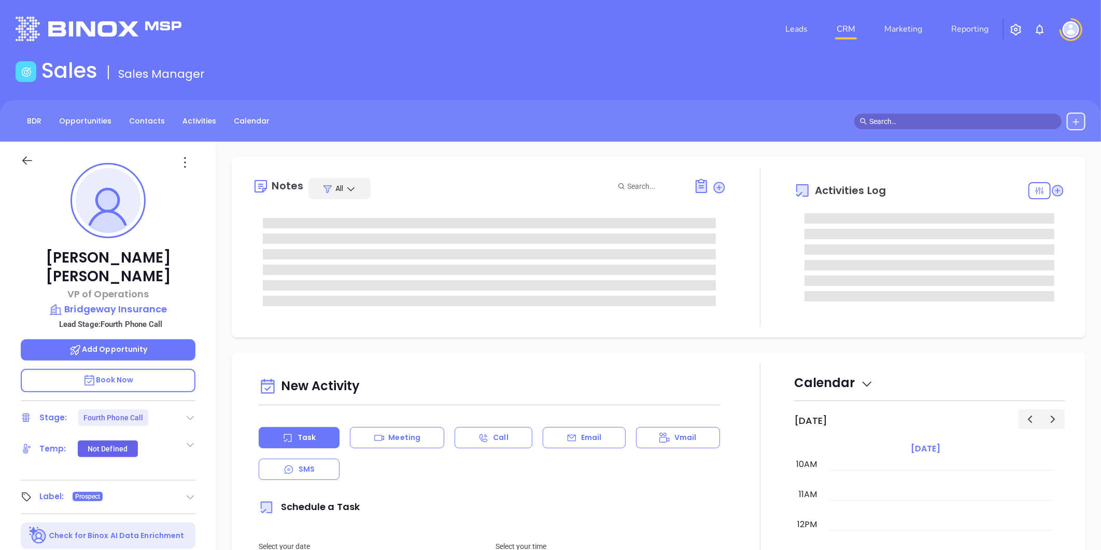
type input "Liz Cruz"
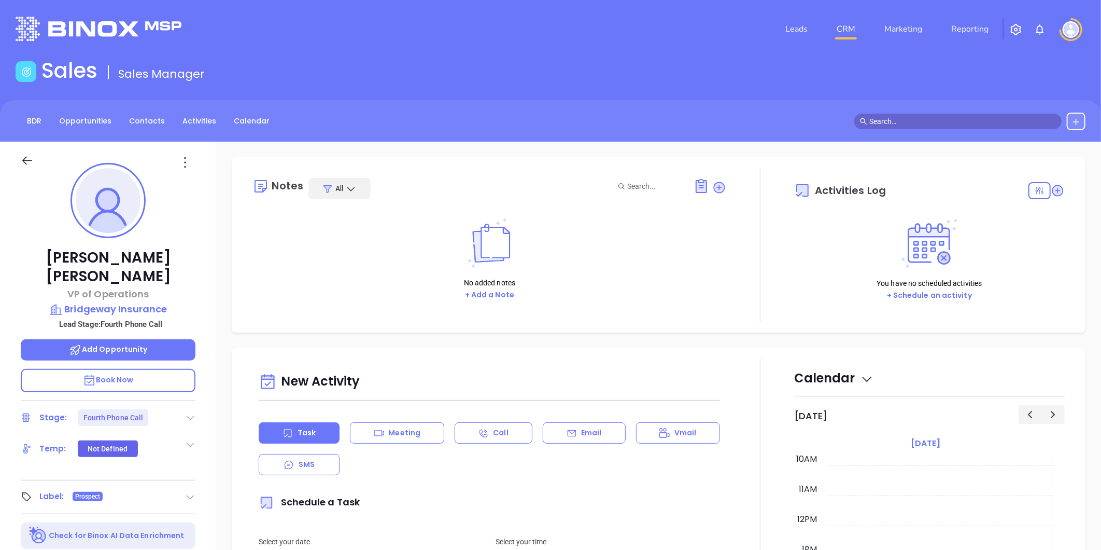
click at [188, 412] on icon at bounding box center [190, 417] width 10 height 10
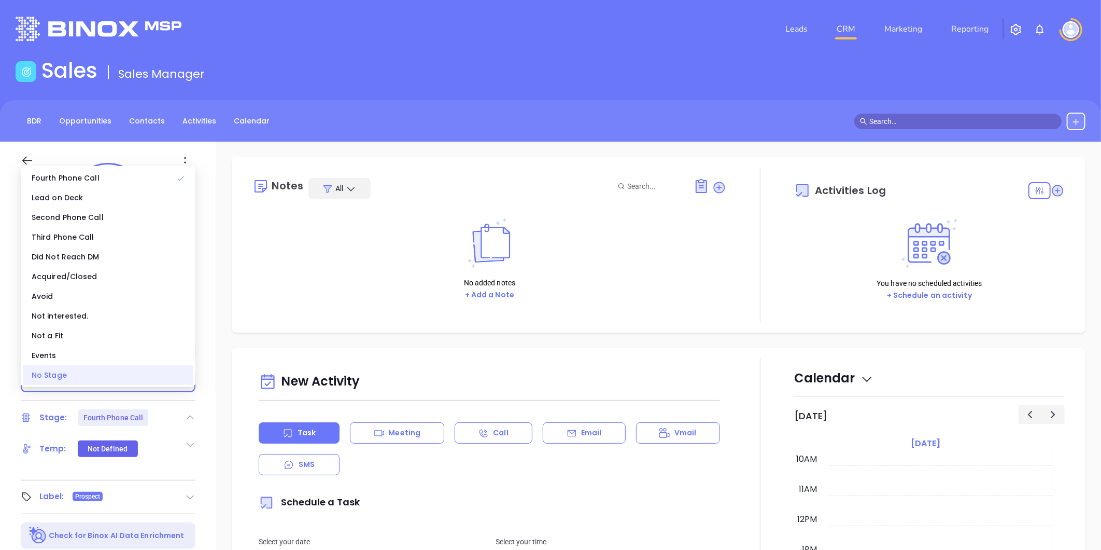
click at [87, 375] on div "No Stage" at bounding box center [108, 375] width 171 height 20
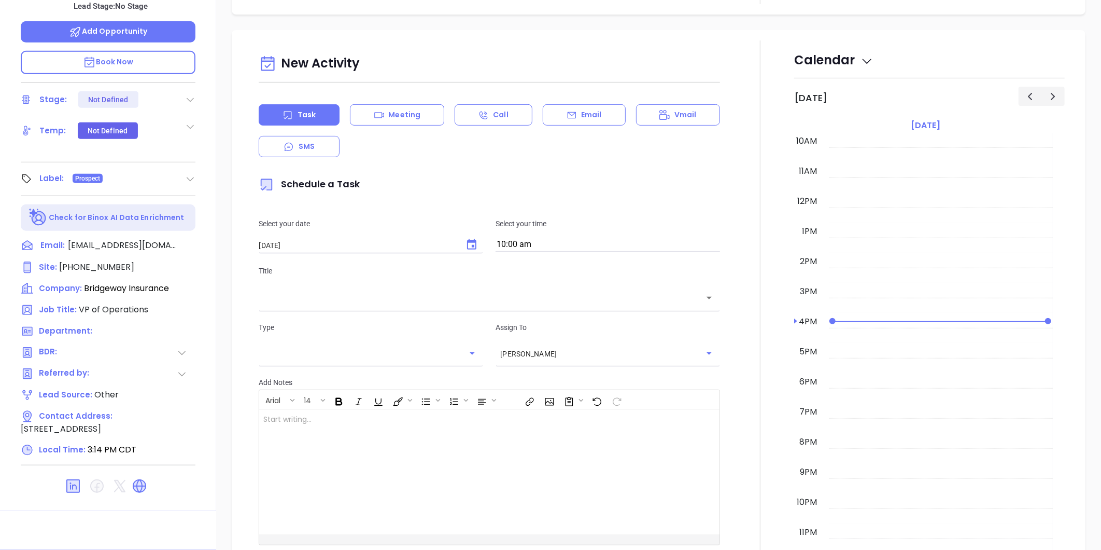
scroll to position [0, 0]
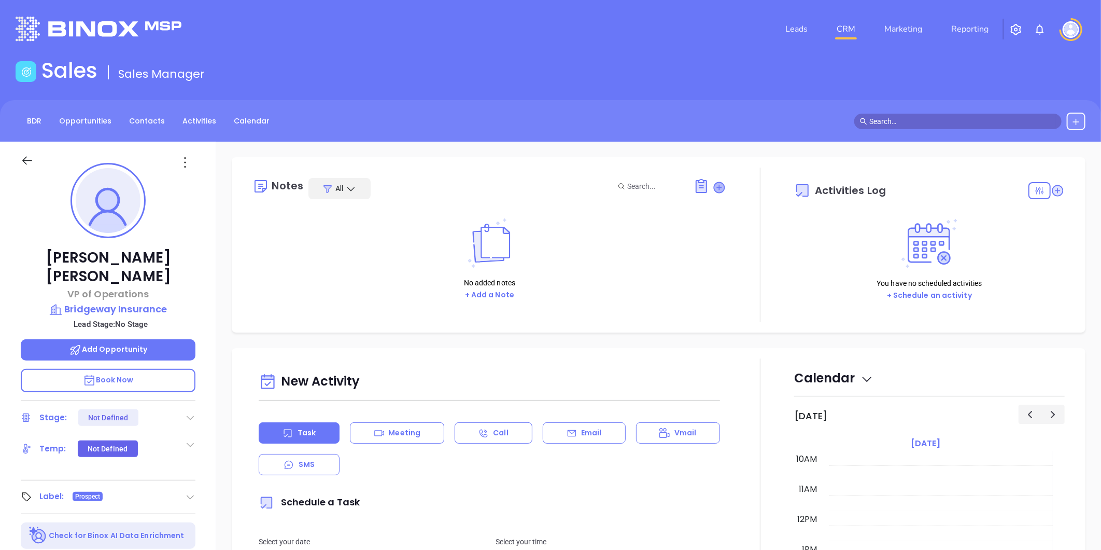
click at [716, 184] on icon at bounding box center [720, 187] width 10 height 10
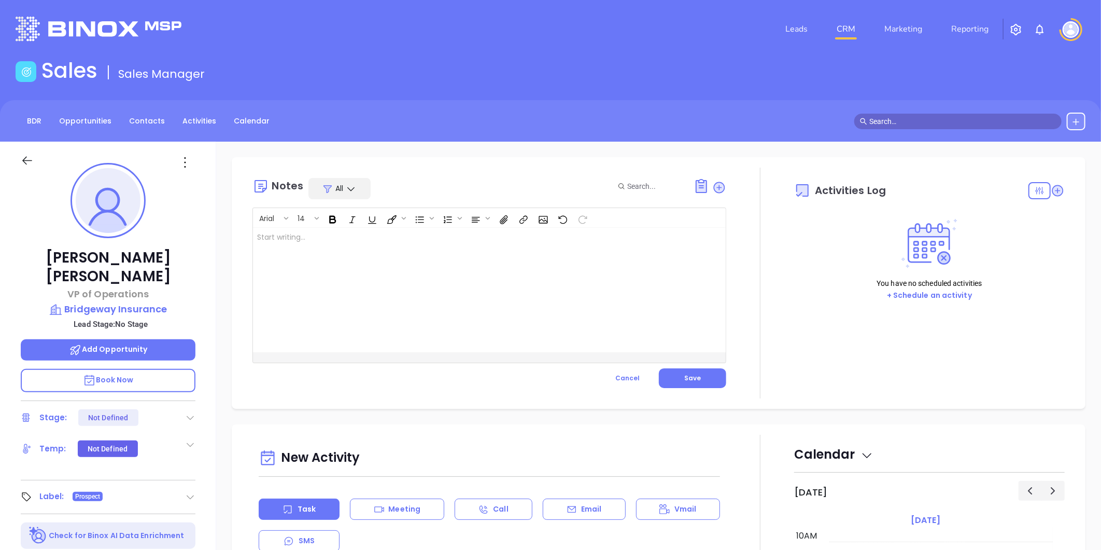
click at [335, 251] on div at bounding box center [473, 290] width 440 height 124
click at [684, 373] on span "Save" at bounding box center [692, 377] width 17 height 9
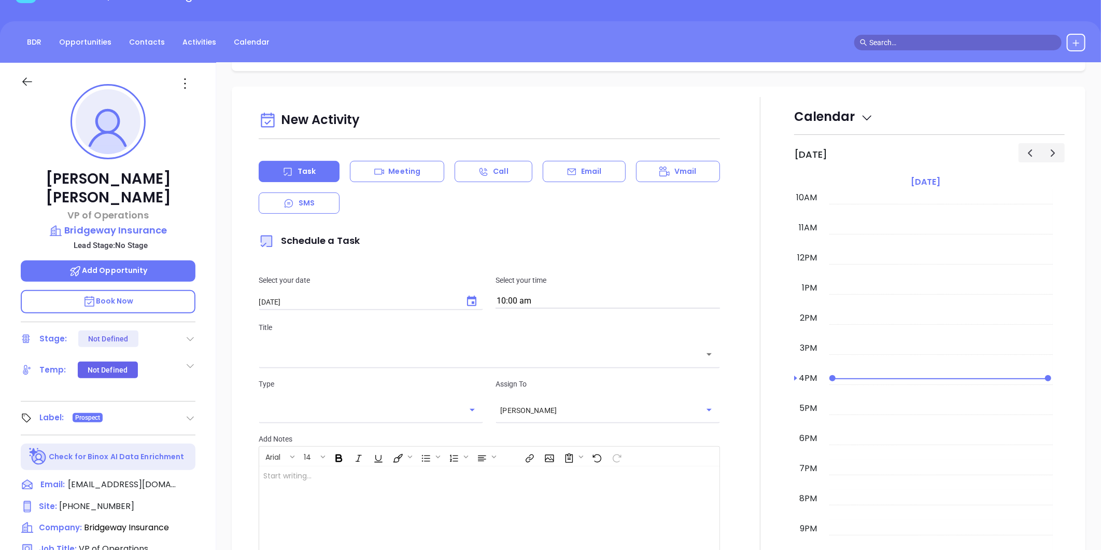
scroll to position [145, 0]
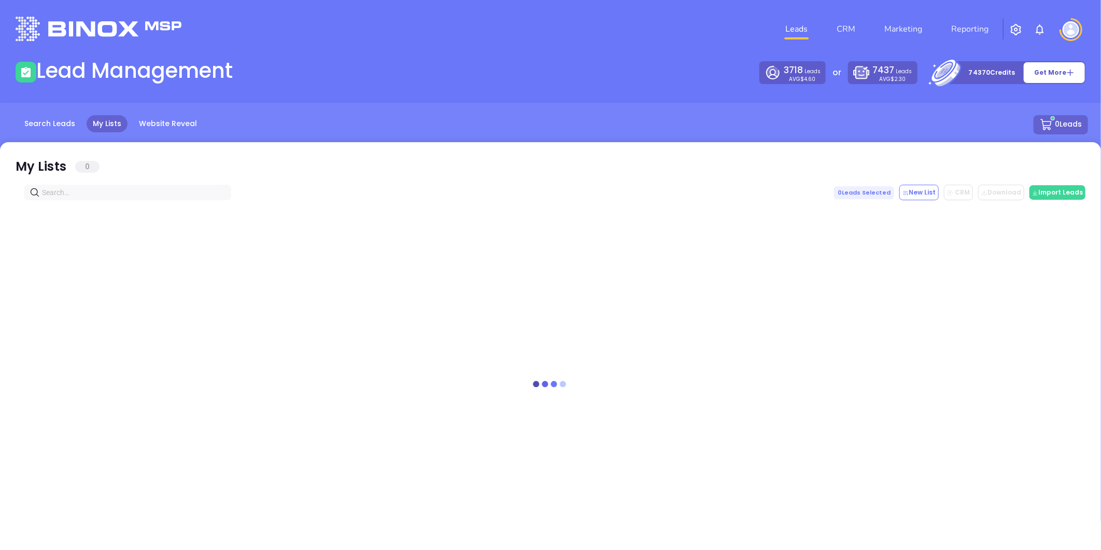
click at [105, 194] on input "text" at bounding box center [129, 192] width 175 height 11
paste input "[DOMAIN_NAME]"
drag, startPoint x: 93, startPoint y: 192, endPoint x: -165, endPoint y: 204, distance: 259.0
click at [0, 204] on html "Leads CRM Marketing Reporting Financial Leads Leads Lead Management 3718 Leads …" at bounding box center [550, 275] width 1101 height 550
paste input "gurleyandassociate"
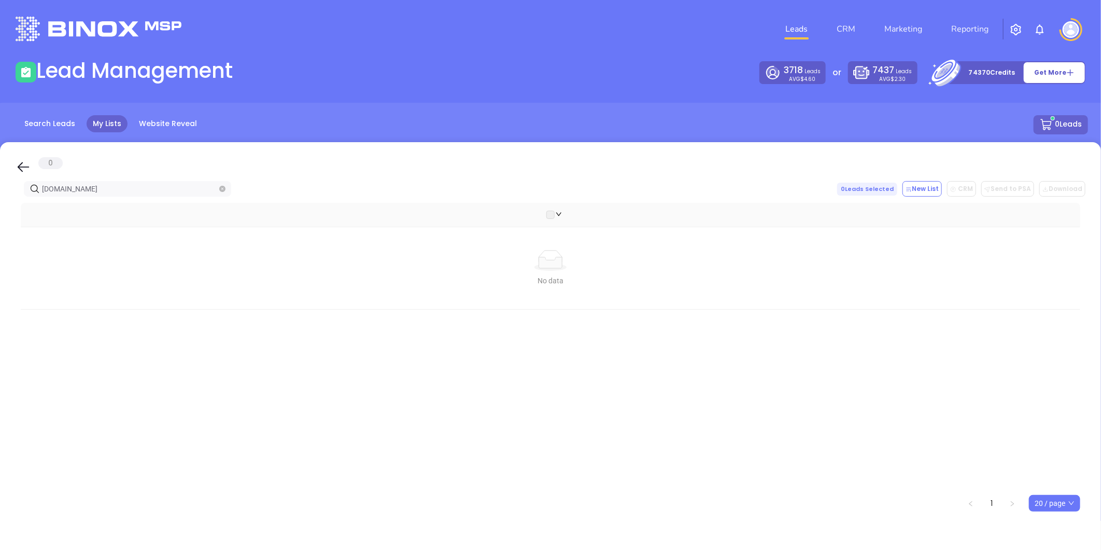
type input "[DOMAIN_NAME]"
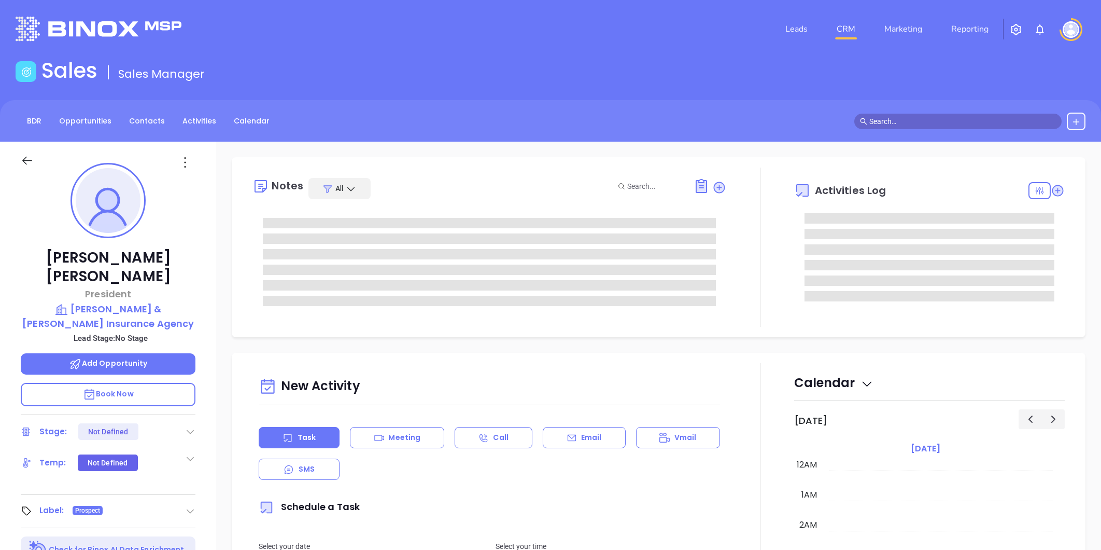
type input "[PERSON_NAME]"
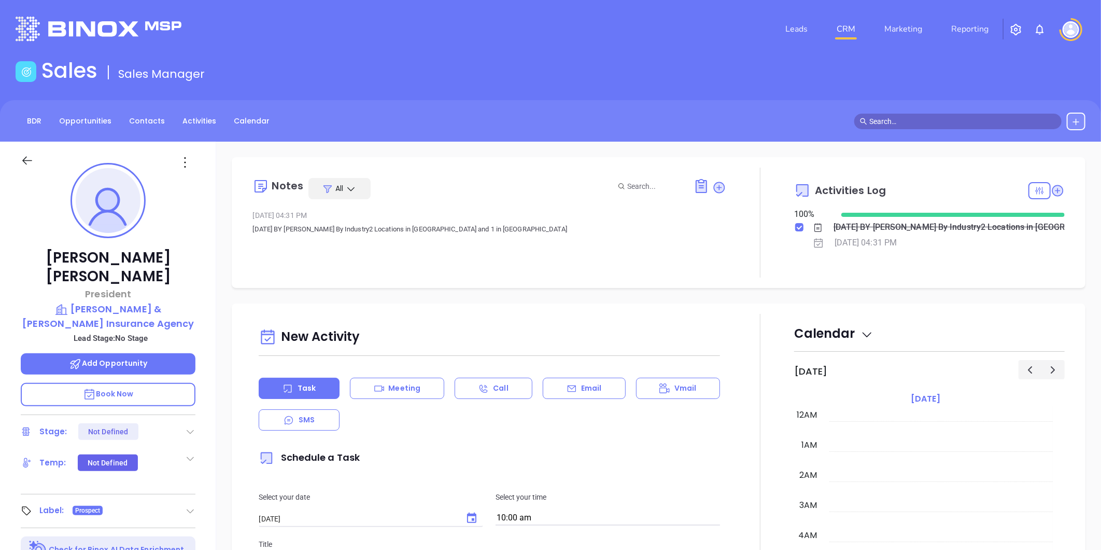
scroll to position [301, 0]
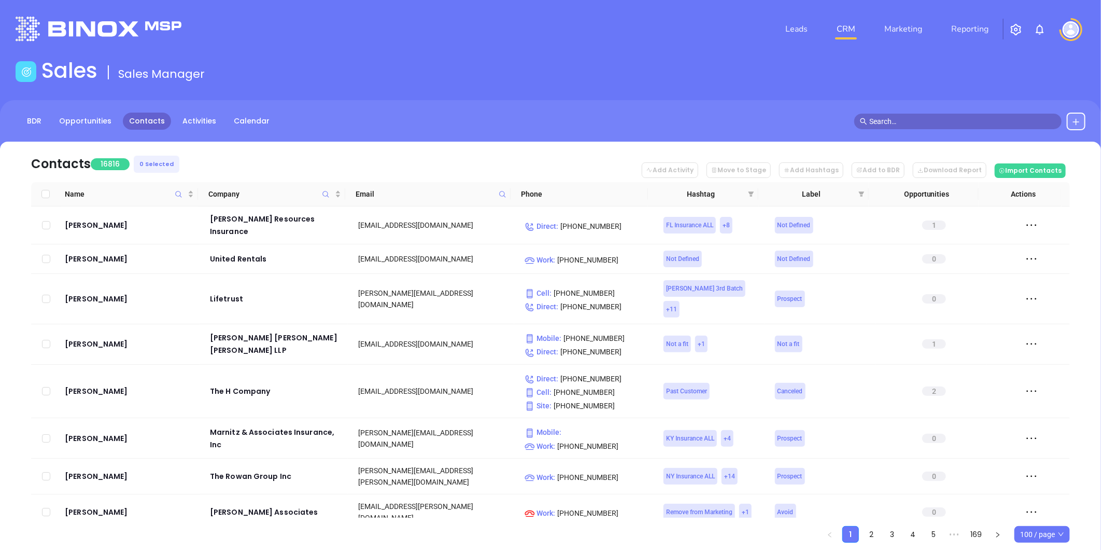
click at [499, 193] on icon at bounding box center [503, 194] width 8 height 8
click at [457, 214] on input "text" at bounding box center [451, 216] width 105 height 17
paste input "AnabelQ32025 NYIns"
type input "AnabelQ32025 NYIns"
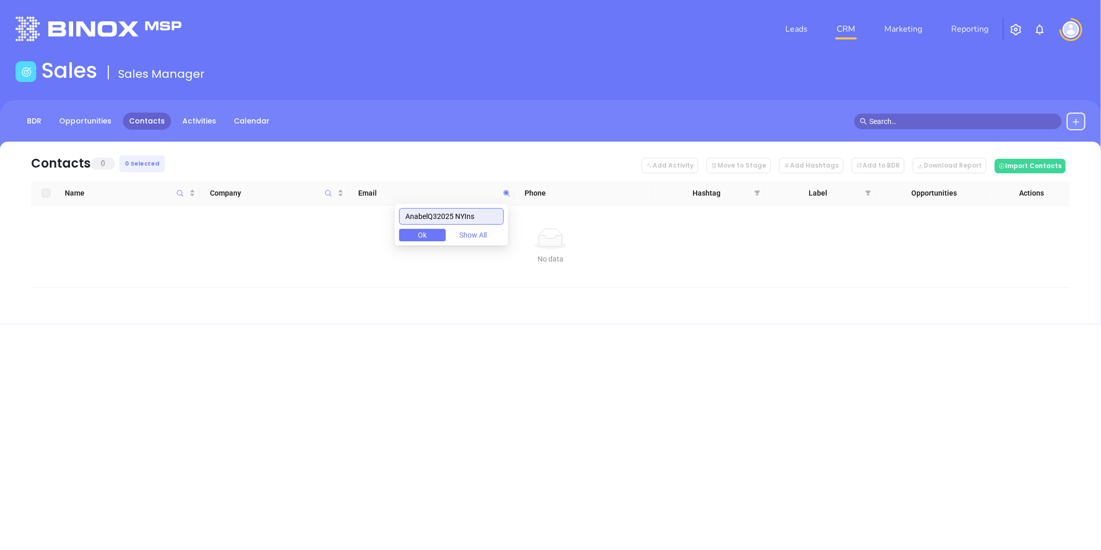
drag, startPoint x: 489, startPoint y: 219, endPoint x: 327, endPoint y: 206, distance: 163.3
click at [327, 206] on body "Leads CRM Marketing Reporting Financial Leads Leads Sales Sales Manager BDR Opp…" at bounding box center [550, 275] width 1101 height 550
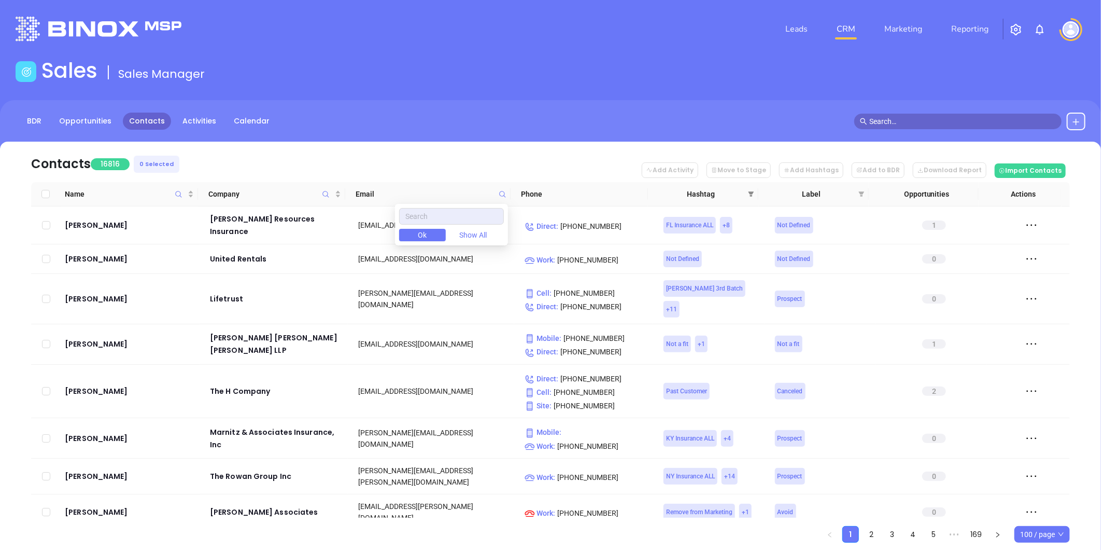
click at [746, 192] on span at bounding box center [751, 194] width 10 height 16
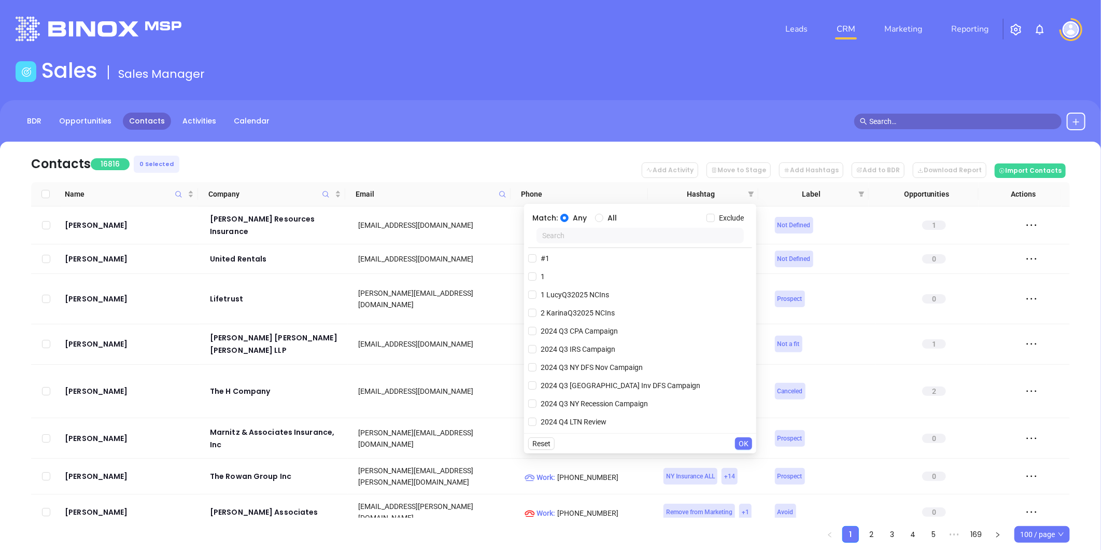
click at [629, 234] on input "text" at bounding box center [640, 236] width 207 height 16
paste input "AnabelQ32025 NYIns"
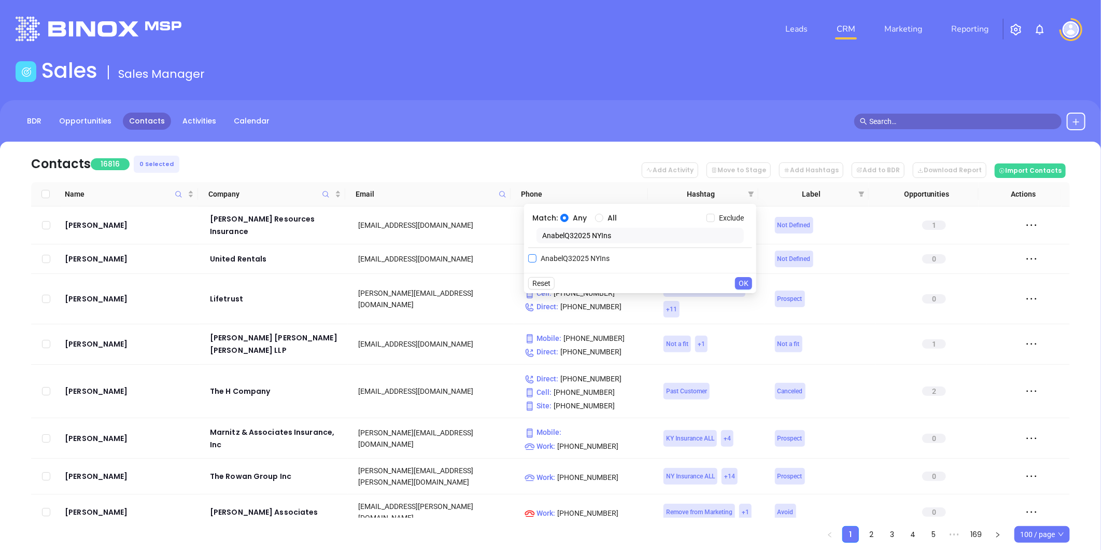
type input "AnabelQ32025 NYIns"
click at [565, 251] on label "AnabelQ32025 NYIns" at bounding box center [571, 258] width 86 height 16
click at [537, 254] on input "AnabelQ32025 NYIns" at bounding box center [532, 258] width 8 height 8
checkbox input "true"
click at [745, 304] on span "OK" at bounding box center [744, 303] width 10 height 11
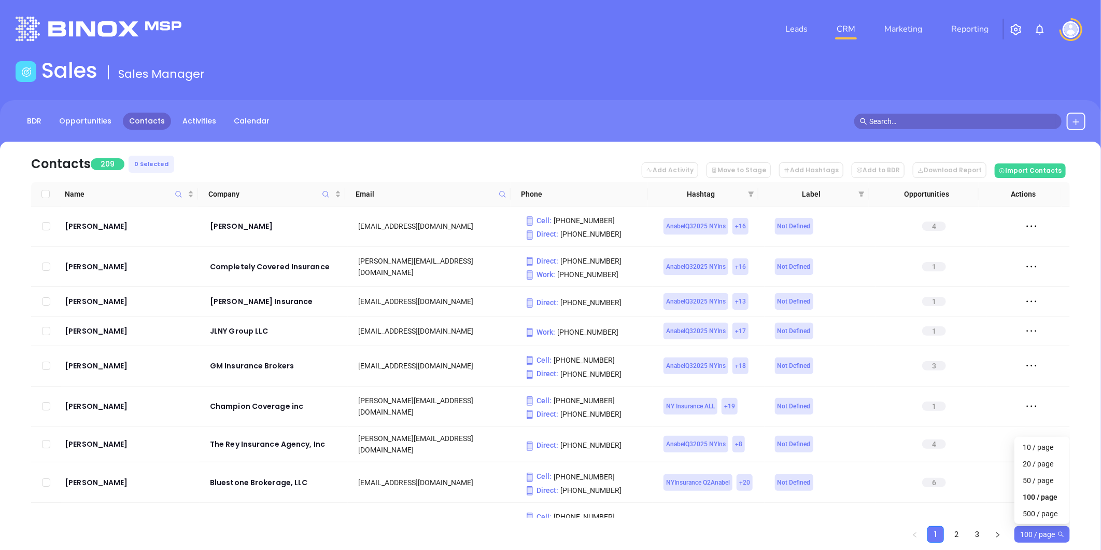
click at [1038, 533] on span "100 / page" at bounding box center [1042, 534] width 44 height 16
click at [1034, 512] on div "500 / page" at bounding box center [1042, 513] width 39 height 11
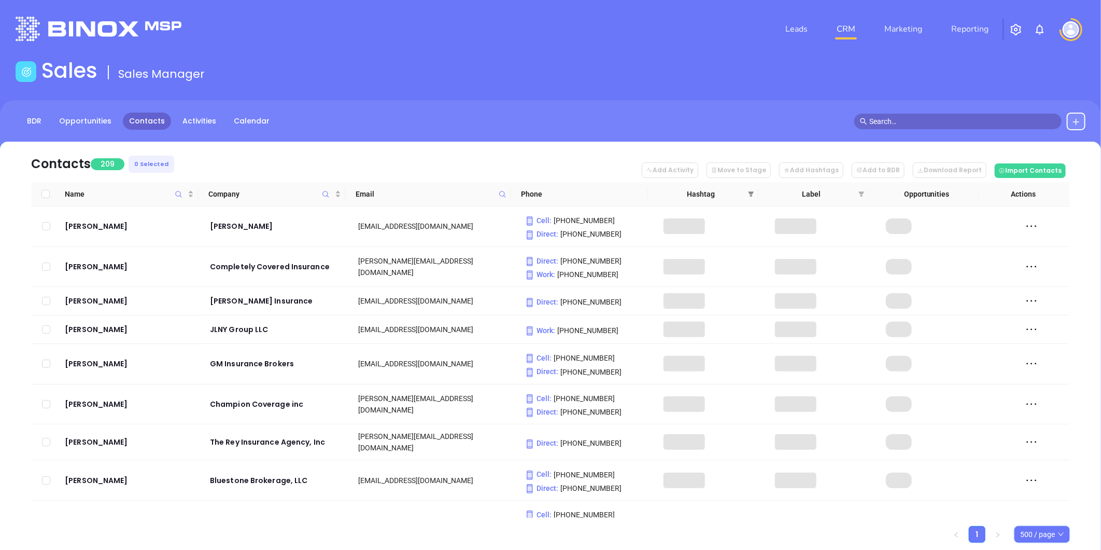
click at [751, 188] on span at bounding box center [751, 194] width 10 height 16
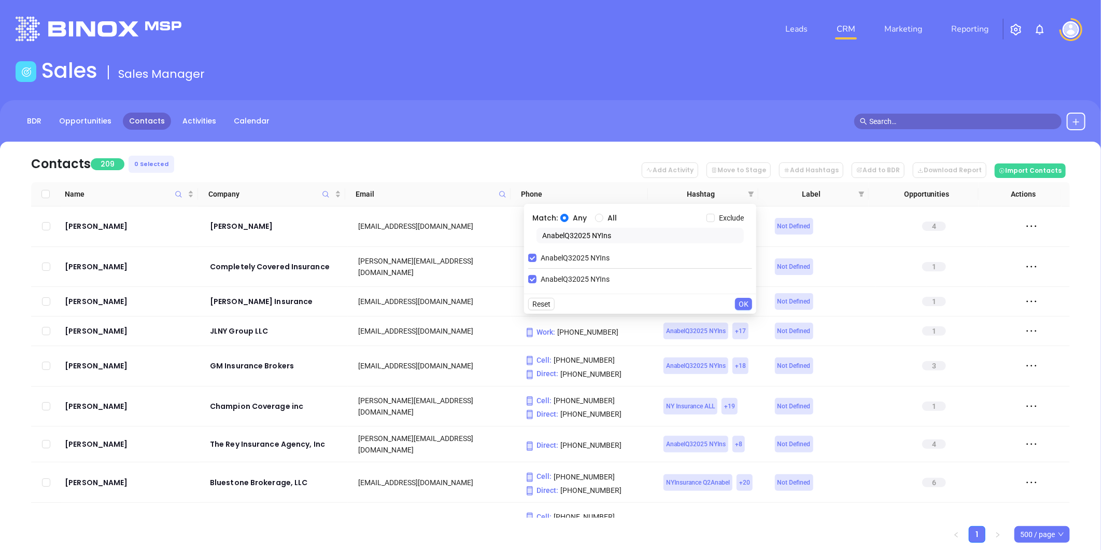
drag, startPoint x: 630, startPoint y: 235, endPoint x: 510, endPoint y: 227, distance: 120.0
click at [515, 227] on body "Leads CRM Marketing Reporting Financial Leads Leads Sales Sales Manager BDR Opp…" at bounding box center [550, 275] width 1101 height 550
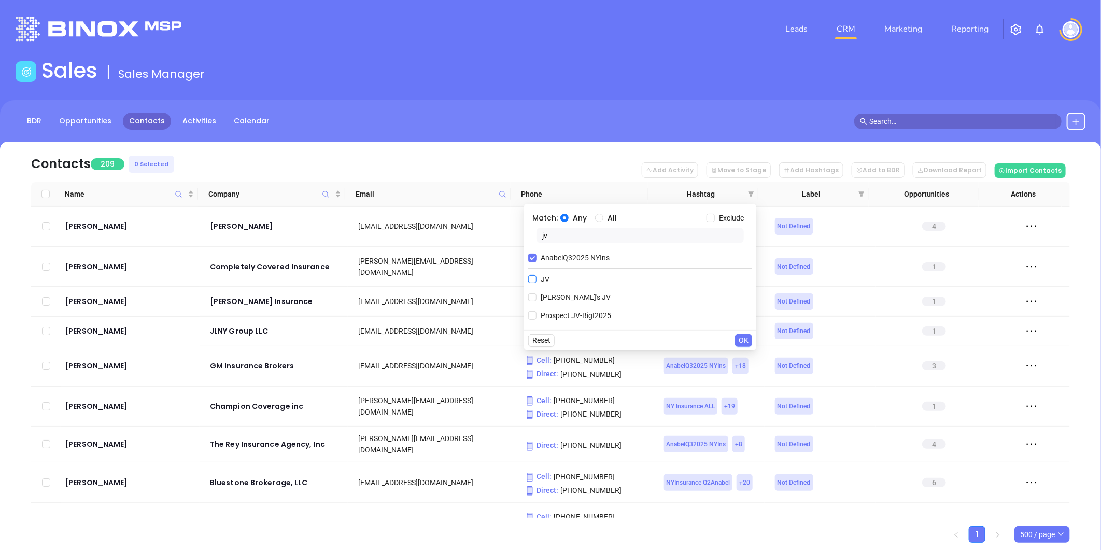
type input "jv"
click at [540, 281] on span "JV" at bounding box center [545, 278] width 17 height 11
click at [537, 281] on input "JV" at bounding box center [532, 279] width 8 height 8
checkbox input "true"
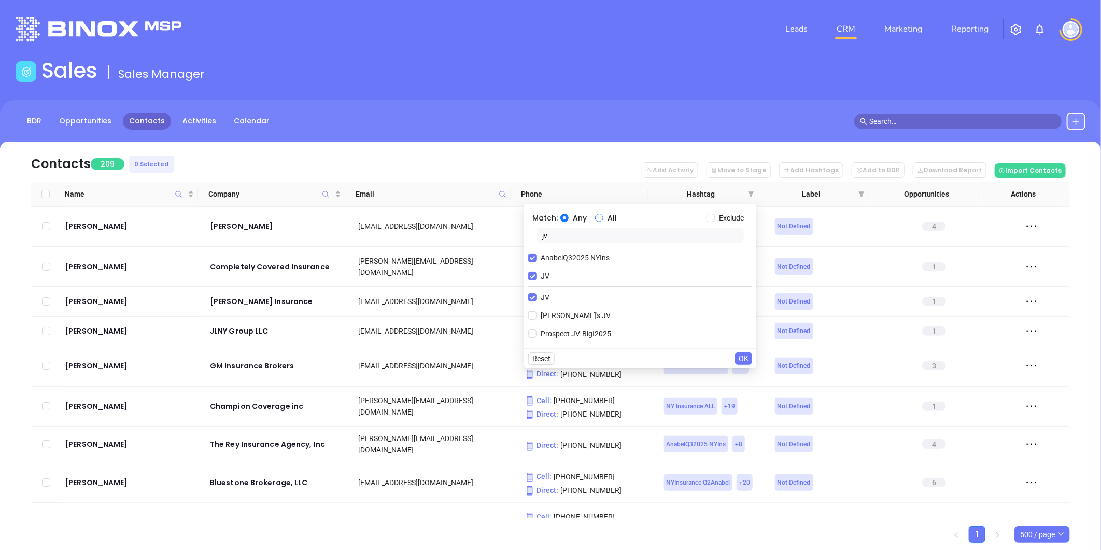
click at [600, 216] on input "All" at bounding box center [599, 218] width 8 height 8
radio input "true"
click at [743, 359] on span "OK" at bounding box center [744, 358] width 10 height 11
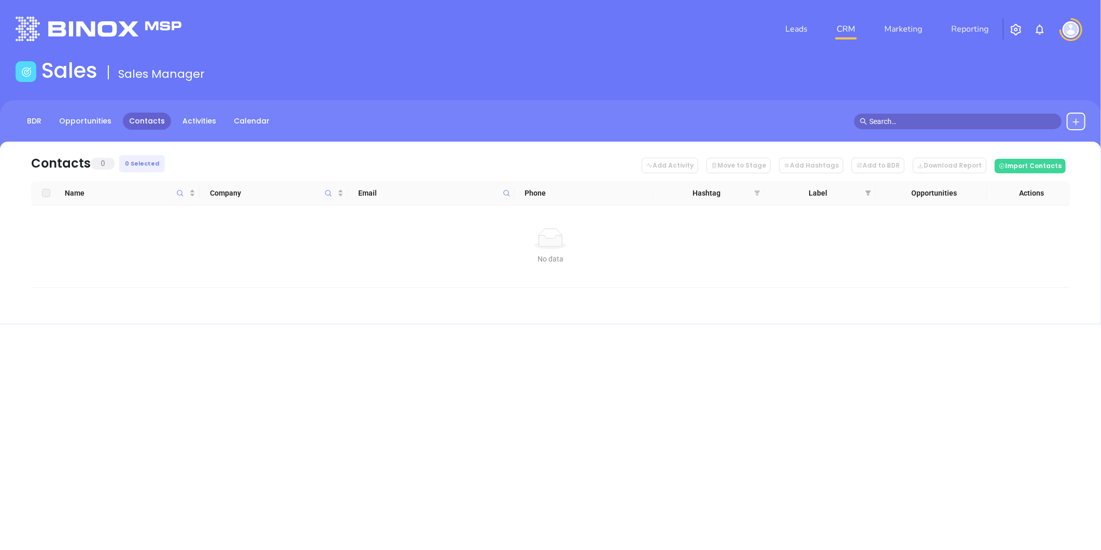
click at [756, 194] on icon "filter" at bounding box center [757, 192] width 6 height 5
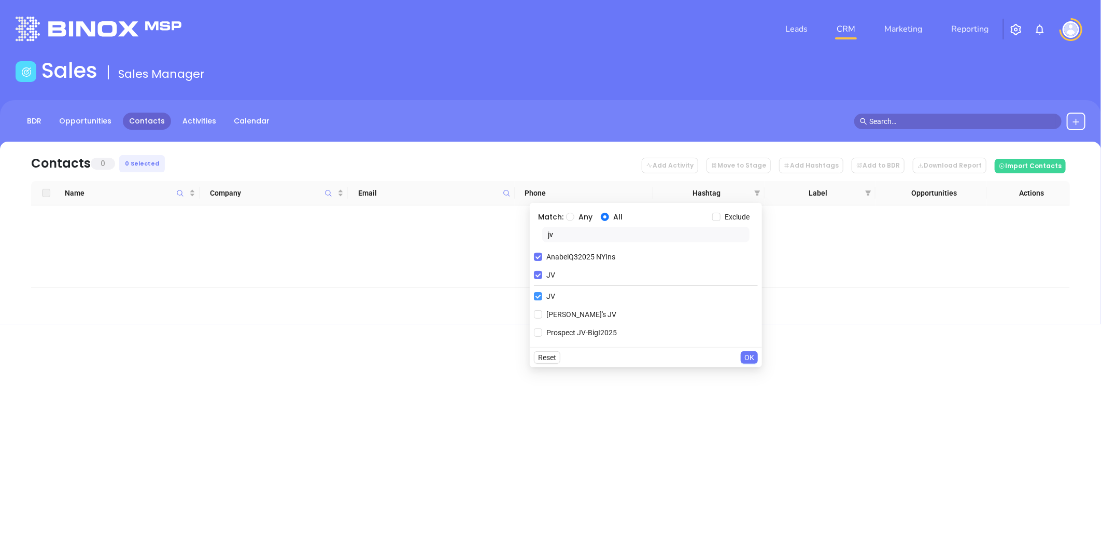
click at [536, 273] on input "JV" at bounding box center [538, 275] width 8 height 8
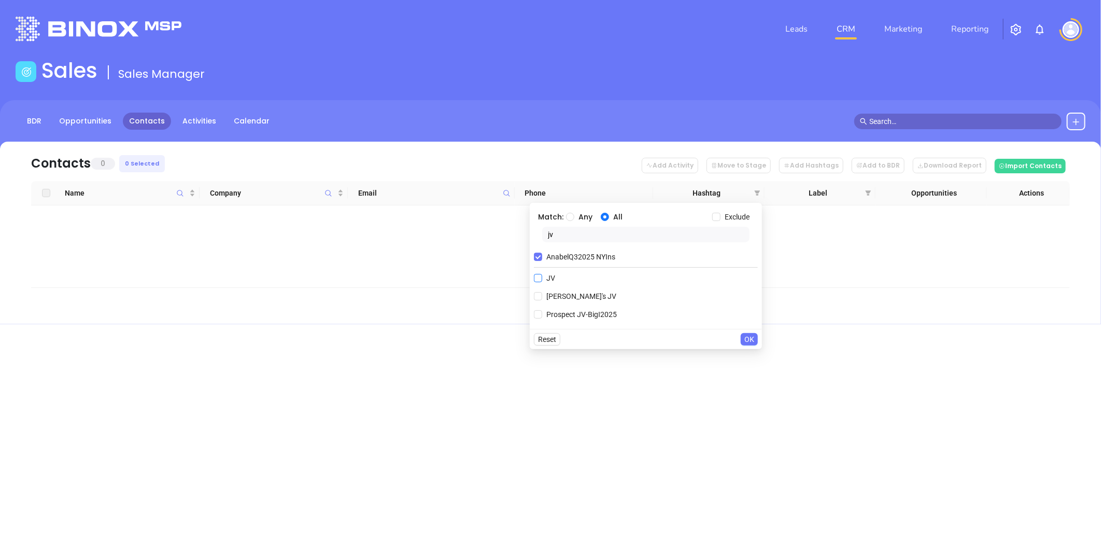
checkbox input "false"
click at [752, 339] on span "OK" at bounding box center [750, 338] width 10 height 11
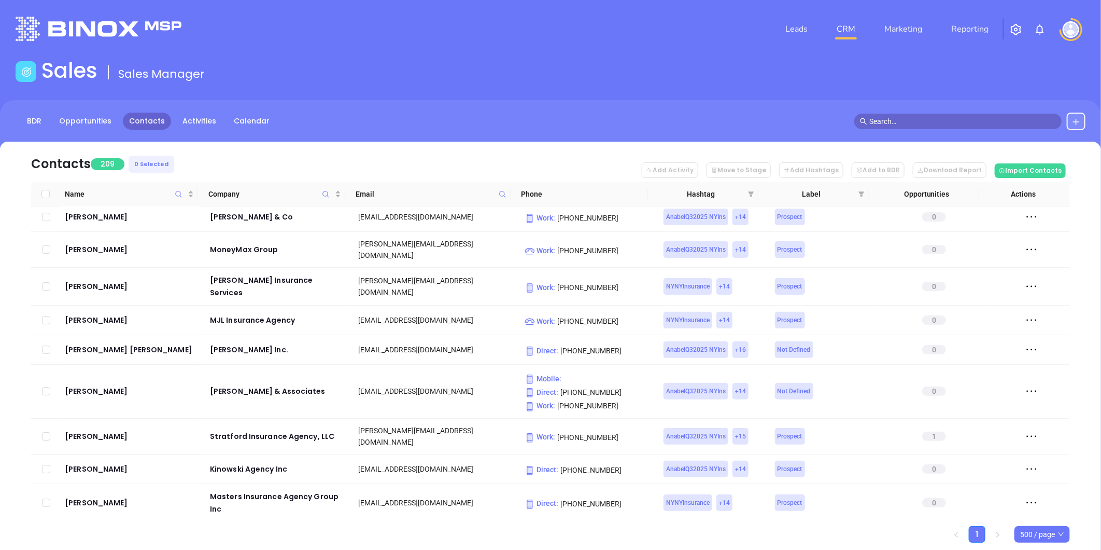
scroll to position [7147, 0]
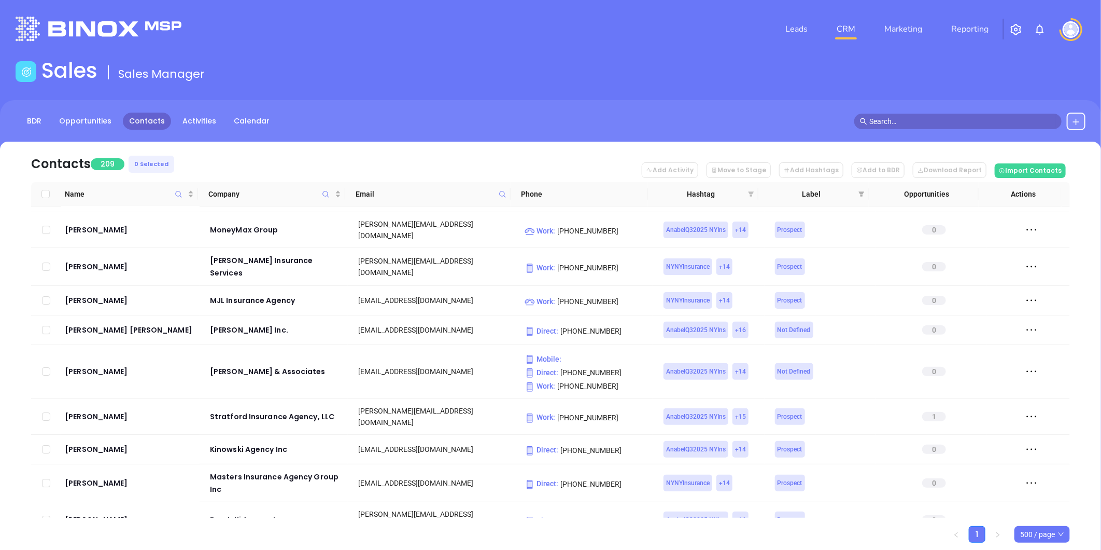
click at [749, 192] on icon "filter" at bounding box center [752, 193] width 6 height 5
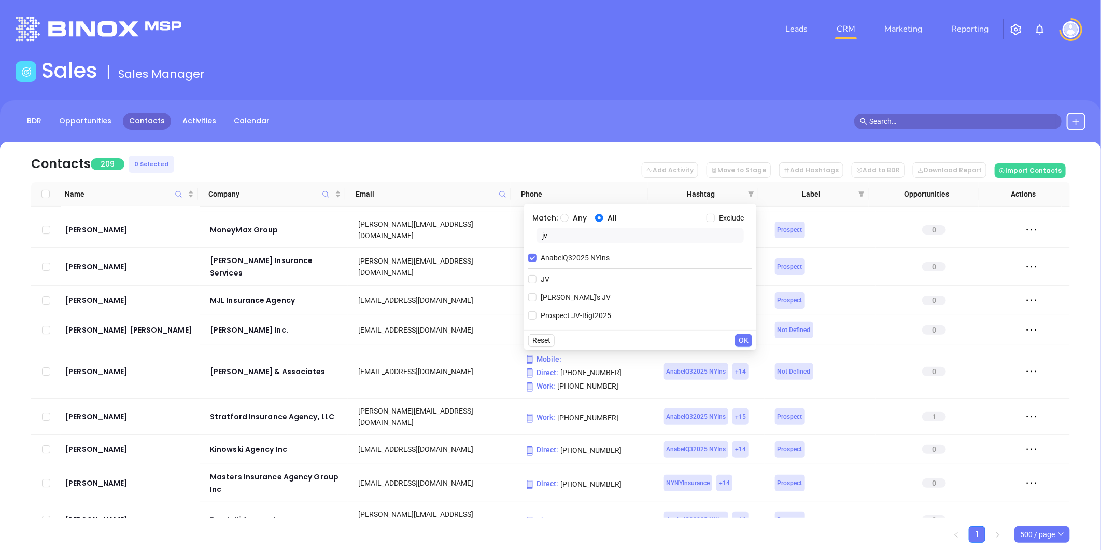
drag, startPoint x: 532, startPoint y: 257, endPoint x: 564, endPoint y: 243, distance: 34.6
click at [533, 257] on input "AnabelQ32025 NYIns" at bounding box center [532, 258] width 8 height 8
drag, startPoint x: 562, startPoint y: 237, endPoint x: 532, endPoint y: 235, distance: 29.6
click at [532, 235] on div "jv" at bounding box center [640, 238] width 224 height 20
paste input "KarinaQ42025 NJIns"
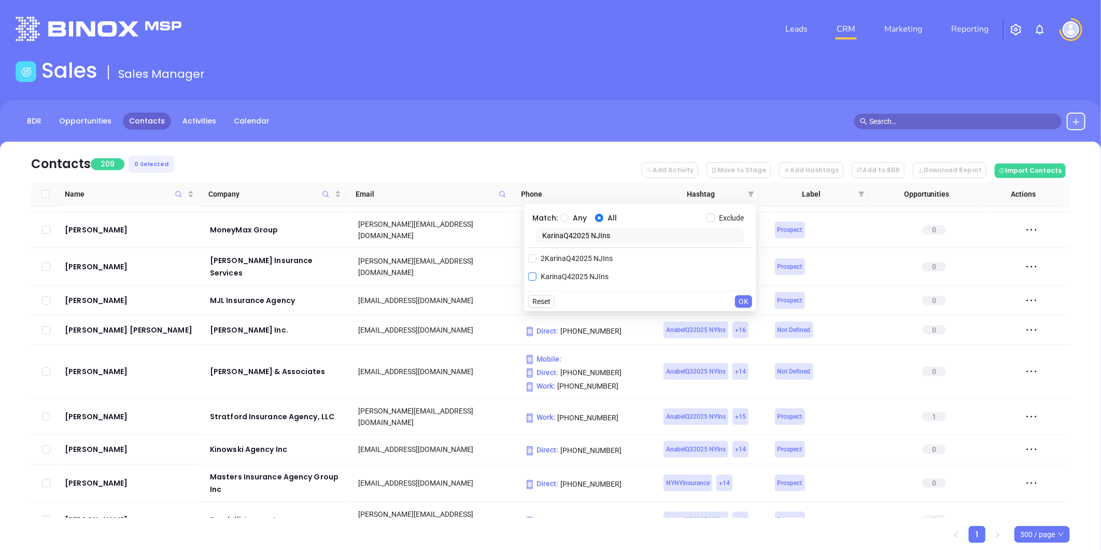
type input "KarinaQ42025 NJIns"
click at [533, 278] on input "KarinaQ42025 NJIns" at bounding box center [532, 276] width 8 height 8
checkbox input "true"
click at [739, 319] on button "OK" at bounding box center [743, 322] width 17 height 12
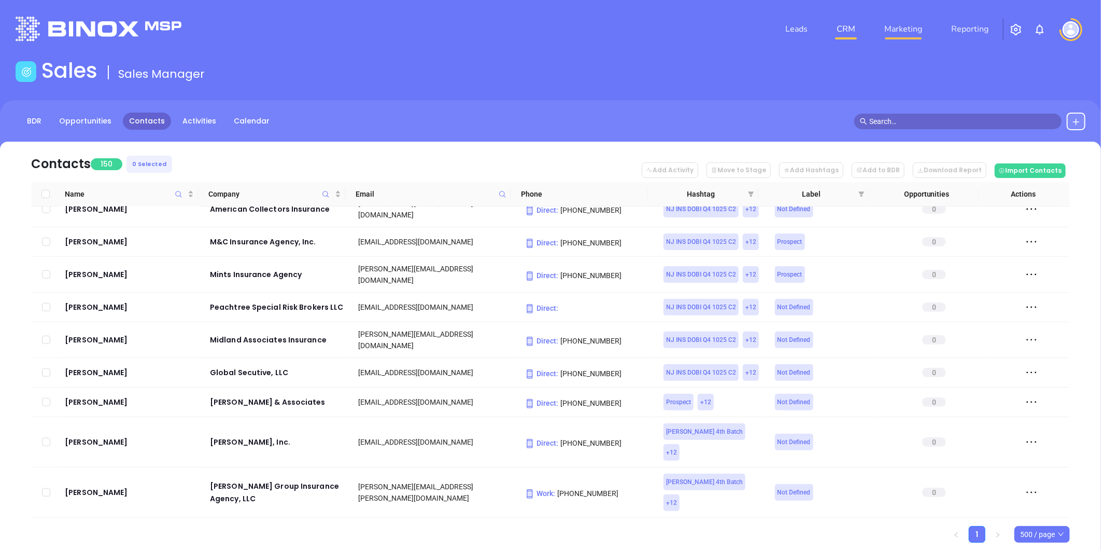
scroll to position [5000, 0]
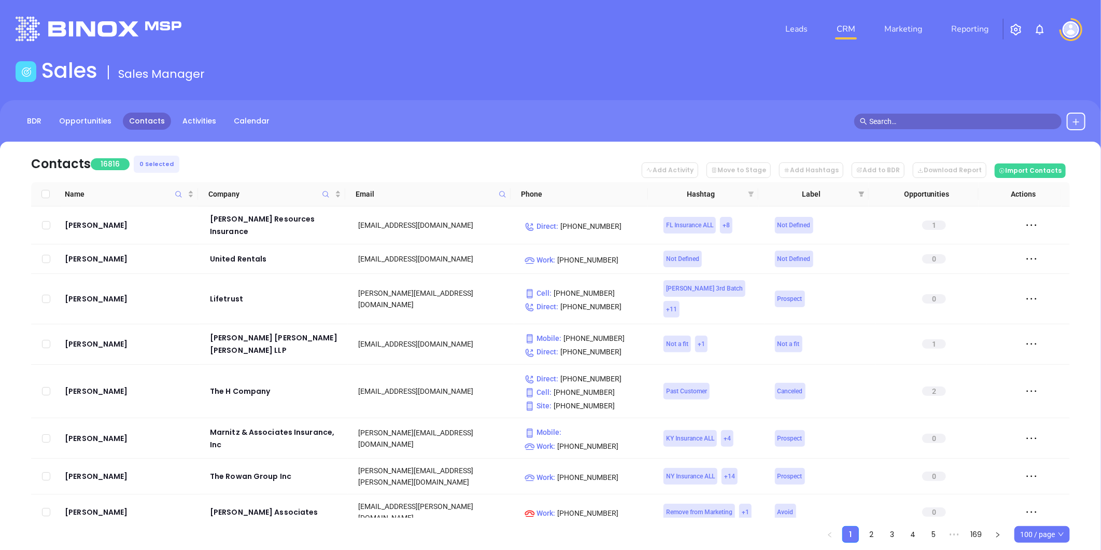
click at [750, 193] on icon "filter" at bounding box center [752, 193] width 6 height 5
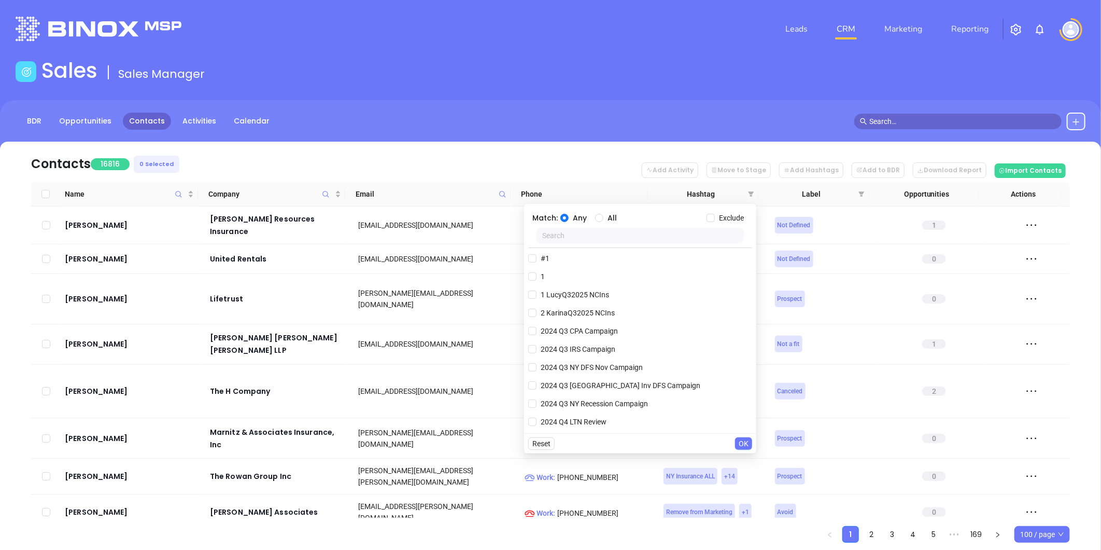
click at [672, 240] on input "text" at bounding box center [640, 236] width 207 height 16
paste input "VickyQ42025 NJIns"
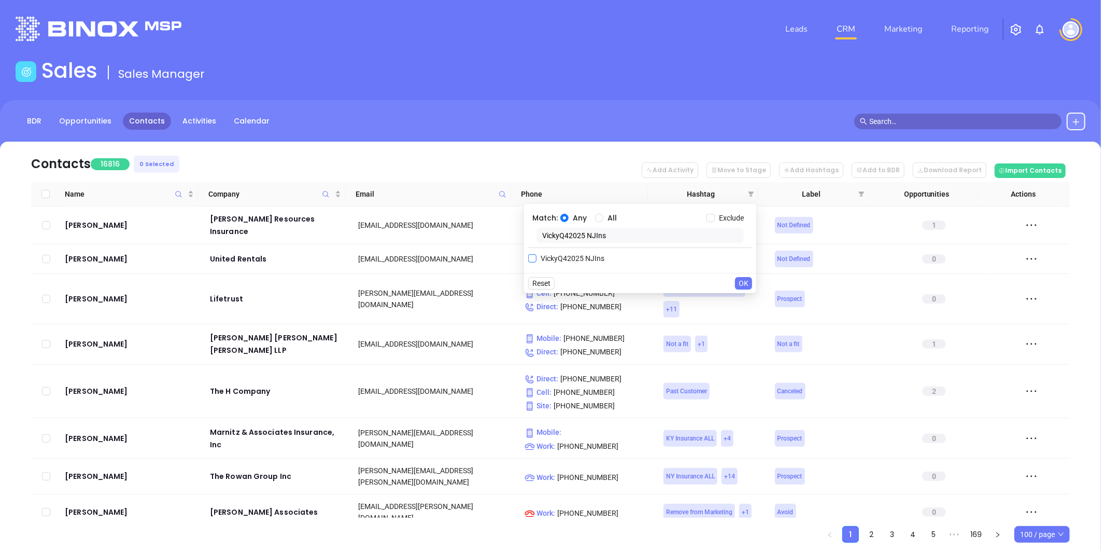
type input "VickyQ42025 NJIns"
click at [567, 250] on label "VickyQ42025 NJIns" at bounding box center [568, 258] width 80 height 16
click at [537, 254] on input "VickyQ42025 NJIns" at bounding box center [532, 258] width 8 height 8
checkbox input "true"
click at [749, 303] on span "OK" at bounding box center [744, 303] width 10 height 11
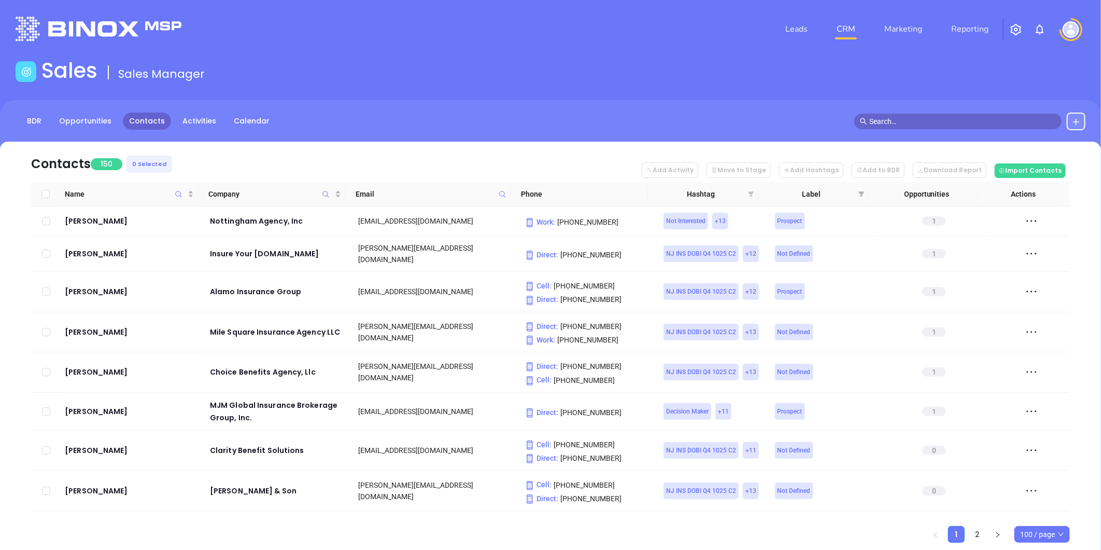
click at [750, 192] on icon "filter" at bounding box center [752, 193] width 6 height 5
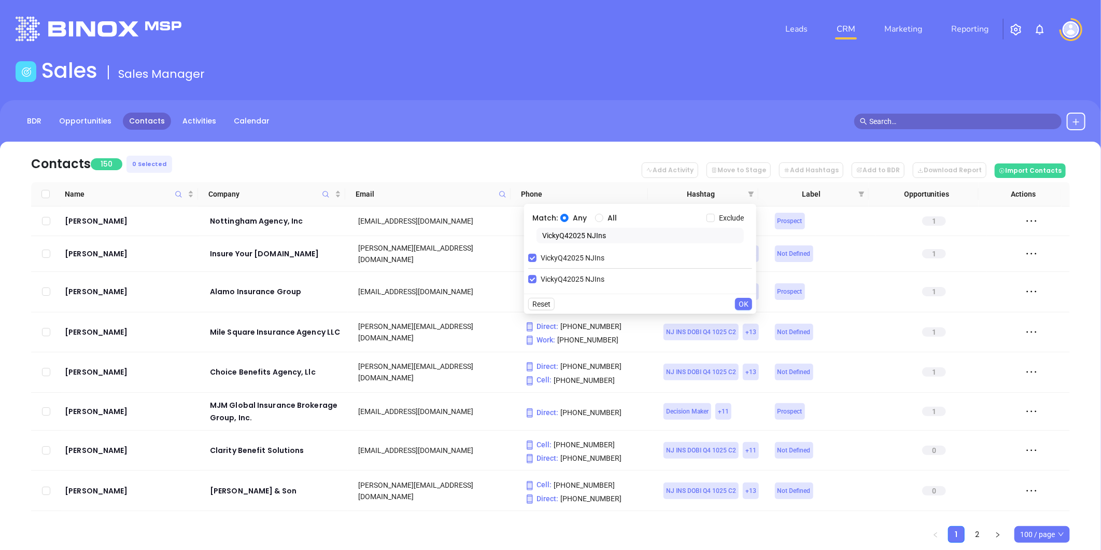
drag, startPoint x: 610, startPoint y: 239, endPoint x: 551, endPoint y: 237, distance: 59.1
click at [519, 244] on body "Leads CRM Marketing Reporting Financial Leads Leads Sales Sales Manager BDR Opp…" at bounding box center [550, 275] width 1101 height 550
paste input "2"
type input "2VickyQ42025 NJIns"
click at [533, 255] on input "VickyQ42025 NJIns" at bounding box center [532, 258] width 8 height 8
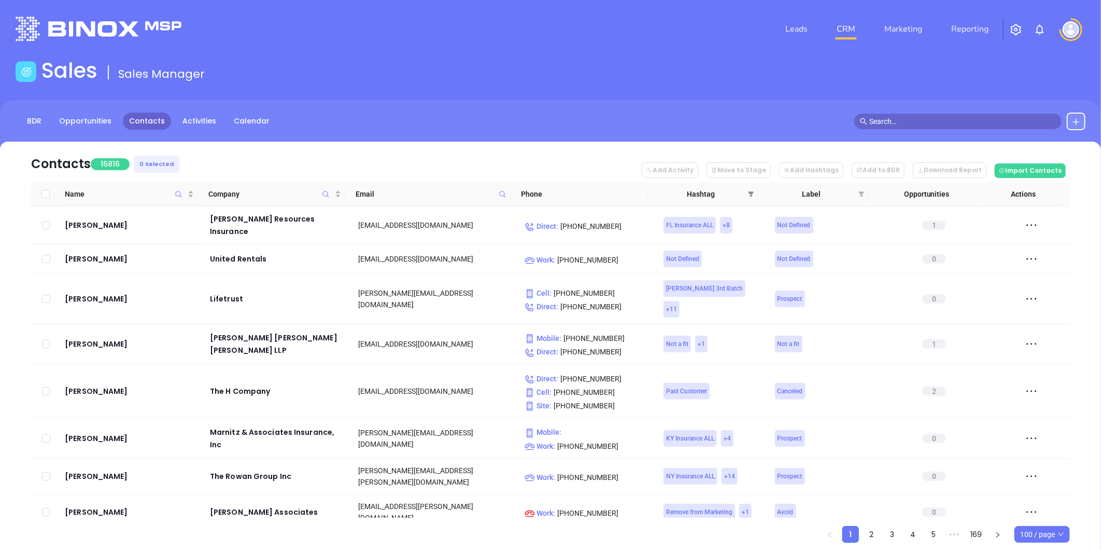
click at [750, 191] on icon "filter" at bounding box center [751, 194] width 6 height 6
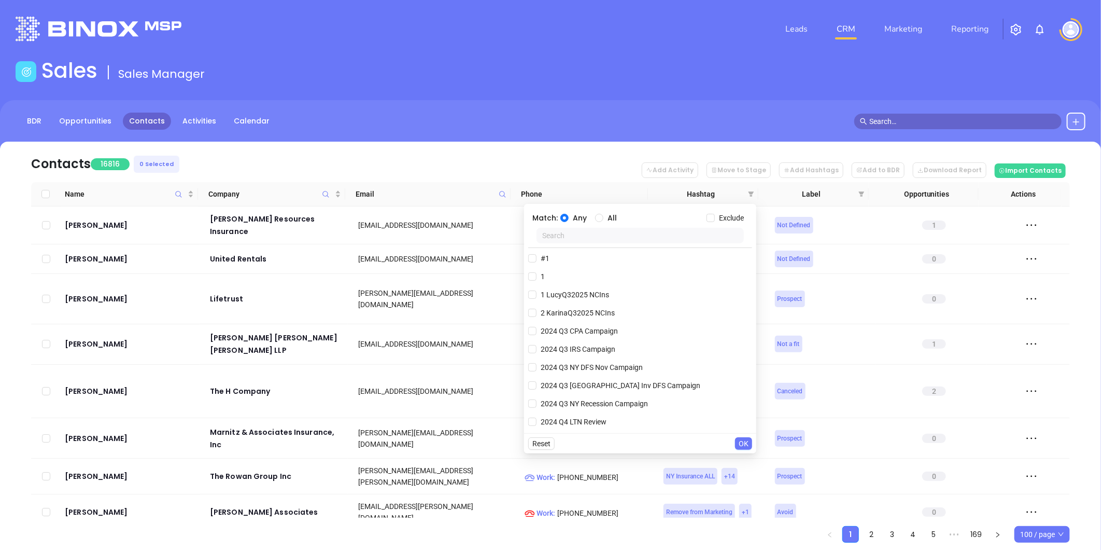
click at [629, 235] on input "text" at bounding box center [640, 236] width 207 height 16
paste input "2VickyQ42025 NJIns"
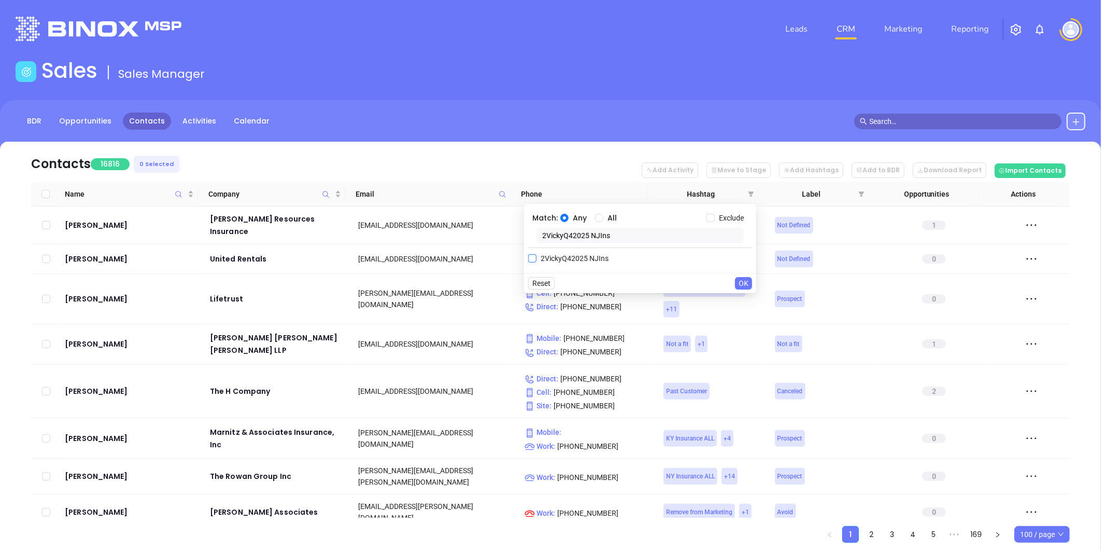
type input "2VickyQ42025 NJIns"
click at [550, 255] on span "2VickyQ42025 NJIns" at bounding box center [575, 258] width 76 height 11
click at [537, 255] on input "2VickyQ42025 NJIns" at bounding box center [532, 258] width 8 height 8
checkbox input "true"
drag, startPoint x: 740, startPoint y: 303, endPoint x: 779, endPoint y: 218, distance: 94.2
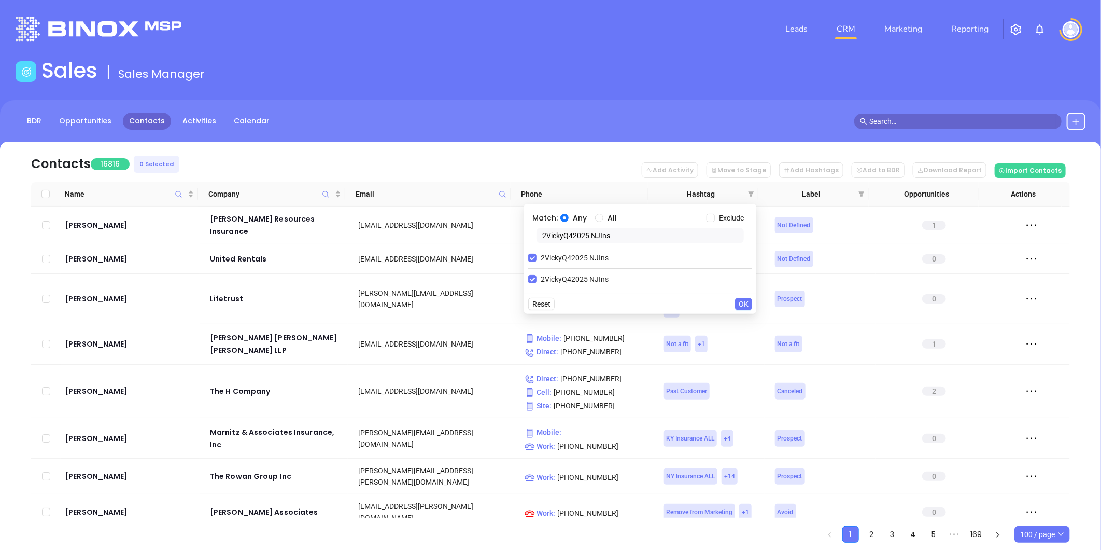
click at [744, 301] on span "OK" at bounding box center [744, 303] width 10 height 11
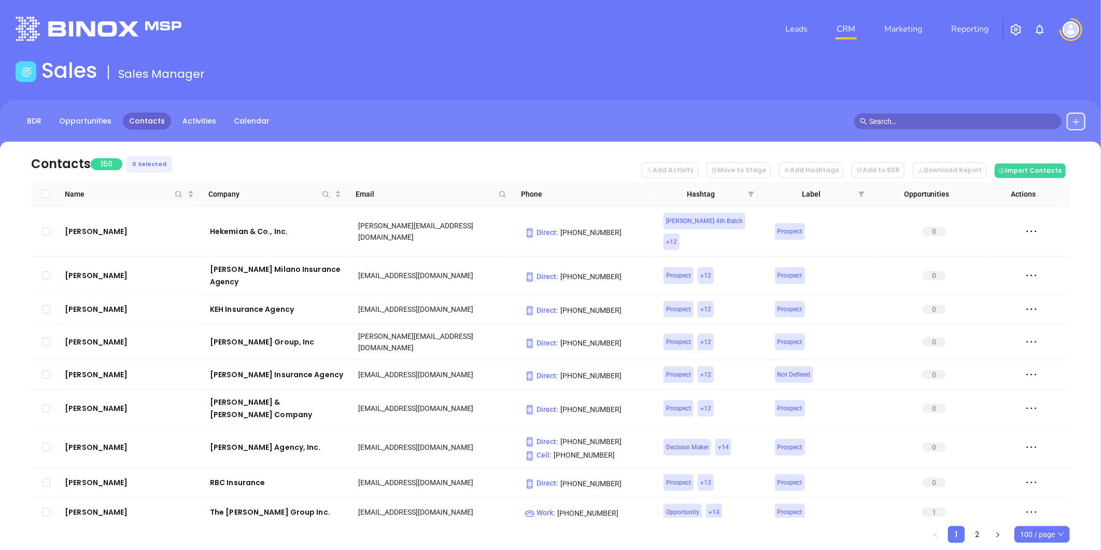
click at [1044, 530] on span "100 / page" at bounding box center [1042, 534] width 44 height 16
click at [1048, 517] on div "500 / page" at bounding box center [1042, 513] width 39 height 11
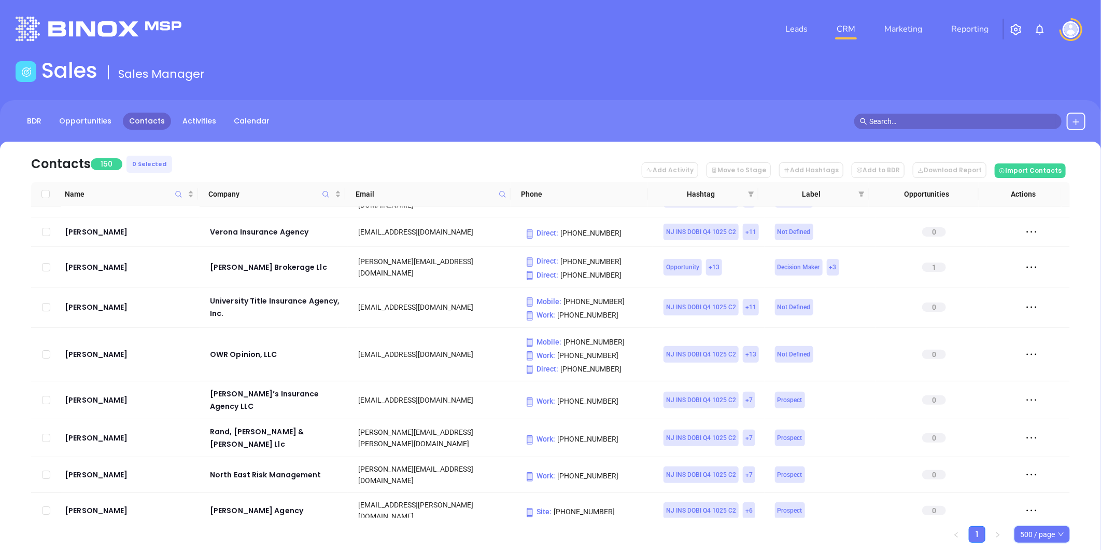
scroll to position [4945, 0]
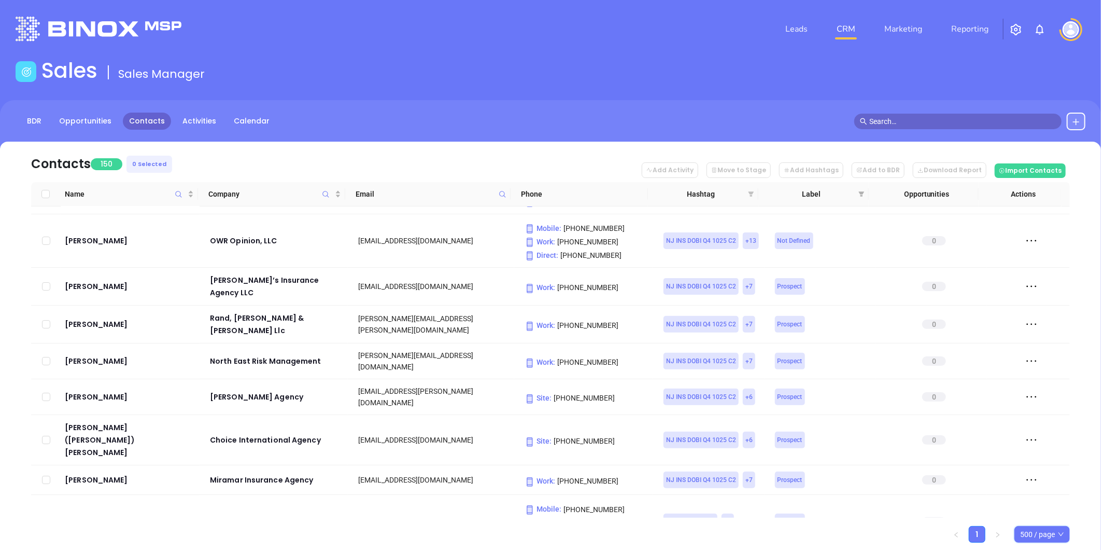
click at [750, 192] on icon "filter" at bounding box center [752, 193] width 6 height 5
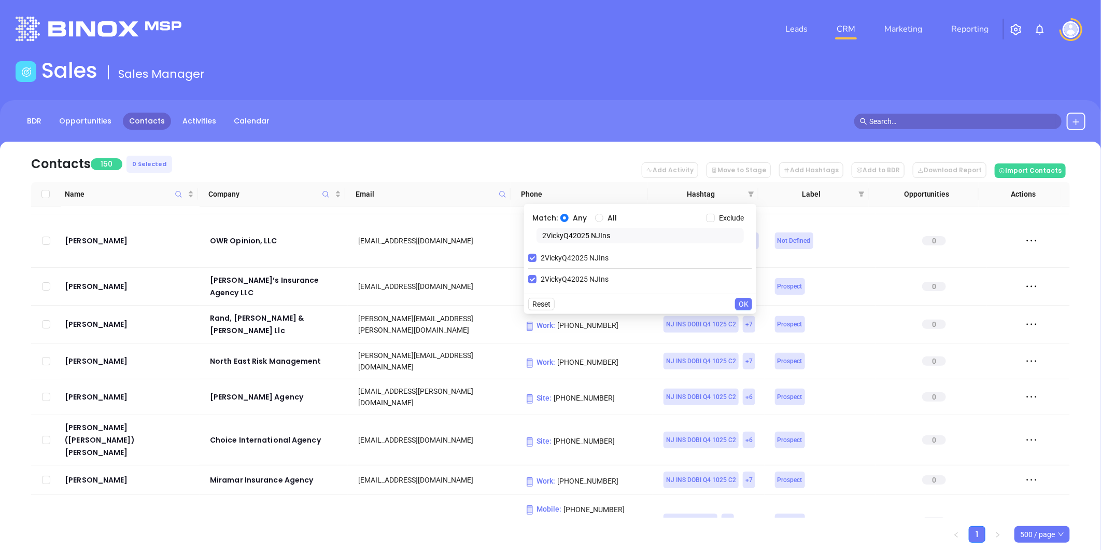
drag, startPoint x: 547, startPoint y: 236, endPoint x: 530, endPoint y: 240, distance: 16.9
click at [530, 240] on div "2VickyQ42025 NJIns" at bounding box center [640, 238] width 224 height 20
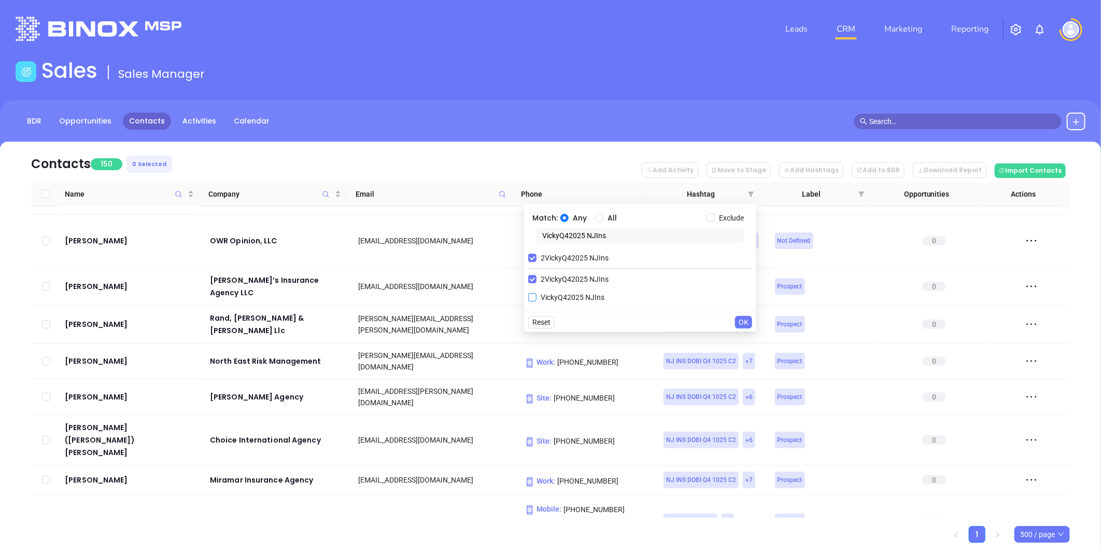
type input "VickyQ42025 NJIns"
click at [532, 297] on input "VickyQ42025 NJIns" at bounding box center [532, 297] width 8 height 8
checkbox input "true"
click at [532, 256] on input "2VickyQ42025 NJIns" at bounding box center [532, 258] width 8 height 8
checkbox input "false"
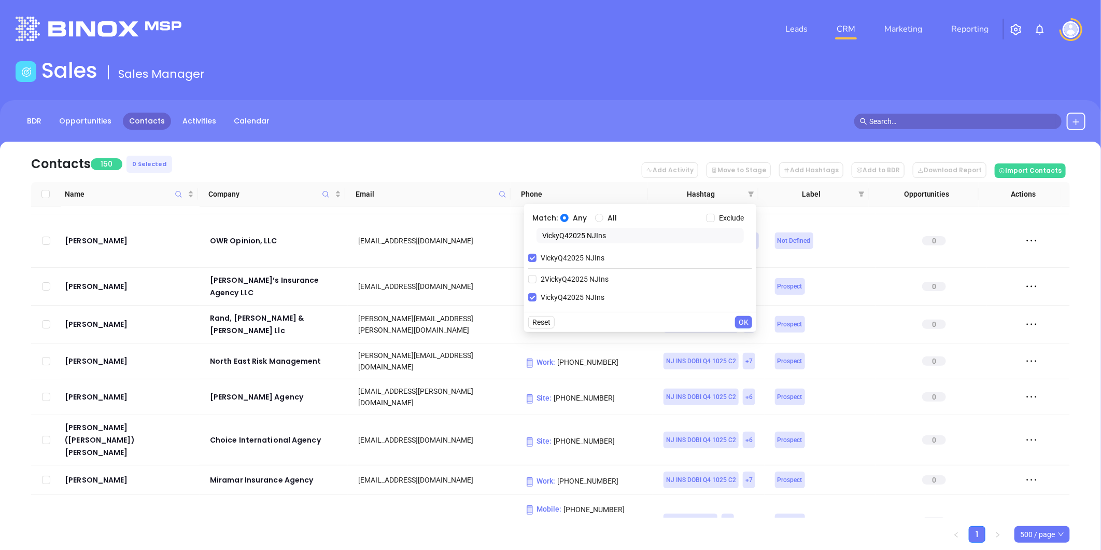
click at [741, 324] on span "OK" at bounding box center [744, 321] width 10 height 11
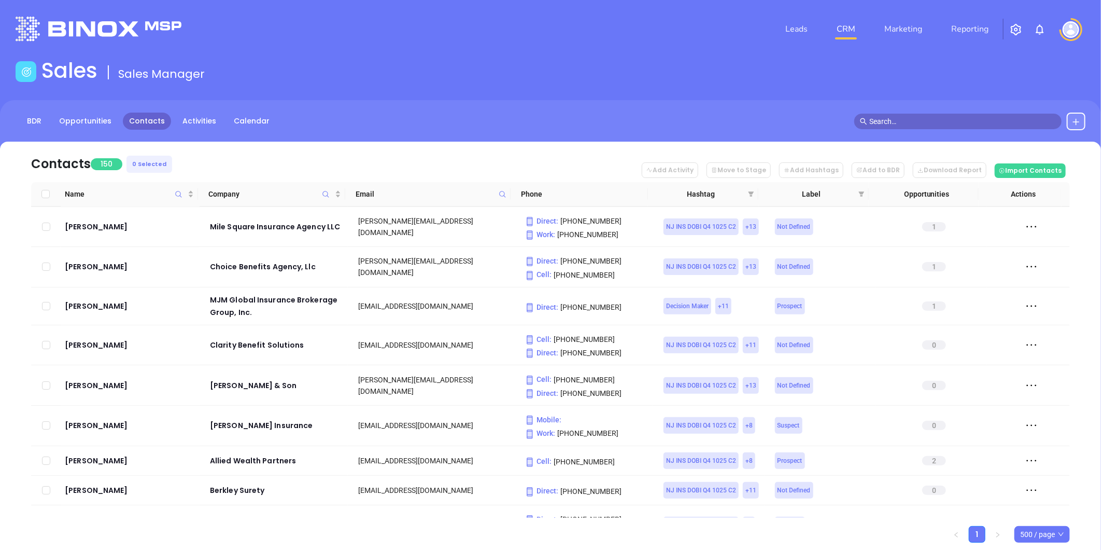
scroll to position [0, 0]
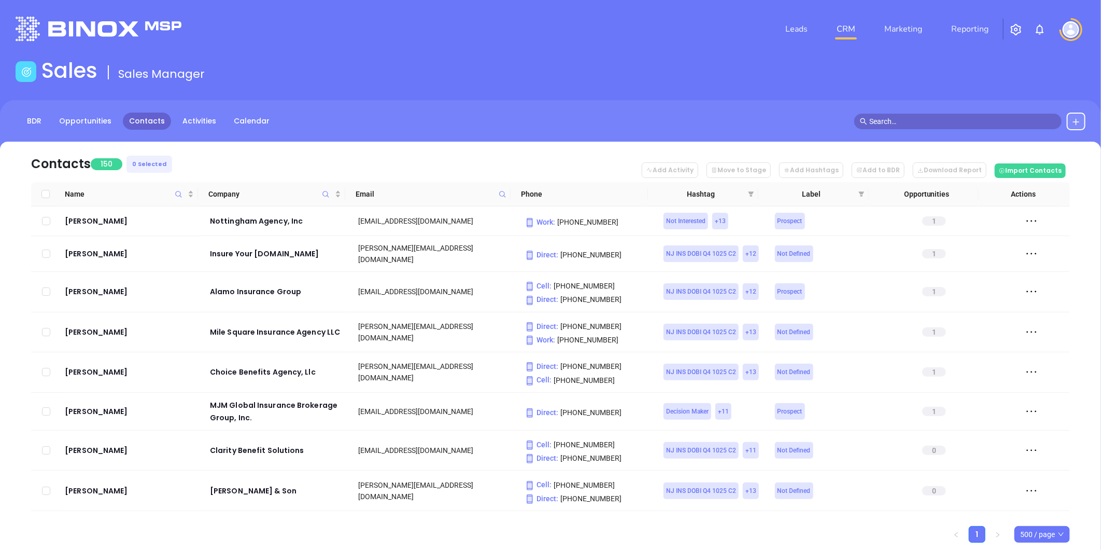
click at [744, 193] on div "Hashtag" at bounding box center [707, 193] width 96 height 11
click at [752, 193] on icon "filter" at bounding box center [752, 193] width 6 height 5
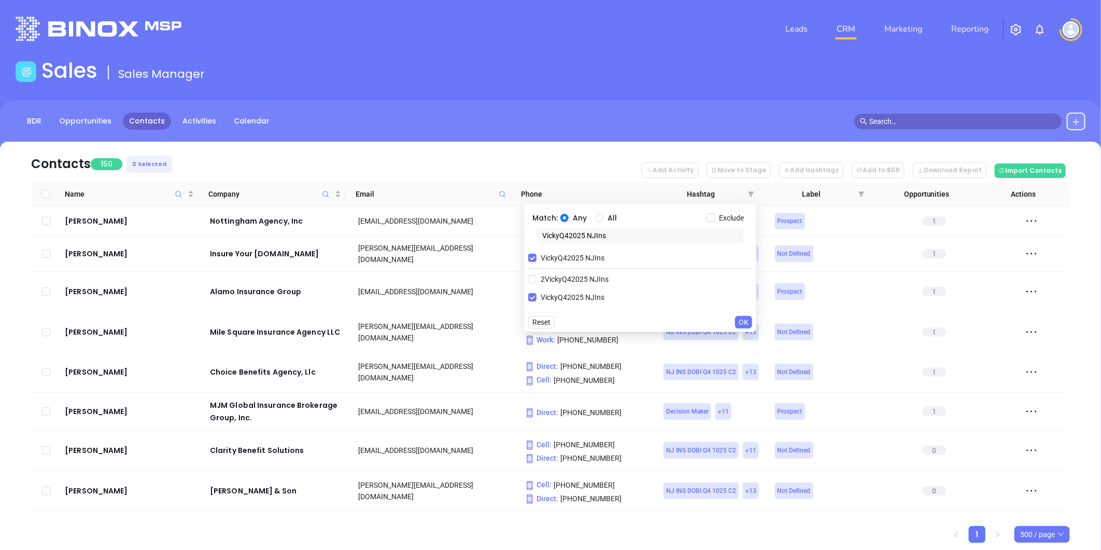
drag, startPoint x: 609, startPoint y: 239, endPoint x: 530, endPoint y: 247, distance: 78.7
click at [504, 246] on body "Leads CRM Marketing Reporting Financial Leads Leads Sales Sales Manager BDR Opp…" at bounding box center [550, 275] width 1101 height 550
paste input "PA"
type input "VickyQ42025 PAIns"
click at [531, 256] on input "VickyQ42025 NJIns" at bounding box center [532, 258] width 8 height 8
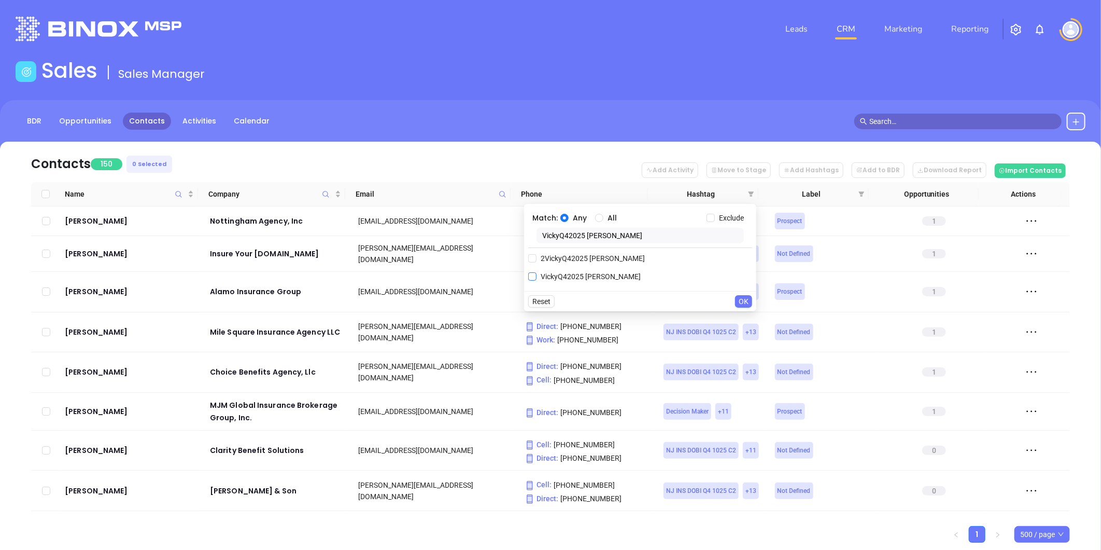
click at [533, 273] on input "VickyQ42025 PAIns" at bounding box center [532, 276] width 8 height 8
checkbox input "true"
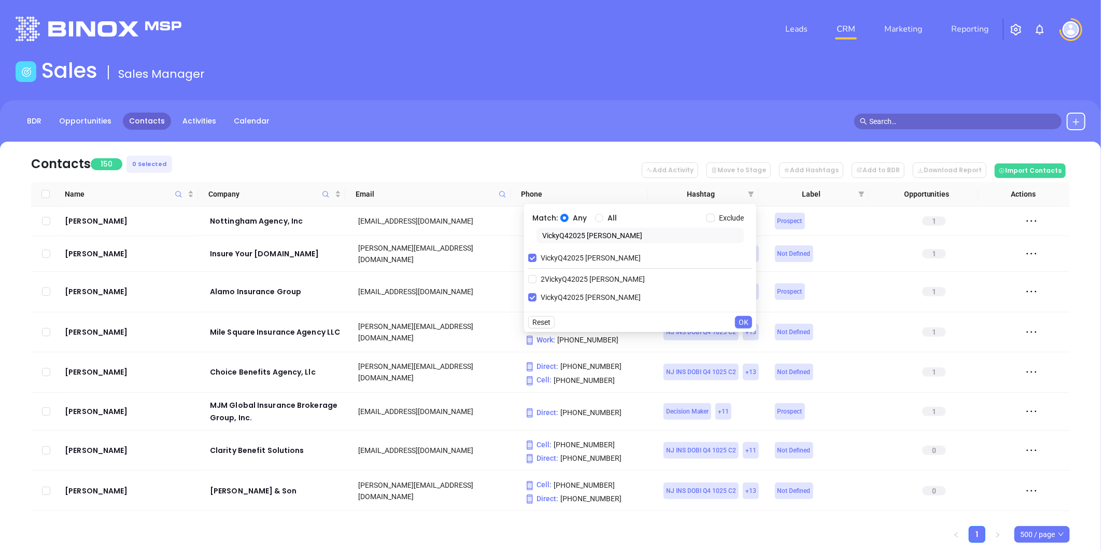
click at [740, 324] on span "OK" at bounding box center [744, 321] width 10 height 11
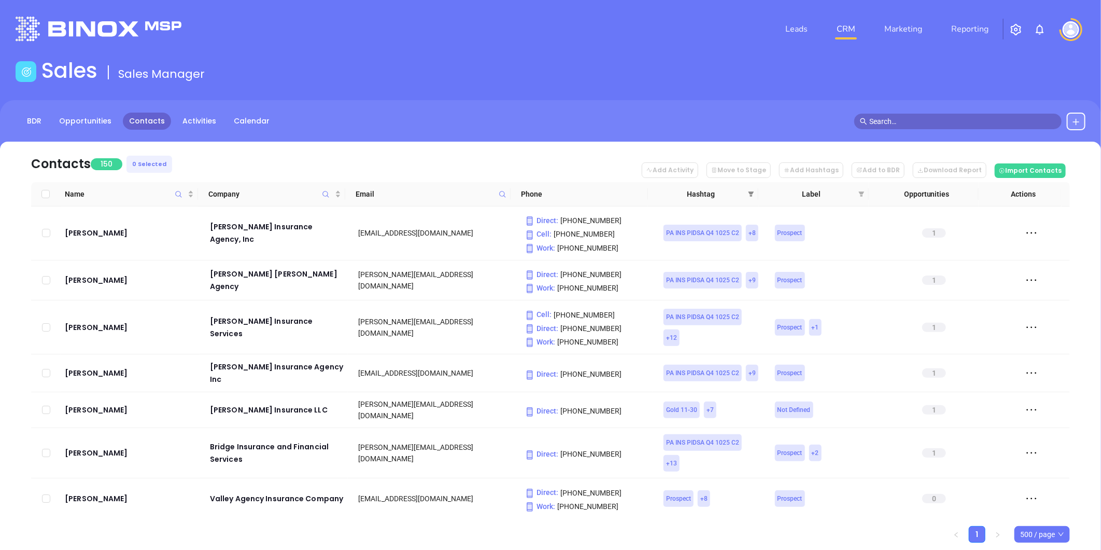
drag, startPoint x: 754, startPoint y: 189, endPoint x: 748, endPoint y: 192, distance: 6.3
click at [754, 189] on span at bounding box center [751, 194] width 10 height 16
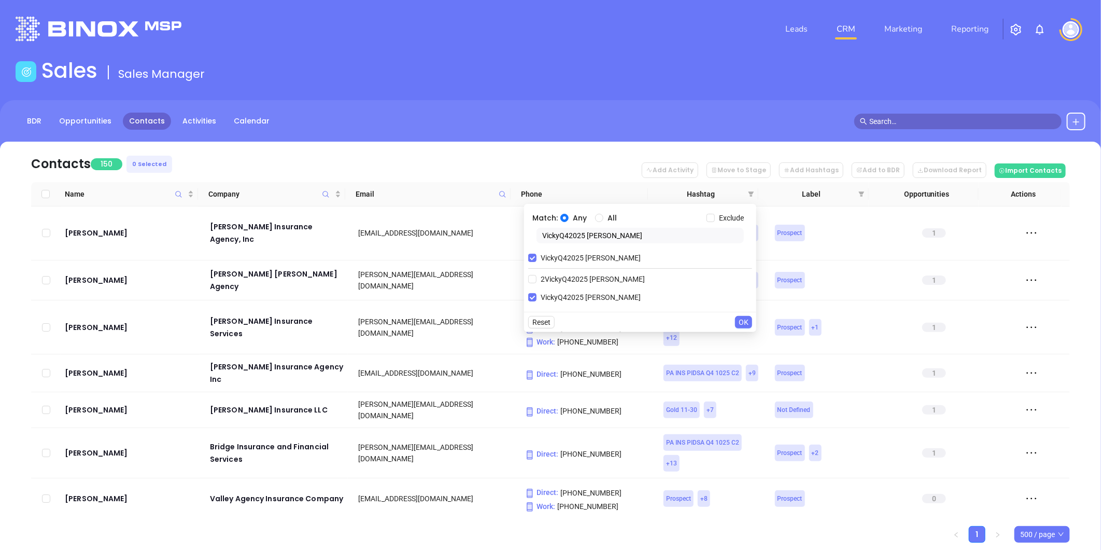
click at [626, 152] on nav "Contacts 150 0 Selected Add Activity Move to Stage Add Hashtags Add to BDR Down…" at bounding box center [550, 162] width 1039 height 40
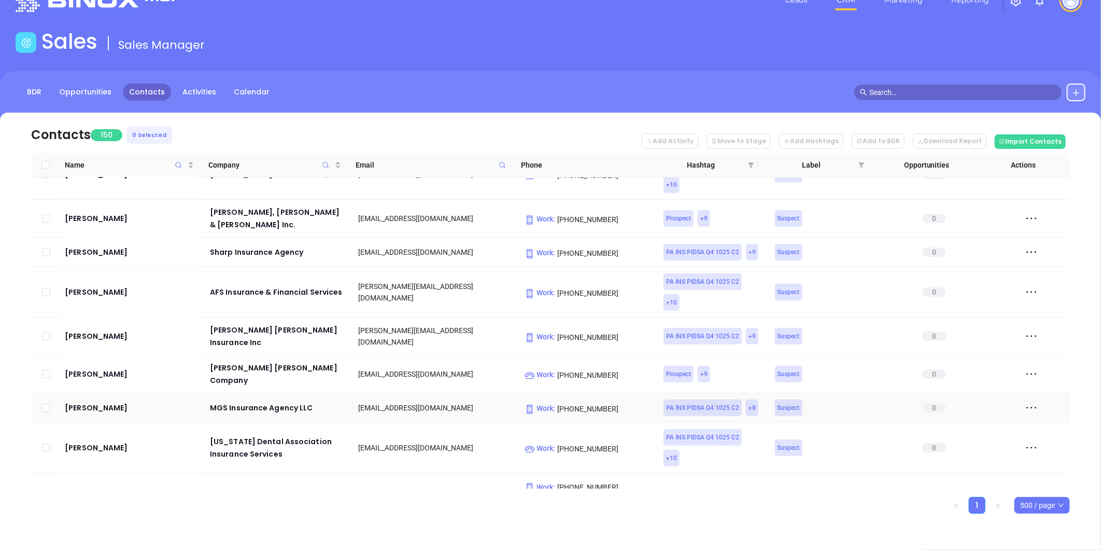
scroll to position [5021, 0]
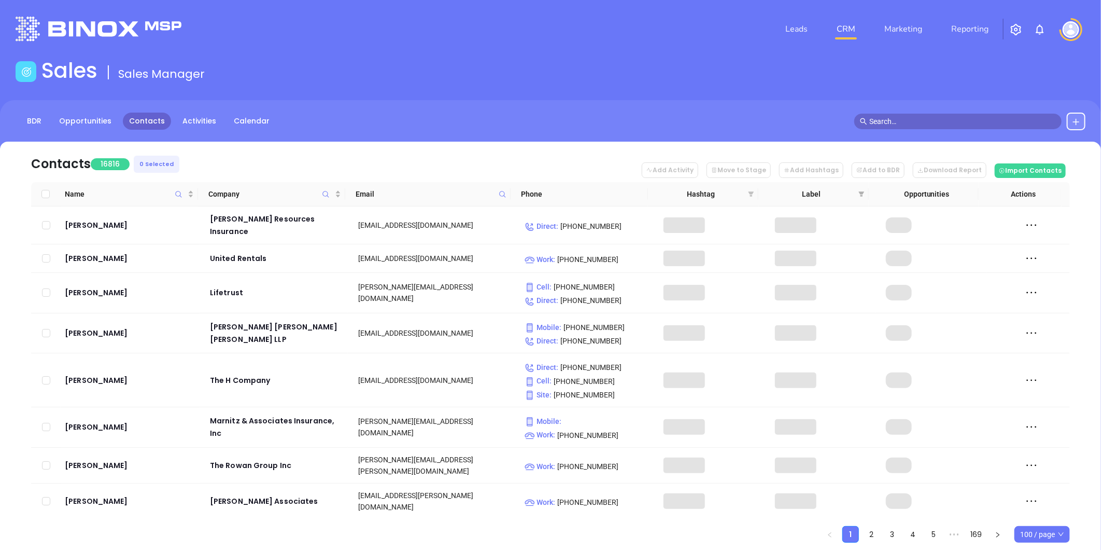
click at [753, 192] on icon "filter" at bounding box center [752, 193] width 6 height 5
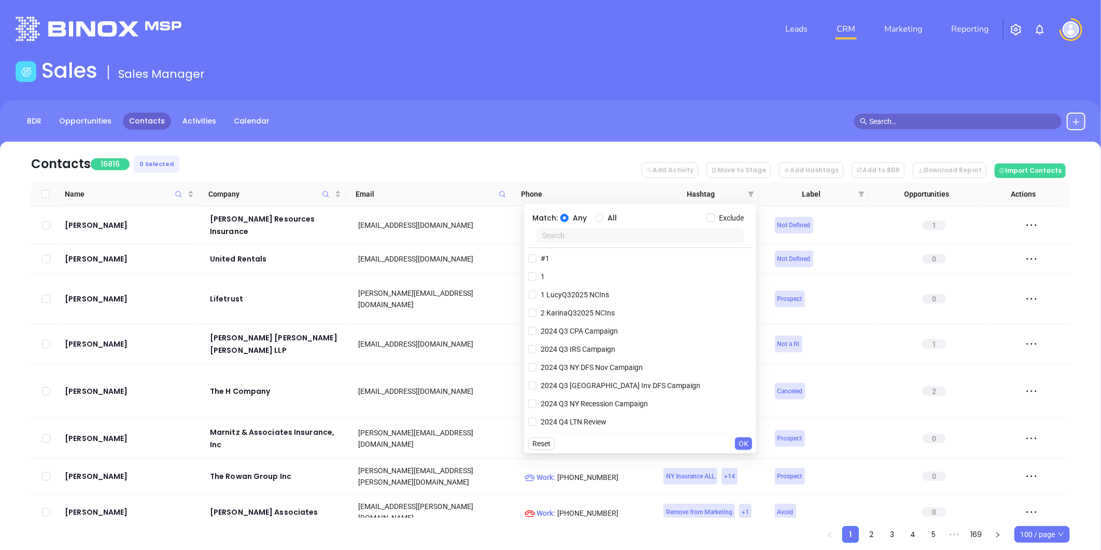
click at [577, 236] on input "text" at bounding box center [640, 236] width 207 height 16
paste input "SabrinaQ42025 [PERSON_NAME]"
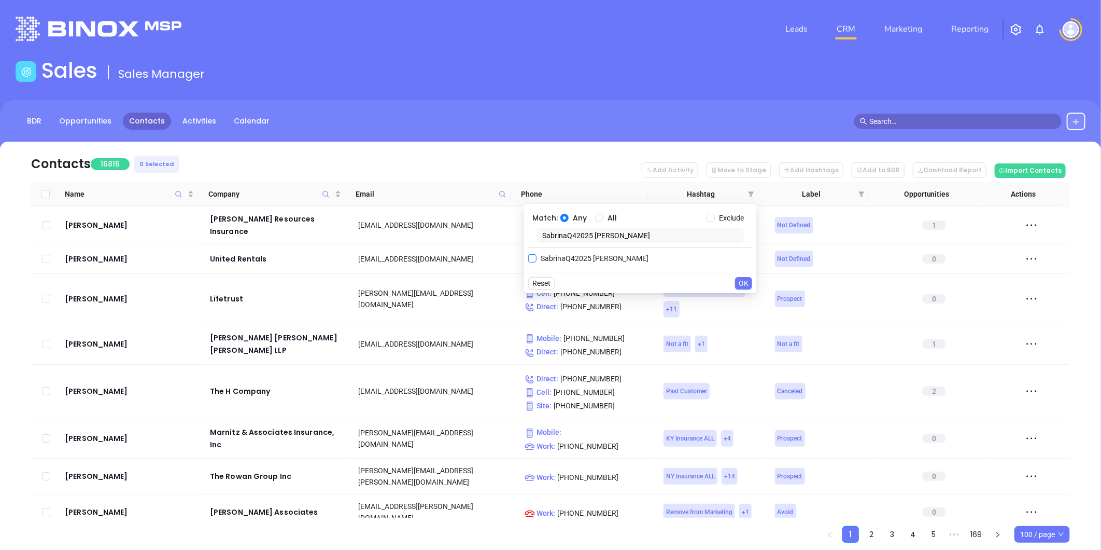
type input "SabrinaQ42025 [PERSON_NAME]"
click at [553, 262] on span "SabrinaQ42025 [PERSON_NAME]" at bounding box center [595, 258] width 116 height 11
click at [537, 262] on input "SabrinaQ42025 [PERSON_NAME]" at bounding box center [532, 258] width 8 height 8
checkbox input "true"
click at [744, 304] on span "OK" at bounding box center [744, 303] width 10 height 11
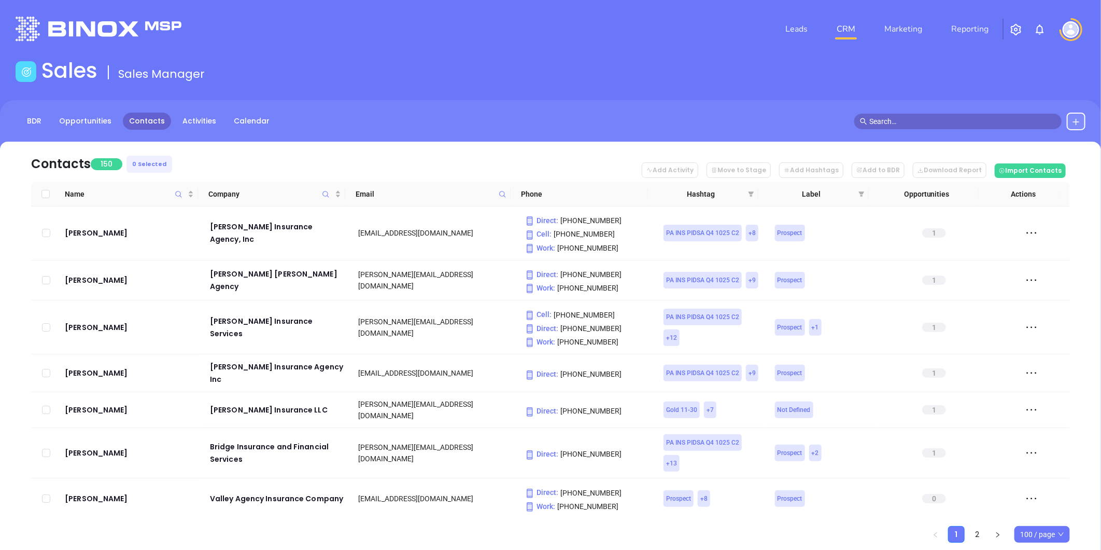
drag, startPoint x: 750, startPoint y: 194, endPoint x: 749, endPoint y: 214, distance: 20.2
click at [750, 193] on icon "filter" at bounding box center [752, 193] width 6 height 5
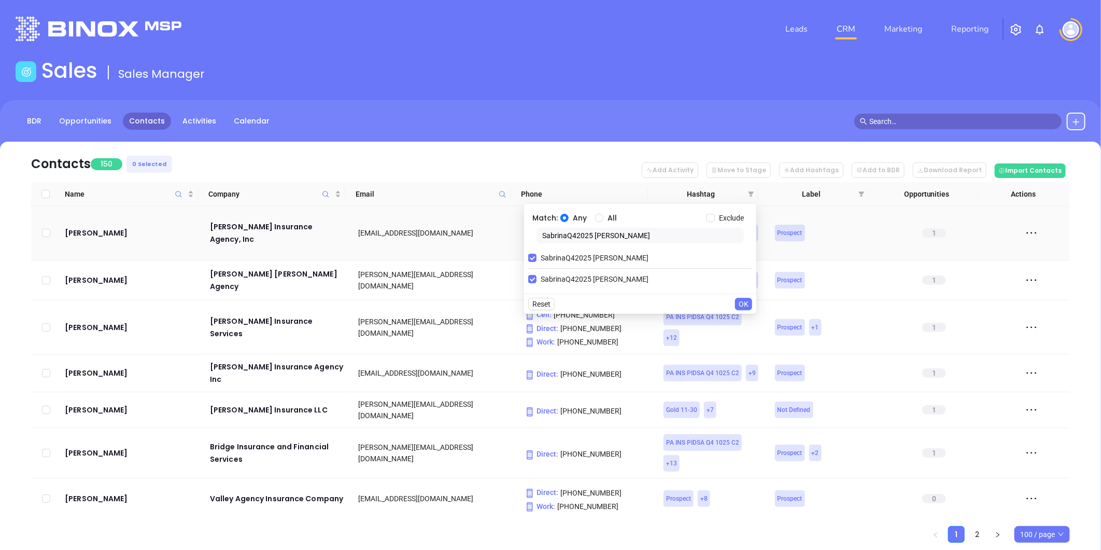
drag, startPoint x: 612, startPoint y: 236, endPoint x: 522, endPoint y: 256, distance: 93.0
click at [459, 257] on body "Leads CRM Marketing Reporting Financial Leads Leads Sales Sales Manager BDR Opp…" at bounding box center [550, 275] width 1101 height 550
paste input "2Vicky"
type input "2VickyQ42025 [PERSON_NAME]"
click at [535, 276] on input "2VickyQ42025 [PERSON_NAME]" at bounding box center [532, 279] width 8 height 8
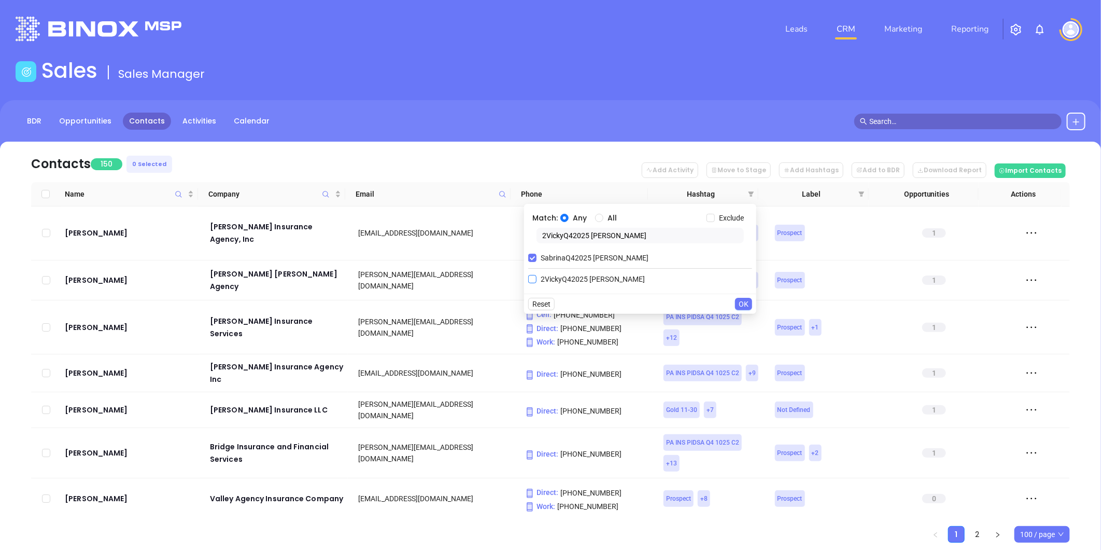
checkbox input "true"
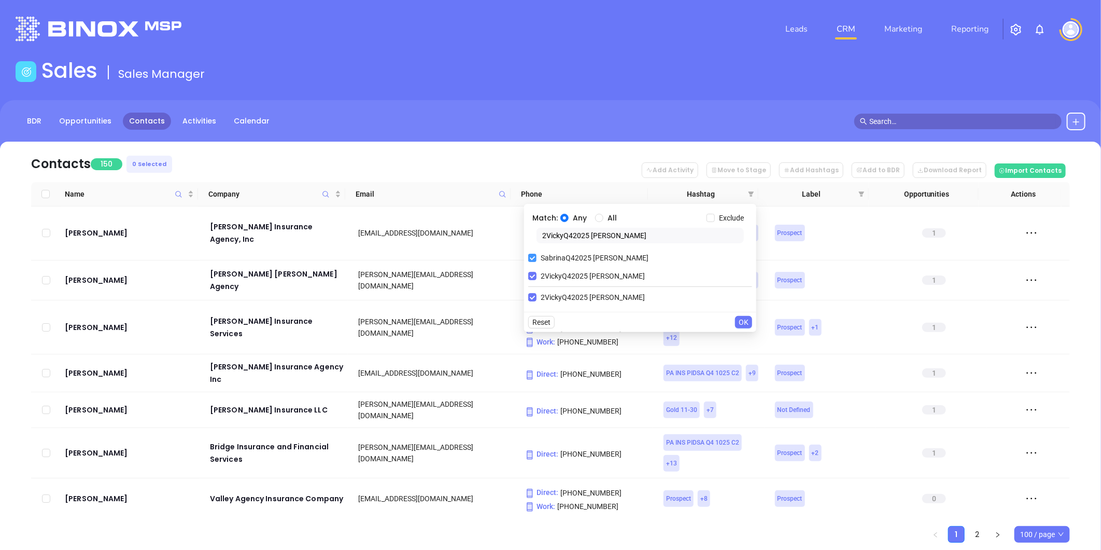
click at [535, 257] on input "SabrinaQ42025 [PERSON_NAME]" at bounding box center [532, 258] width 8 height 8
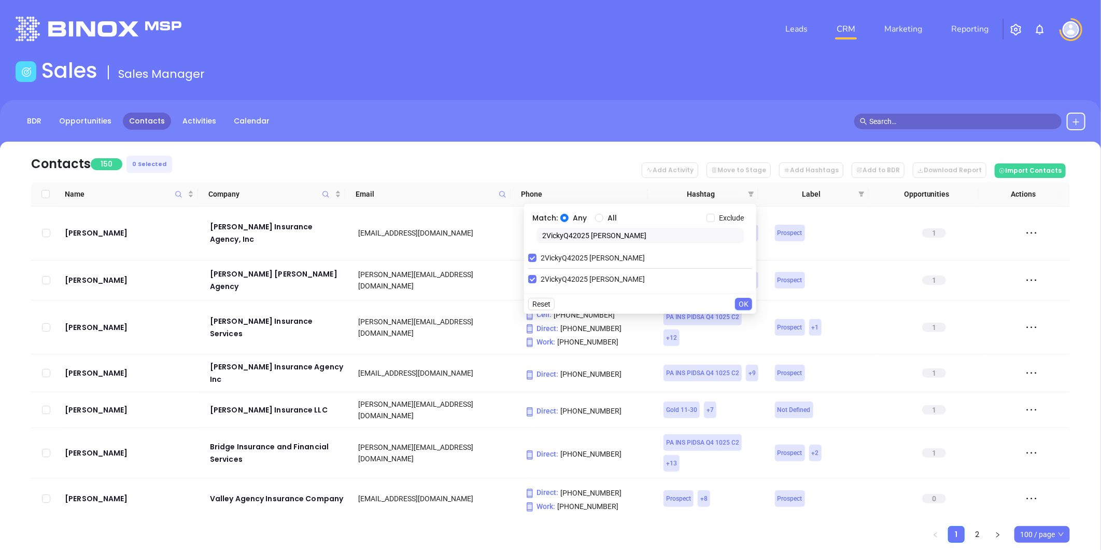
drag, startPoint x: 738, startPoint y: 302, endPoint x: 743, endPoint y: 323, distance: 21.3
click at [738, 301] on button "OK" at bounding box center [743, 304] width 17 height 12
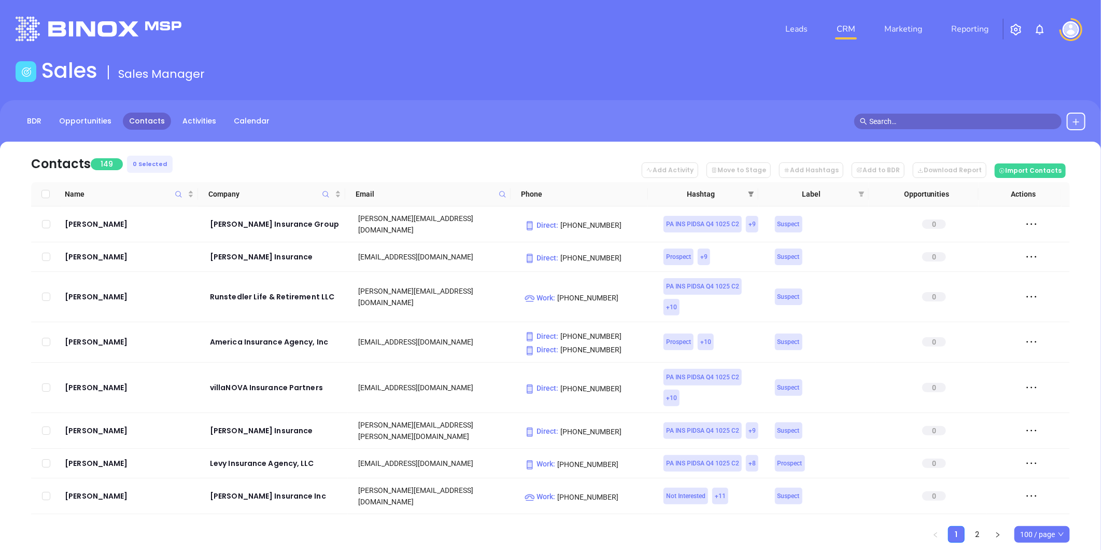
click at [750, 188] on span at bounding box center [751, 194] width 10 height 16
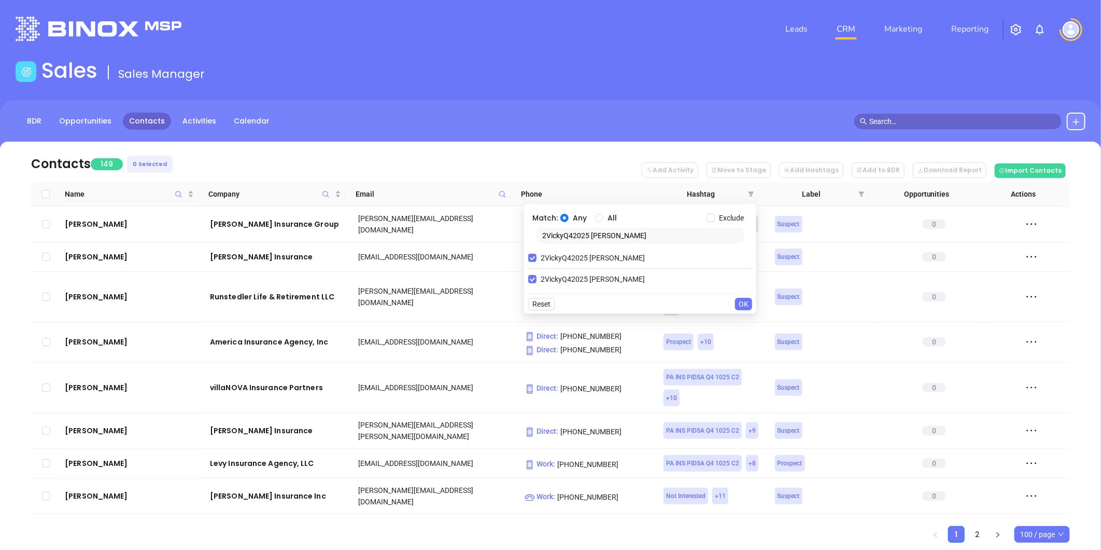
click at [1022, 541] on span "100 / page" at bounding box center [1042, 534] width 44 height 16
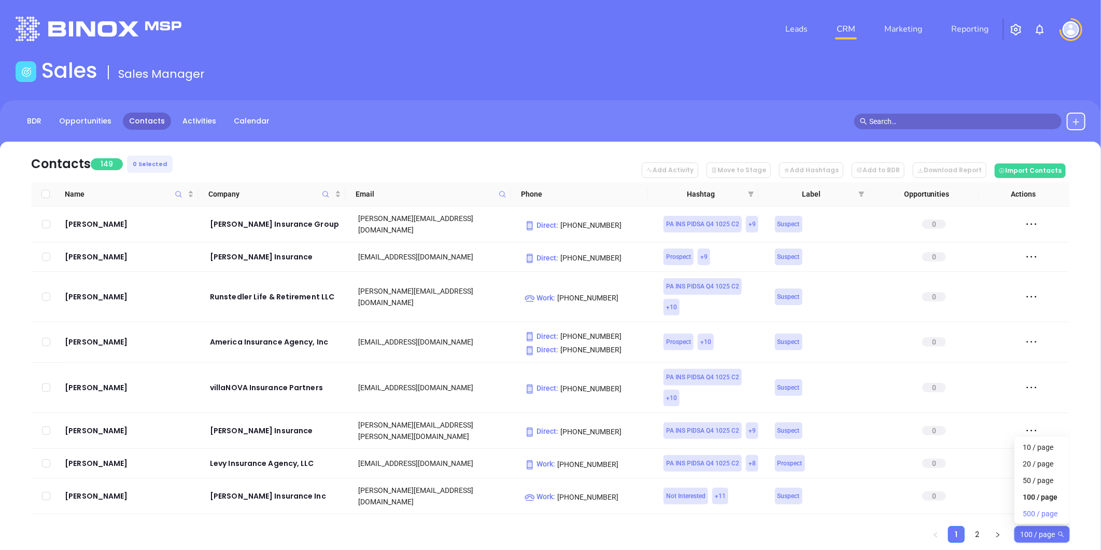
click at [1034, 509] on div "500 / page" at bounding box center [1042, 513] width 39 height 11
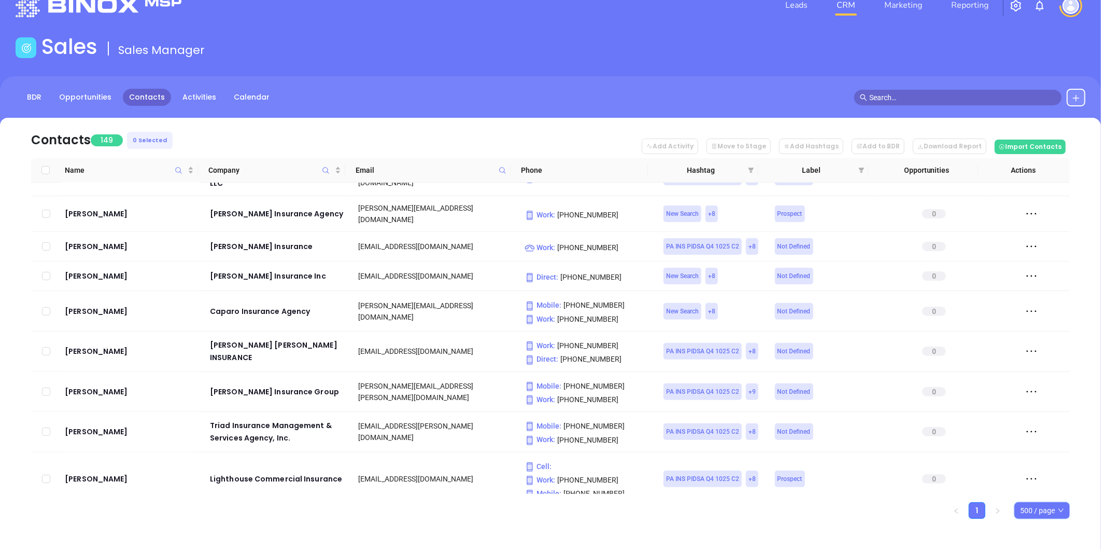
scroll to position [29, 0]
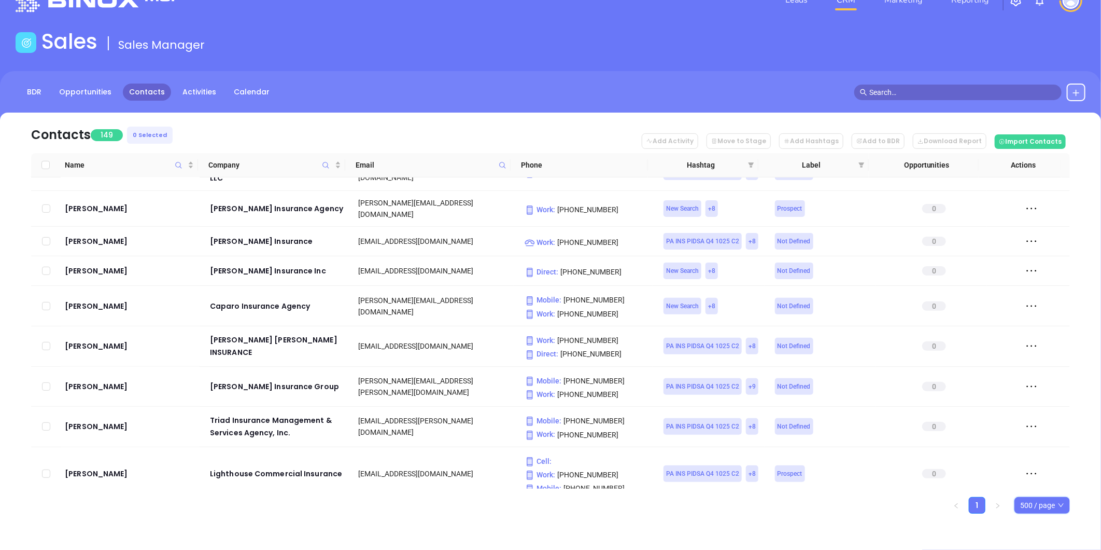
click at [752, 163] on icon "filter" at bounding box center [752, 164] width 6 height 5
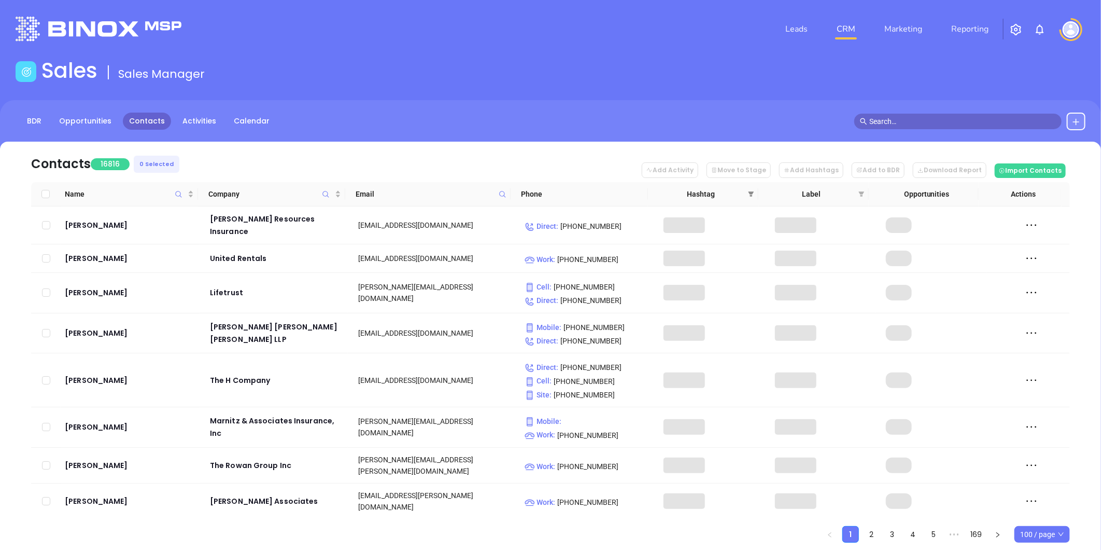
click at [752, 191] on icon "filter" at bounding box center [751, 194] width 6 height 6
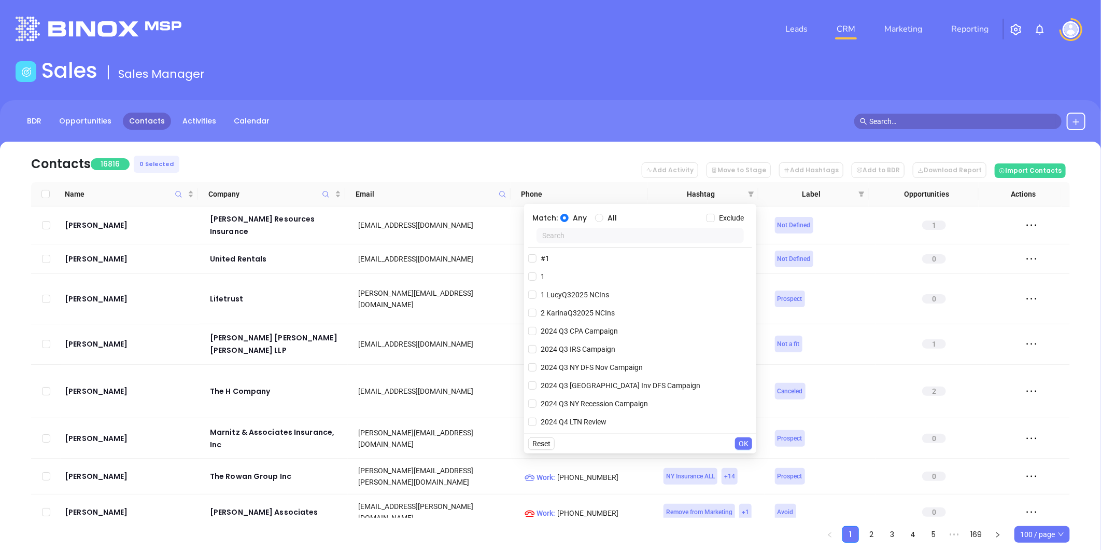
click at [589, 235] on input "text" at bounding box center [640, 236] width 207 height 16
paste input "2SabrinaQ42025 PAIns"
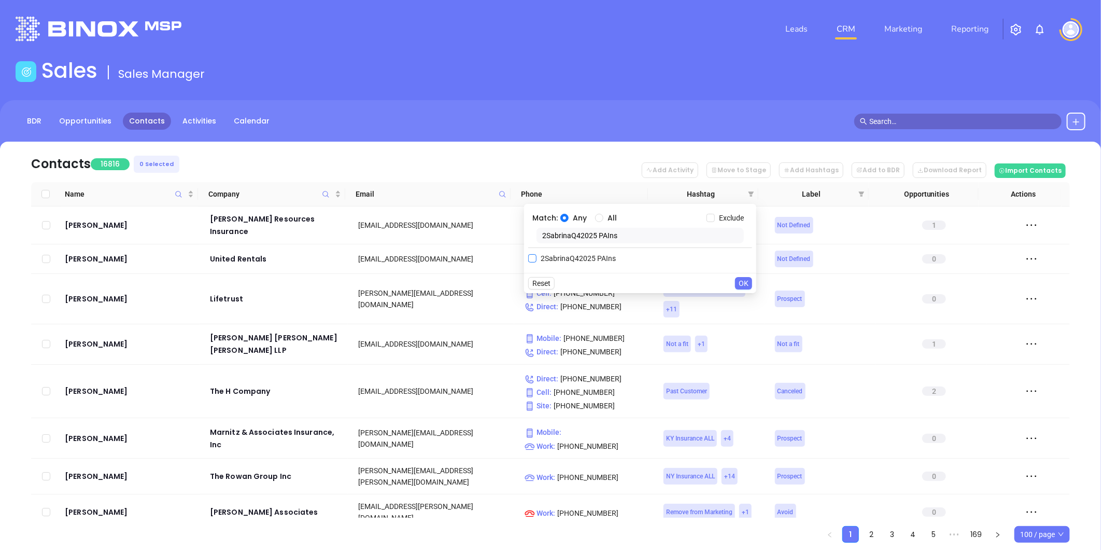
type input "2SabrinaQ42025 PAIns"
click at [570, 257] on span "2SabrinaQ42025 PAIns" at bounding box center [578, 258] width 83 height 11
click at [537, 257] on input "2SabrinaQ42025 PAIns" at bounding box center [532, 258] width 8 height 8
checkbox input "true"
click at [748, 306] on span "OK" at bounding box center [744, 303] width 10 height 11
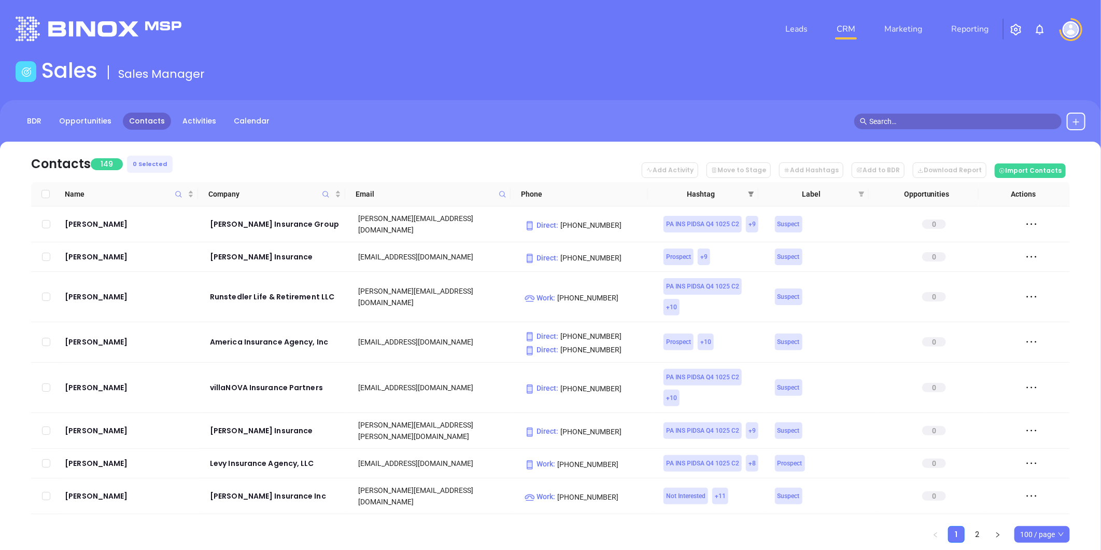
click at [752, 191] on icon "filter" at bounding box center [751, 194] width 6 height 6
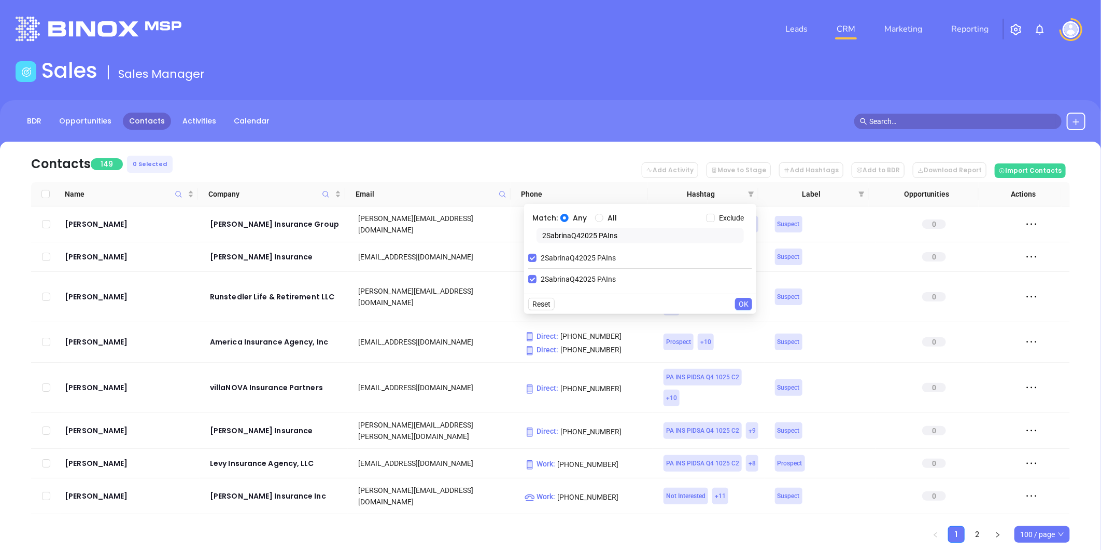
click at [744, 304] on span "OK" at bounding box center [744, 303] width 10 height 11
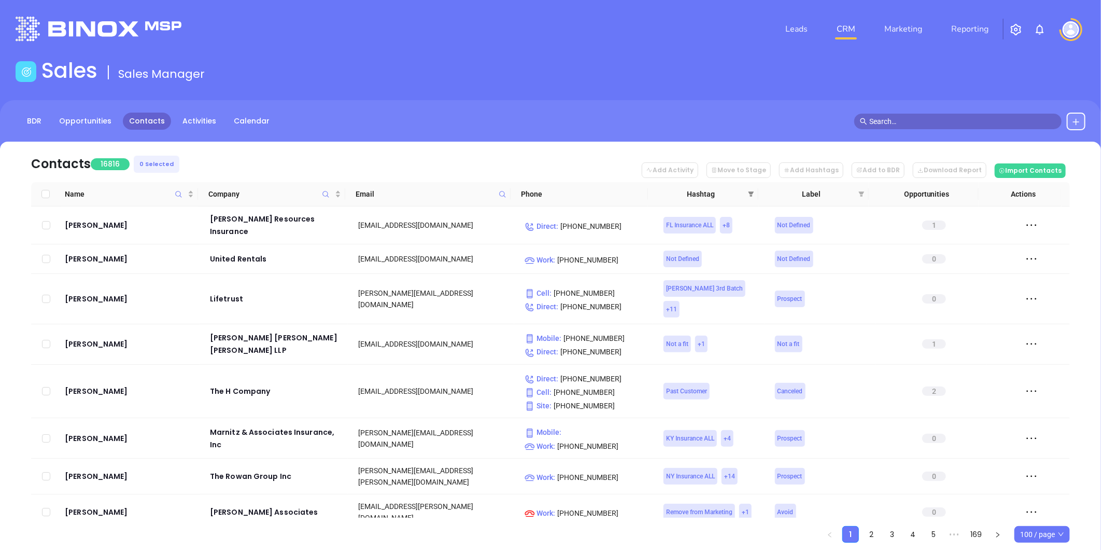
click at [748, 194] on icon "filter" at bounding box center [751, 194] width 6 height 6
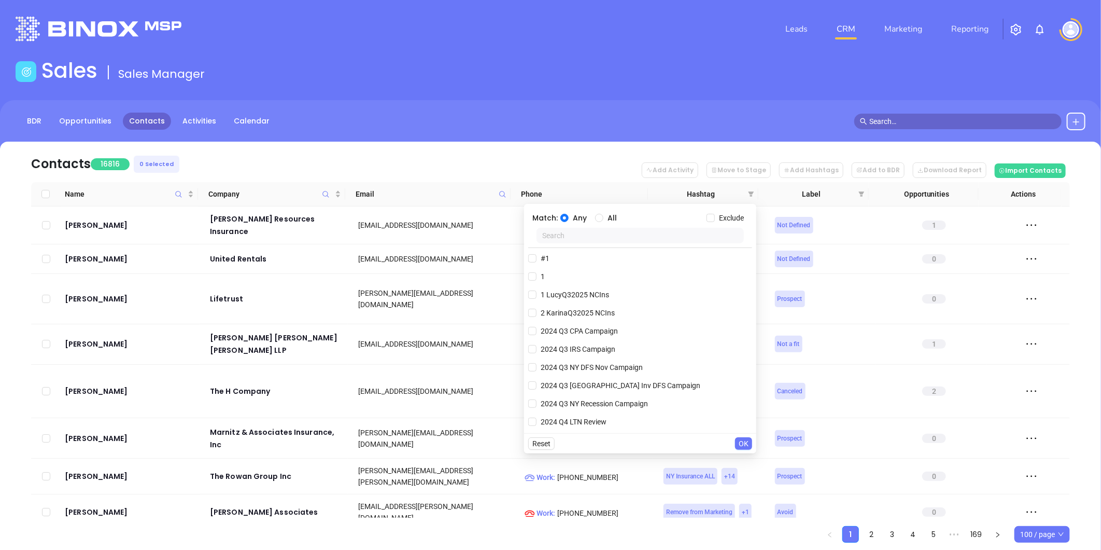
click at [651, 232] on input "text" at bounding box center [640, 236] width 207 height 16
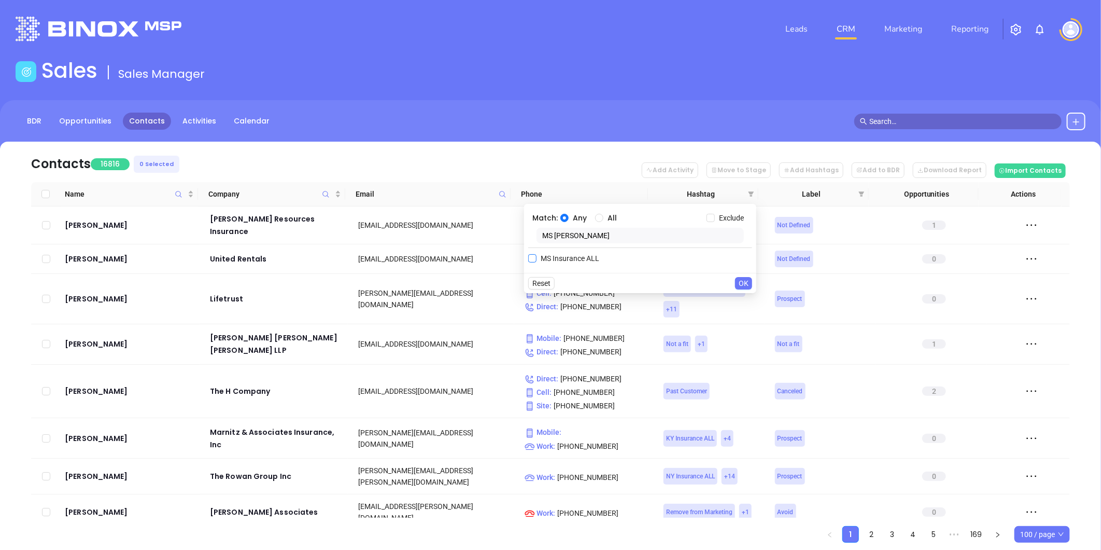
type input "MS [PERSON_NAME]"
click at [573, 262] on span "MS Insurance ALL" at bounding box center [570, 258] width 67 height 11
click at [537, 262] on input "MS Insurance ALL" at bounding box center [532, 258] width 8 height 8
checkbox input "true"
drag, startPoint x: 568, startPoint y: 236, endPoint x: 526, endPoint y: 233, distance: 42.1
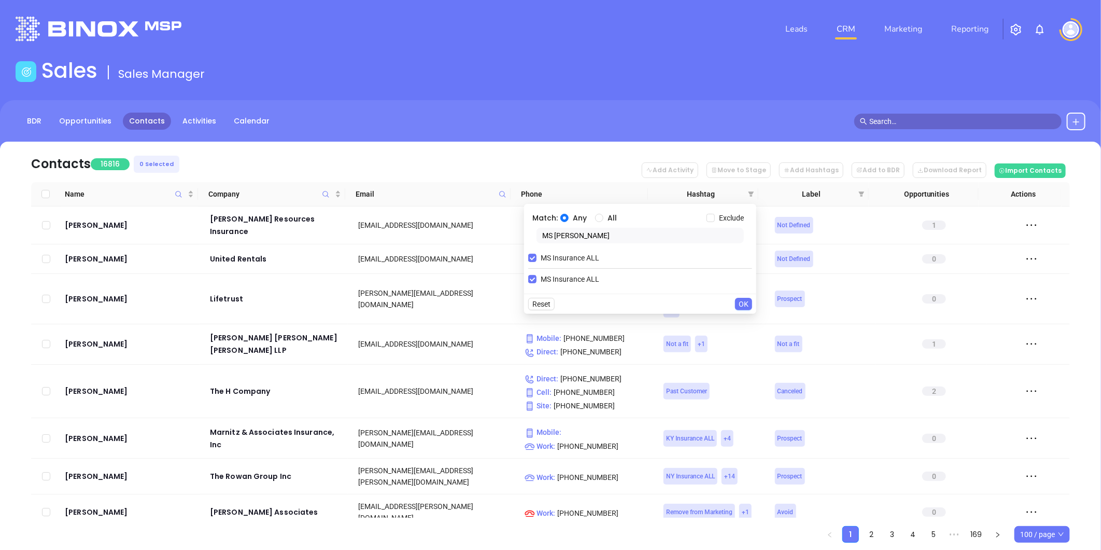
click at [512, 237] on body "Leads CRM Marketing Reporting Financial Leads Leads Sales Sales Manager BDR Opp…" at bounding box center [550, 275] width 1101 height 550
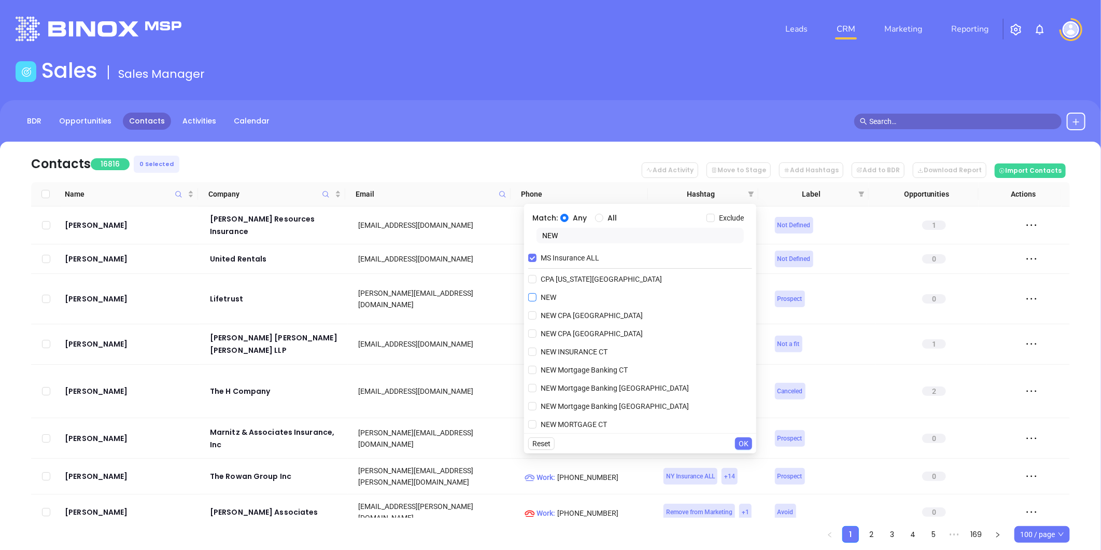
type input "NEW"
click at [546, 298] on span "NEW" at bounding box center [549, 296] width 24 height 11
click at [537, 298] on input "NEW" at bounding box center [532, 297] width 8 height 8
checkbox input "true"
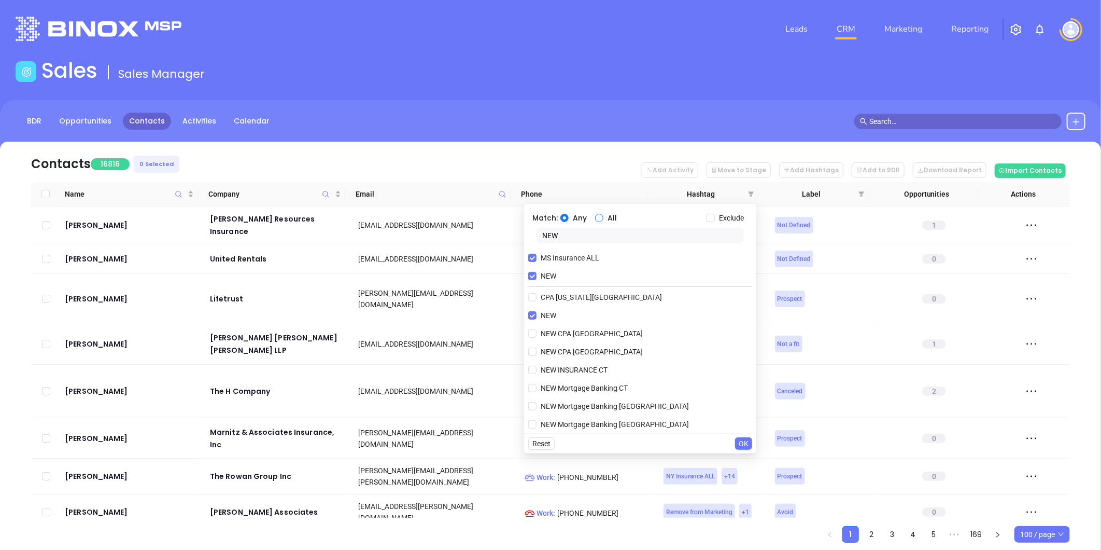
click at [599, 216] on input "All" at bounding box center [599, 218] width 8 height 8
radio input "true"
click at [740, 442] on span "OK" at bounding box center [744, 443] width 10 height 11
